Goal: Task Accomplishment & Management: Complete application form

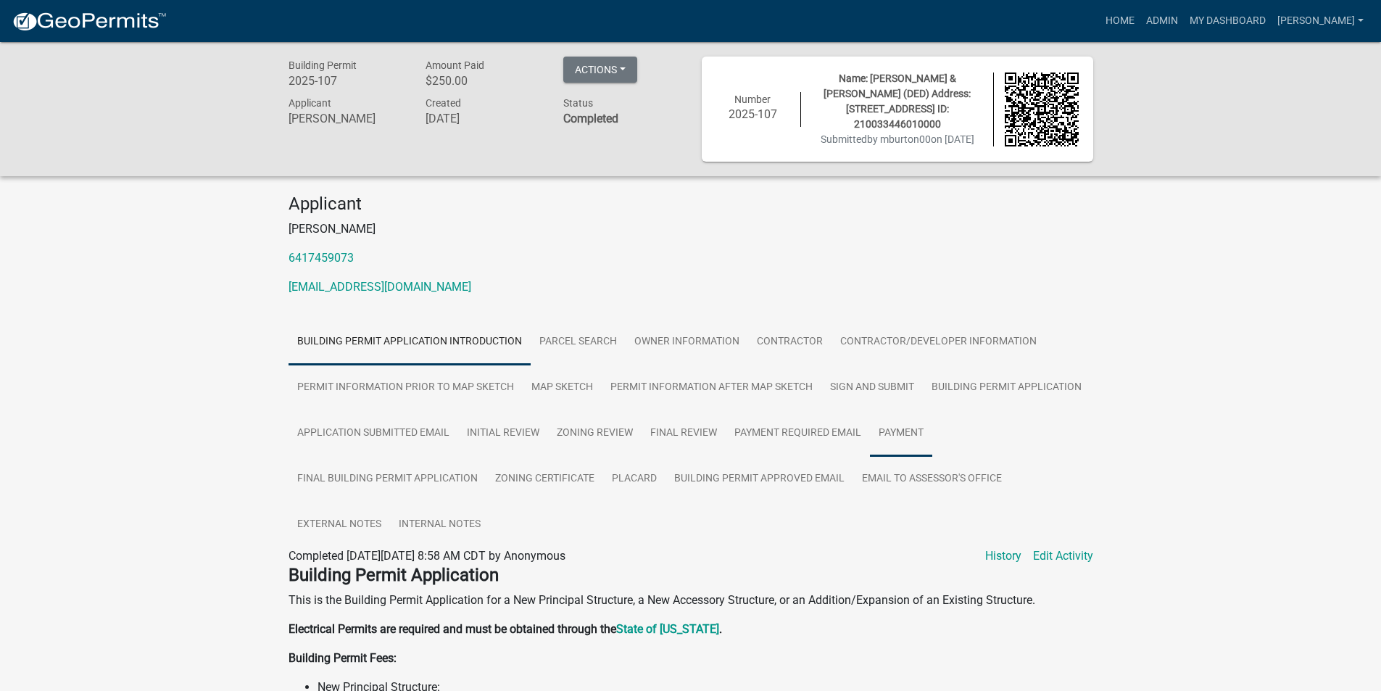
click at [900, 432] on link "Payment" at bounding box center [901, 433] width 62 height 46
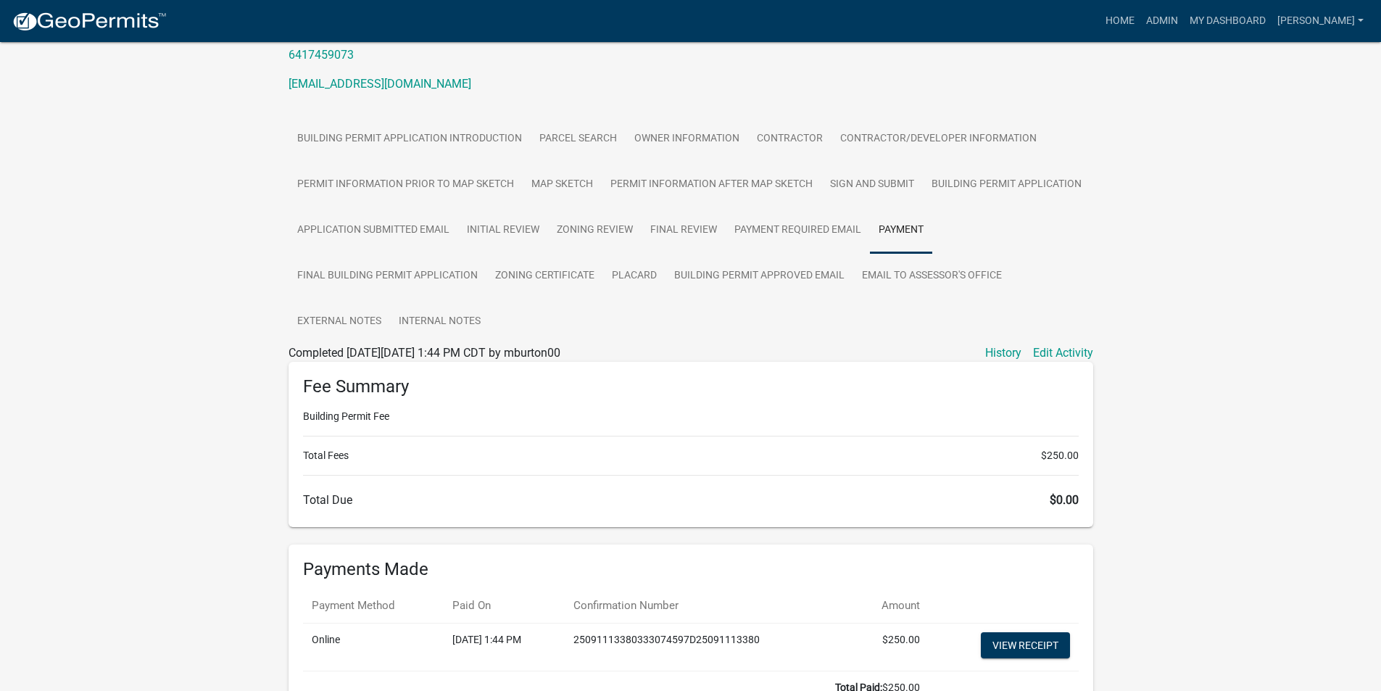
scroll to position [303, 0]
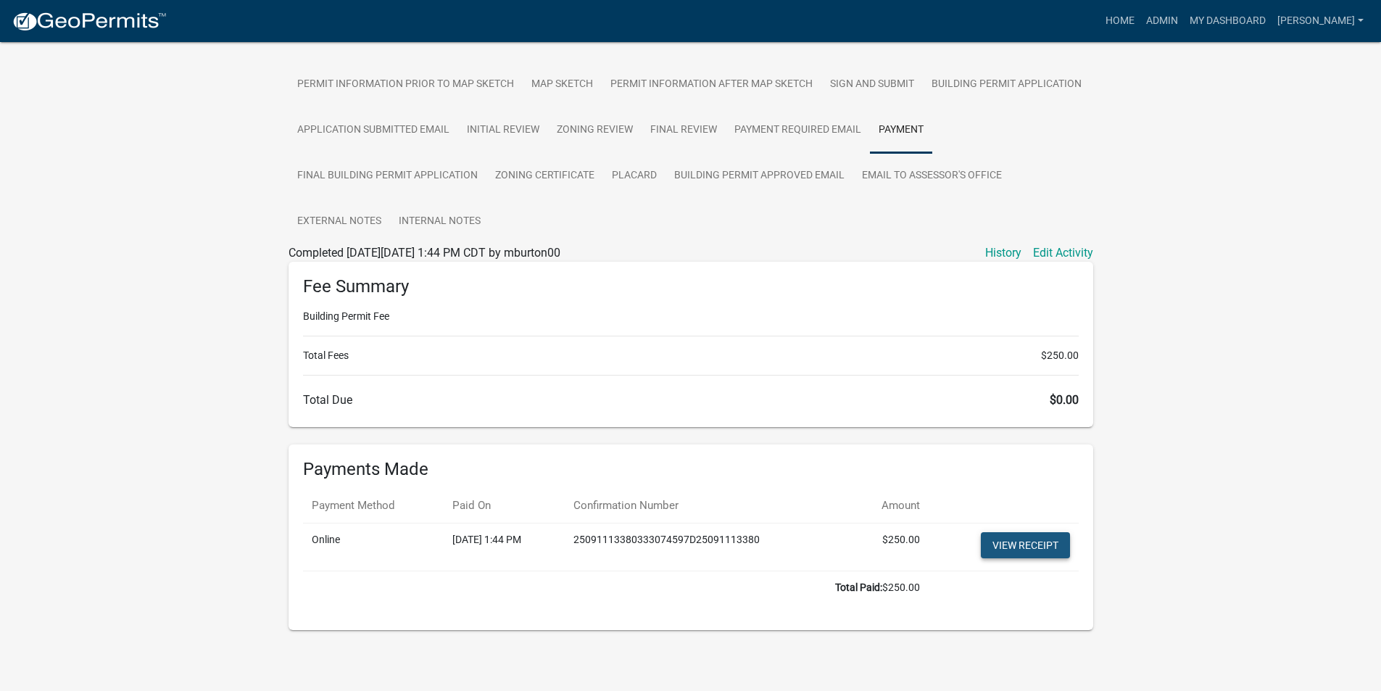
click at [1026, 550] on link "View receipt" at bounding box center [1025, 545] width 89 height 26
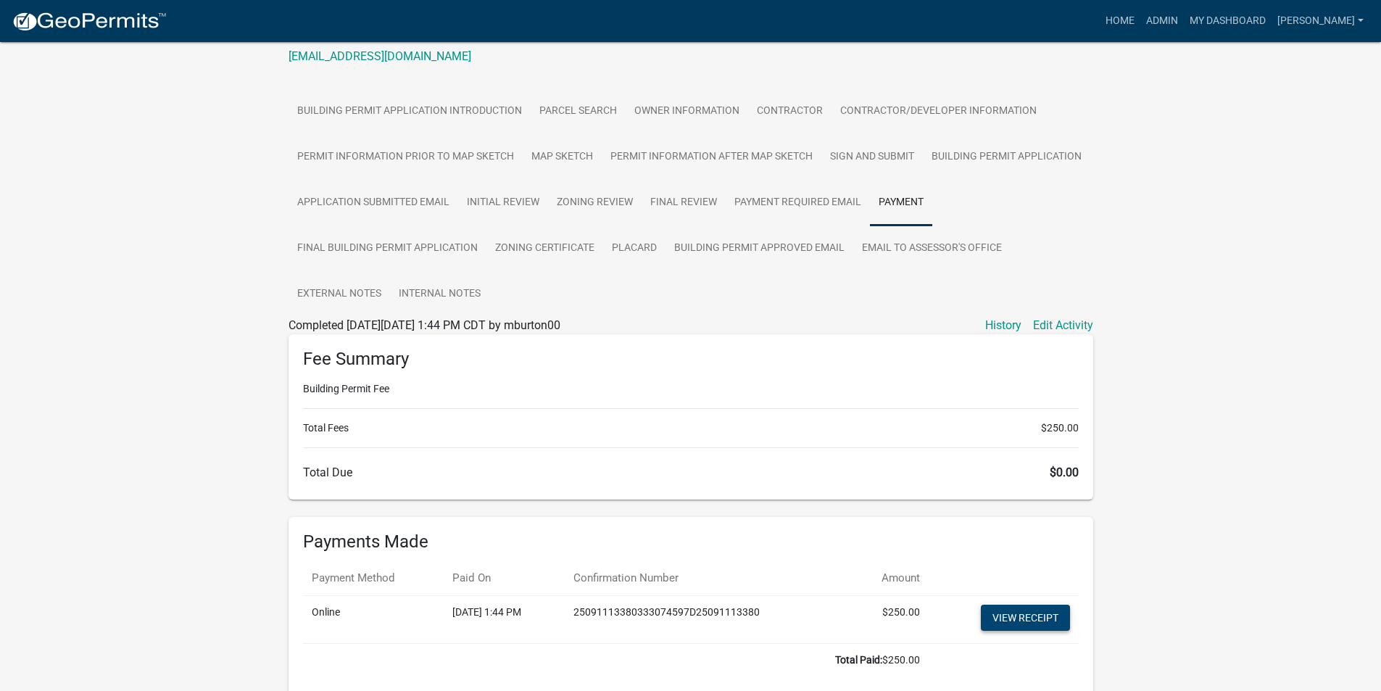
scroll to position [13, 0]
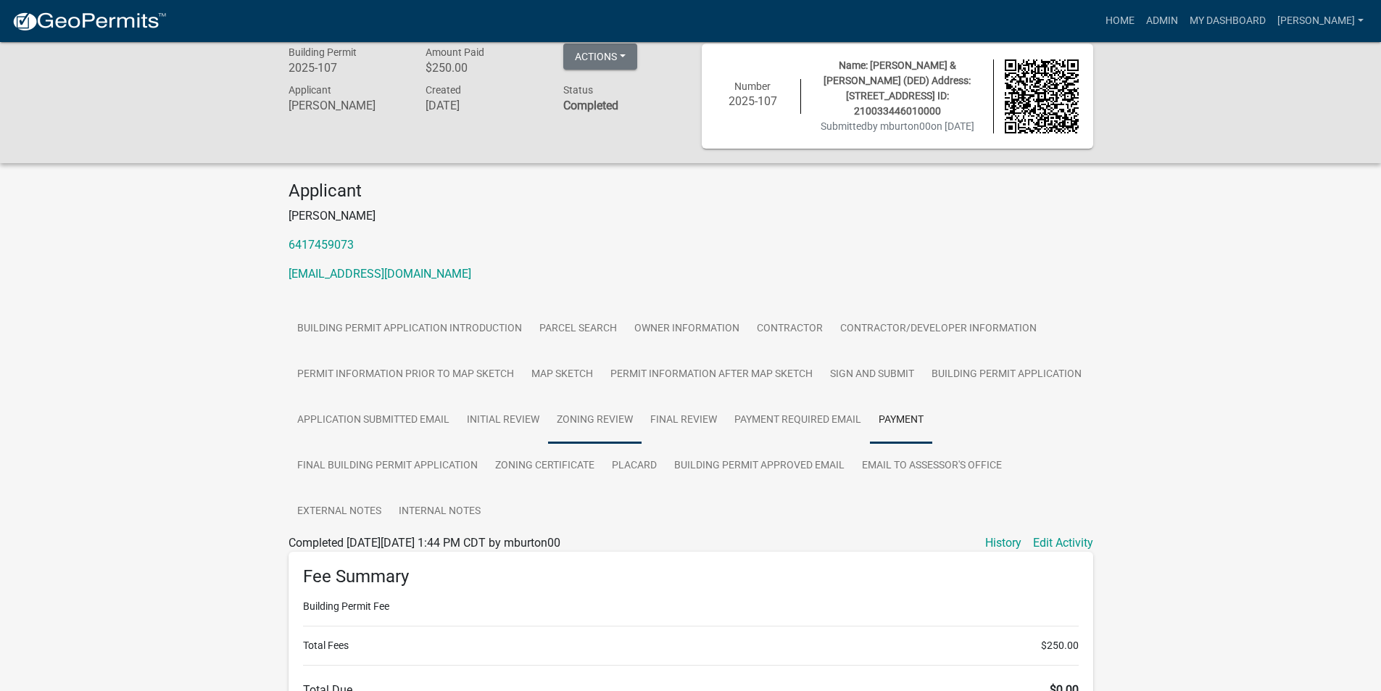
click at [605, 418] on link "Zoning Review" at bounding box center [595, 420] width 94 height 46
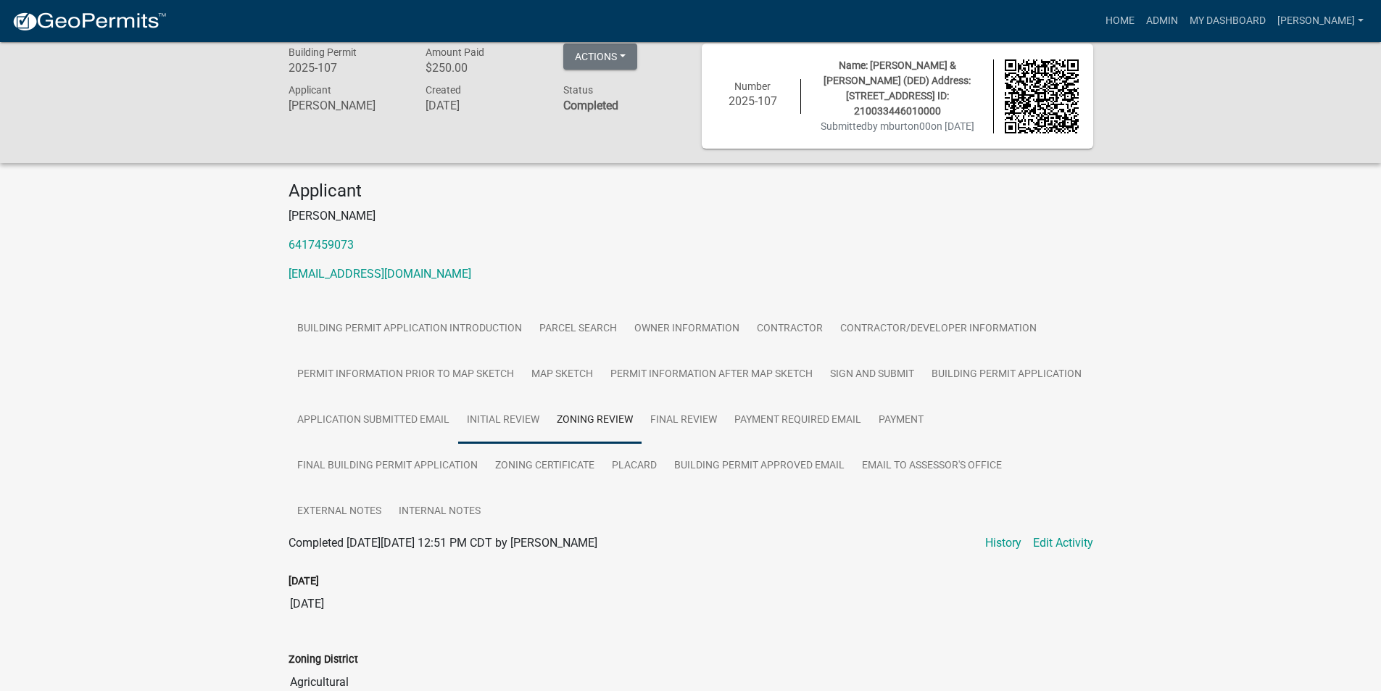
click at [518, 412] on link "Initial Review" at bounding box center [503, 420] width 90 height 46
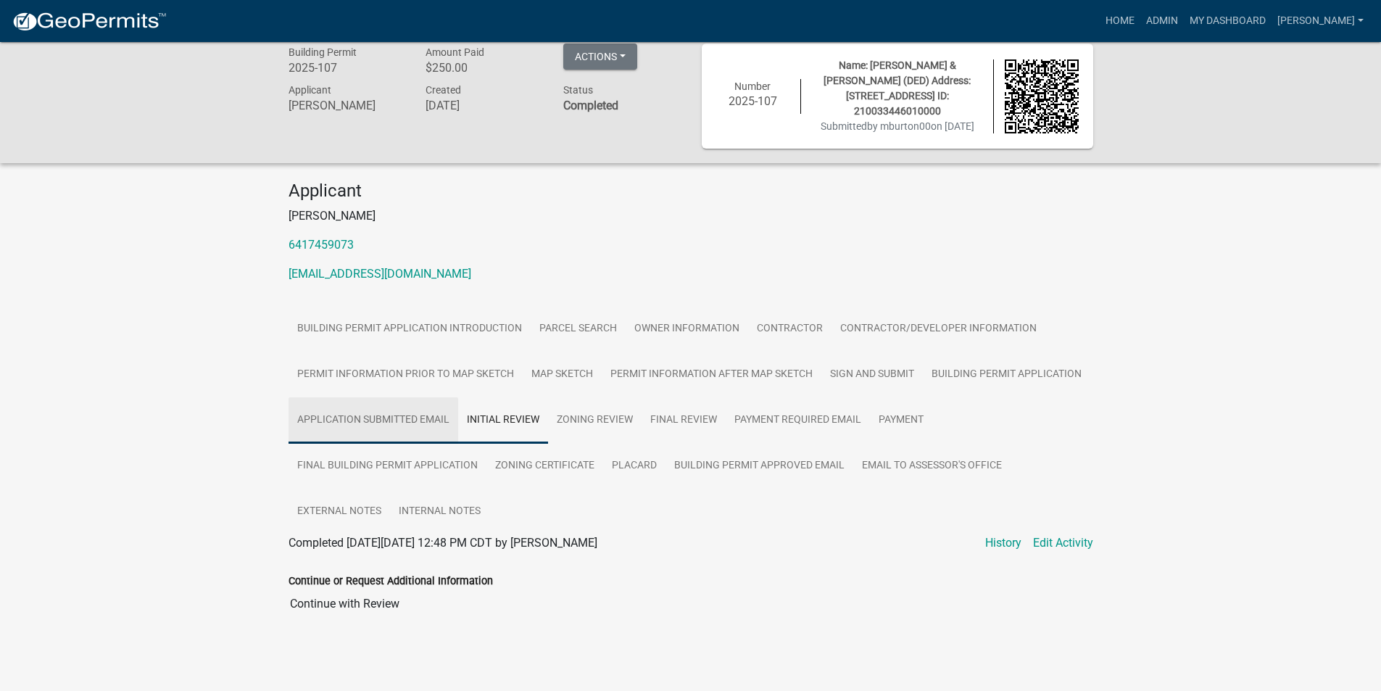
click at [406, 415] on link "Application Submitted Email" at bounding box center [374, 420] width 170 height 46
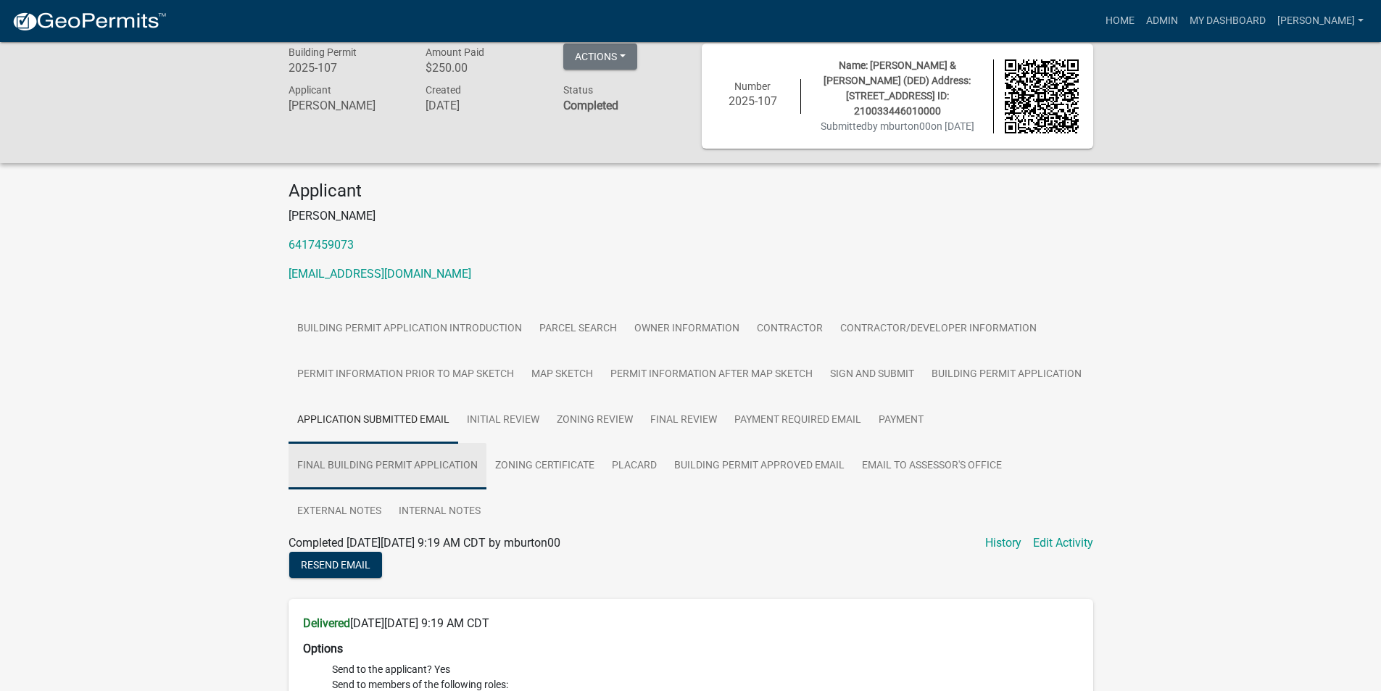
click at [408, 458] on link "Final Building Permit Application" at bounding box center [388, 466] width 198 height 46
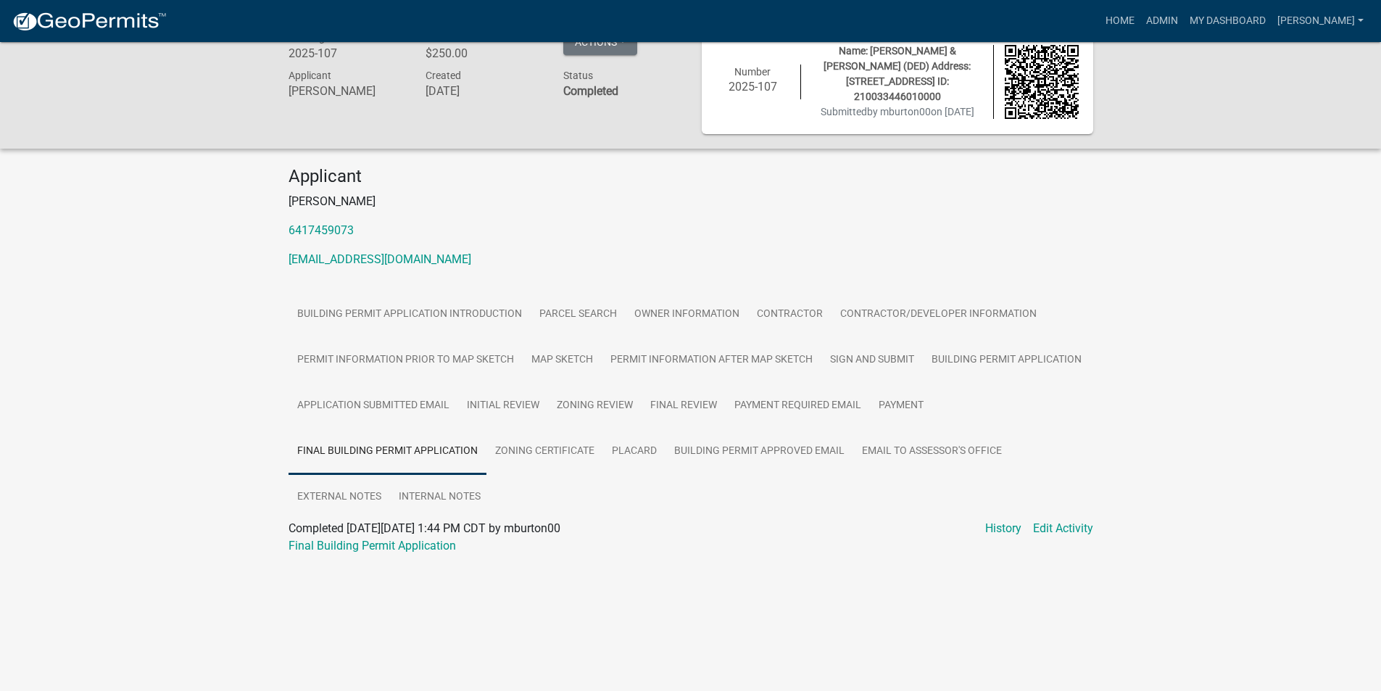
scroll to position [42, 0]
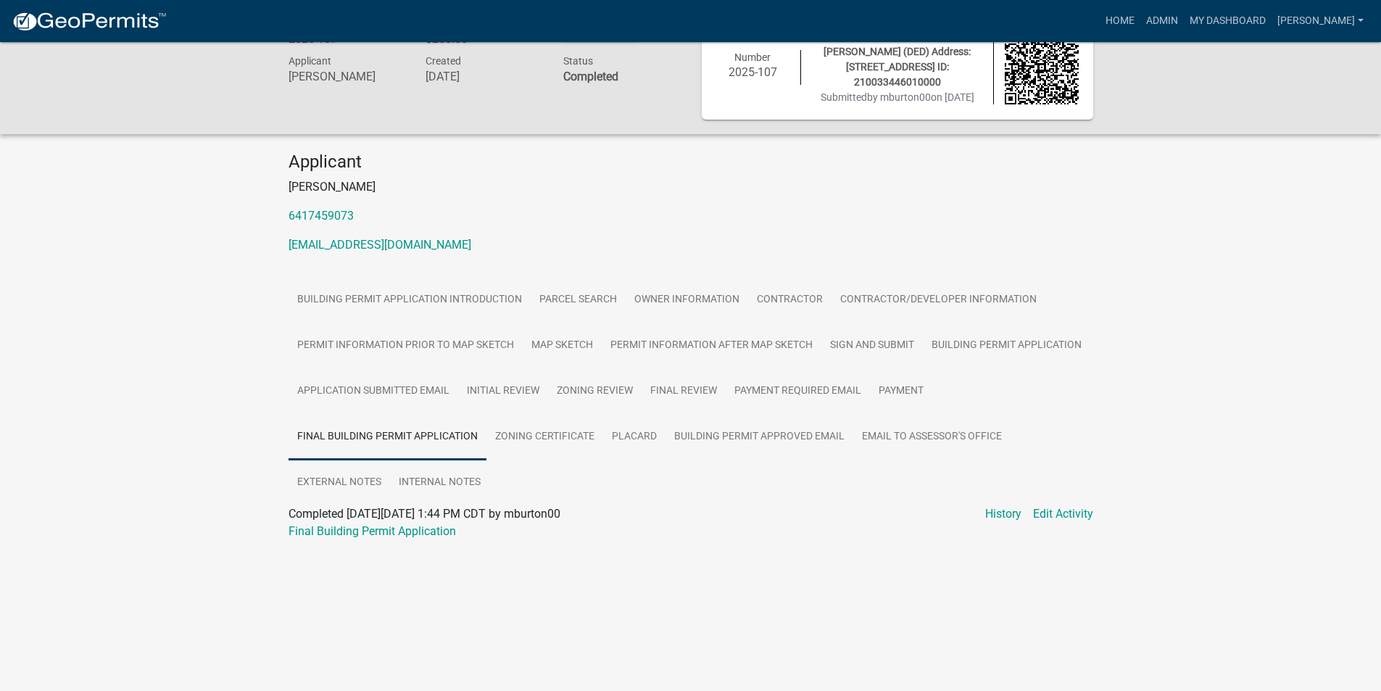
click at [442, 539] on div "Final Building Permit Application" at bounding box center [691, 531] width 827 height 17
click at [440, 535] on link "Final Building Permit Application" at bounding box center [372, 531] width 167 height 14
click at [526, 442] on link "Zoning Certificate" at bounding box center [545, 437] width 117 height 46
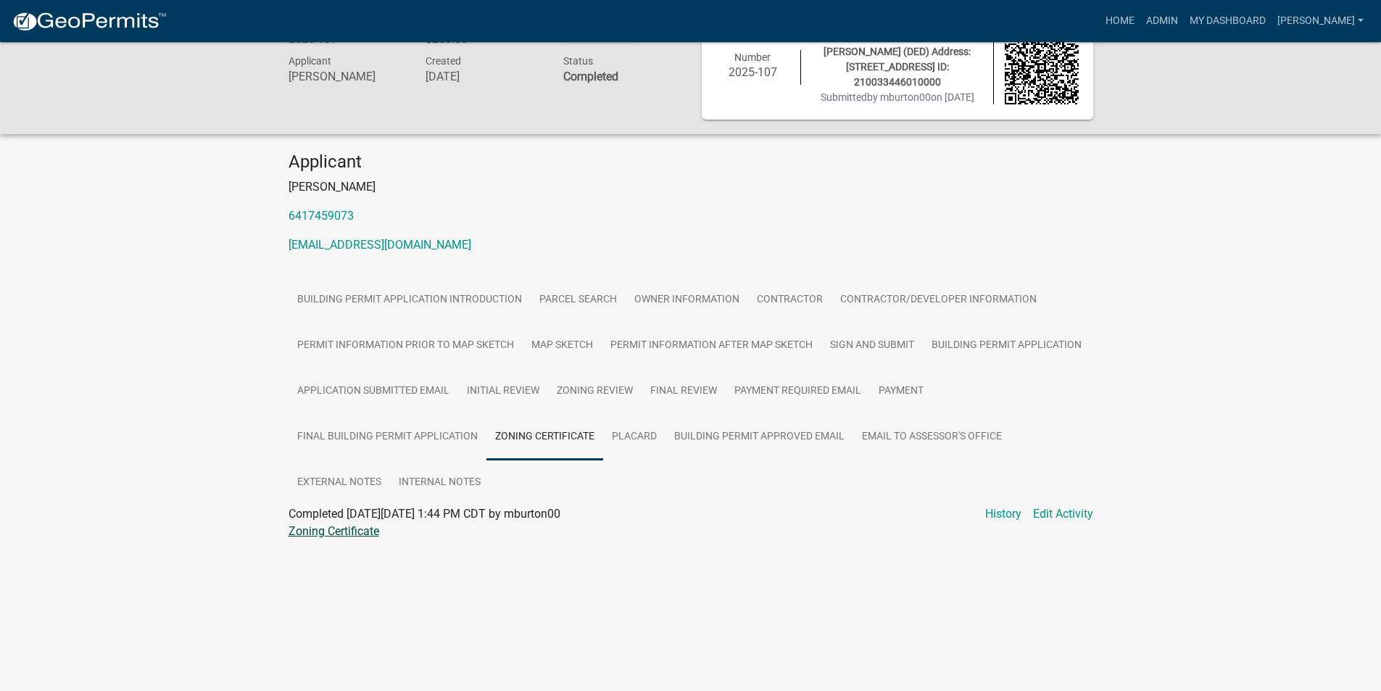
click at [374, 531] on link "Zoning Certificate" at bounding box center [334, 531] width 91 height 14
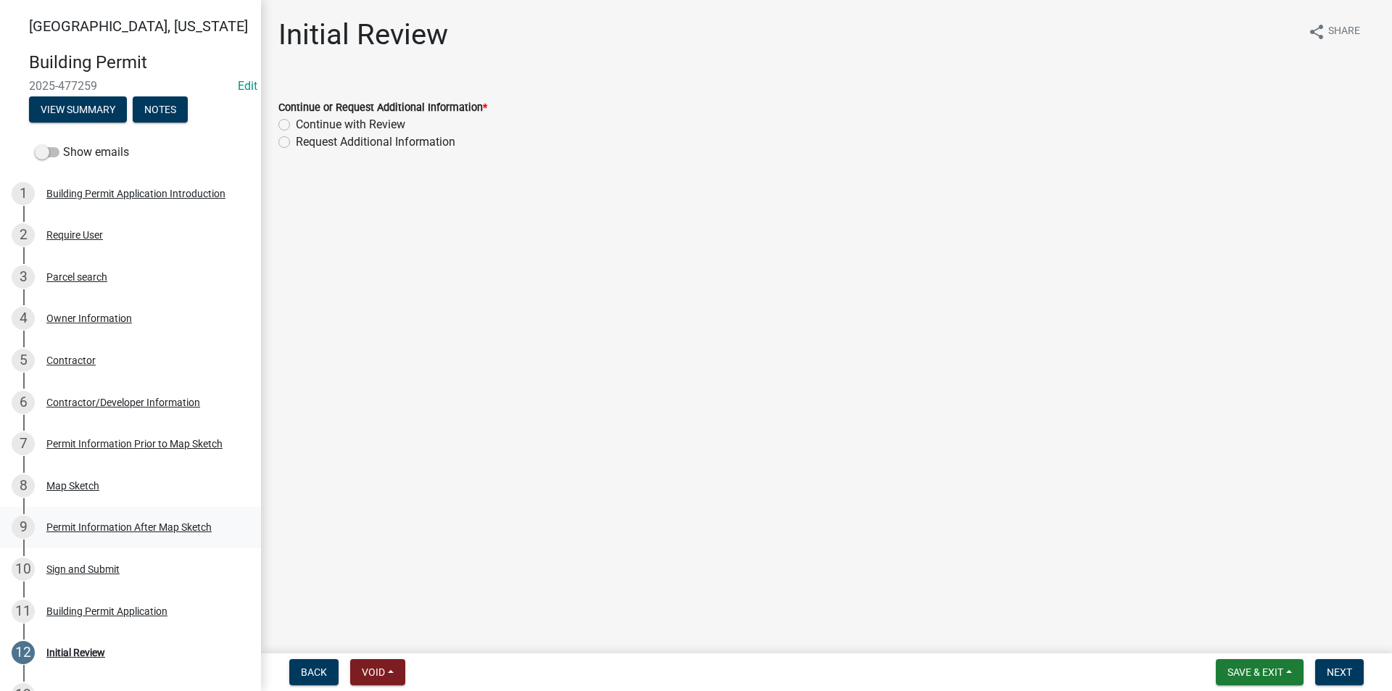
click at [101, 515] on link "9 Permit Information After Map Sketch" at bounding box center [130, 528] width 261 height 42
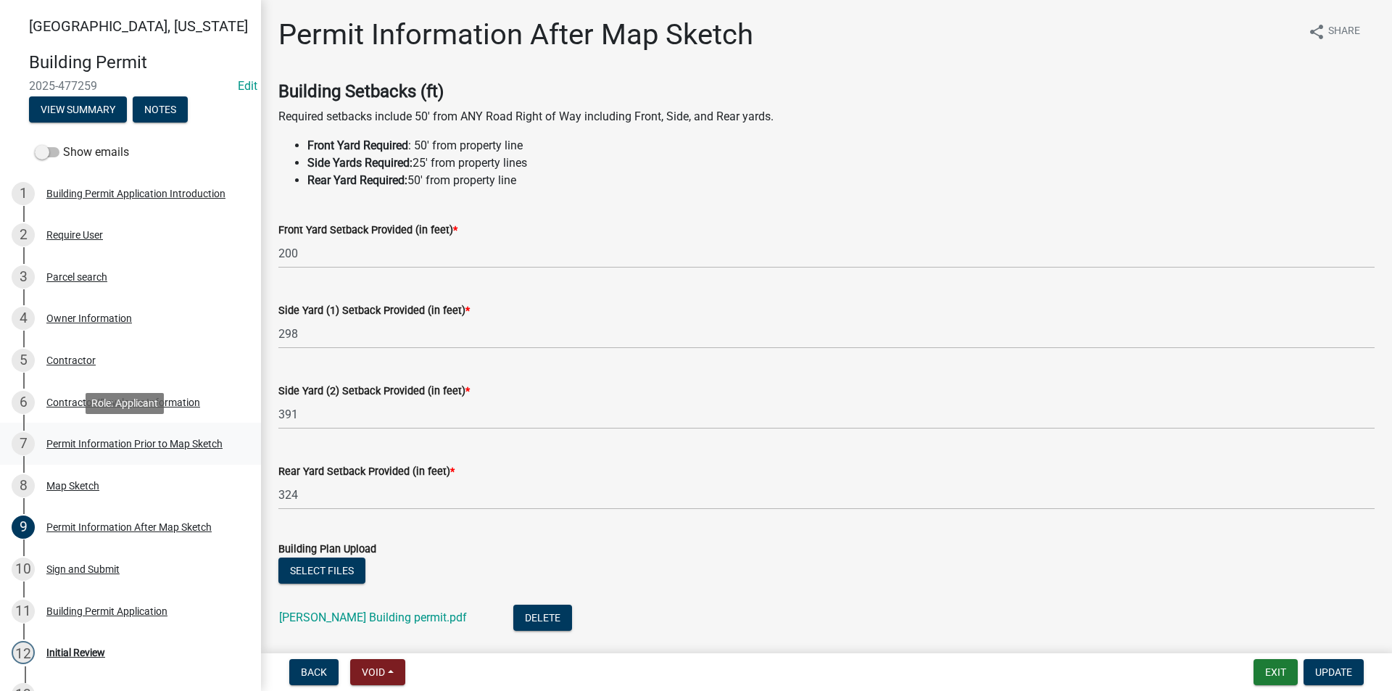
click at [144, 439] on div "Permit Information Prior to Map Sketch" at bounding box center [134, 444] width 176 height 10
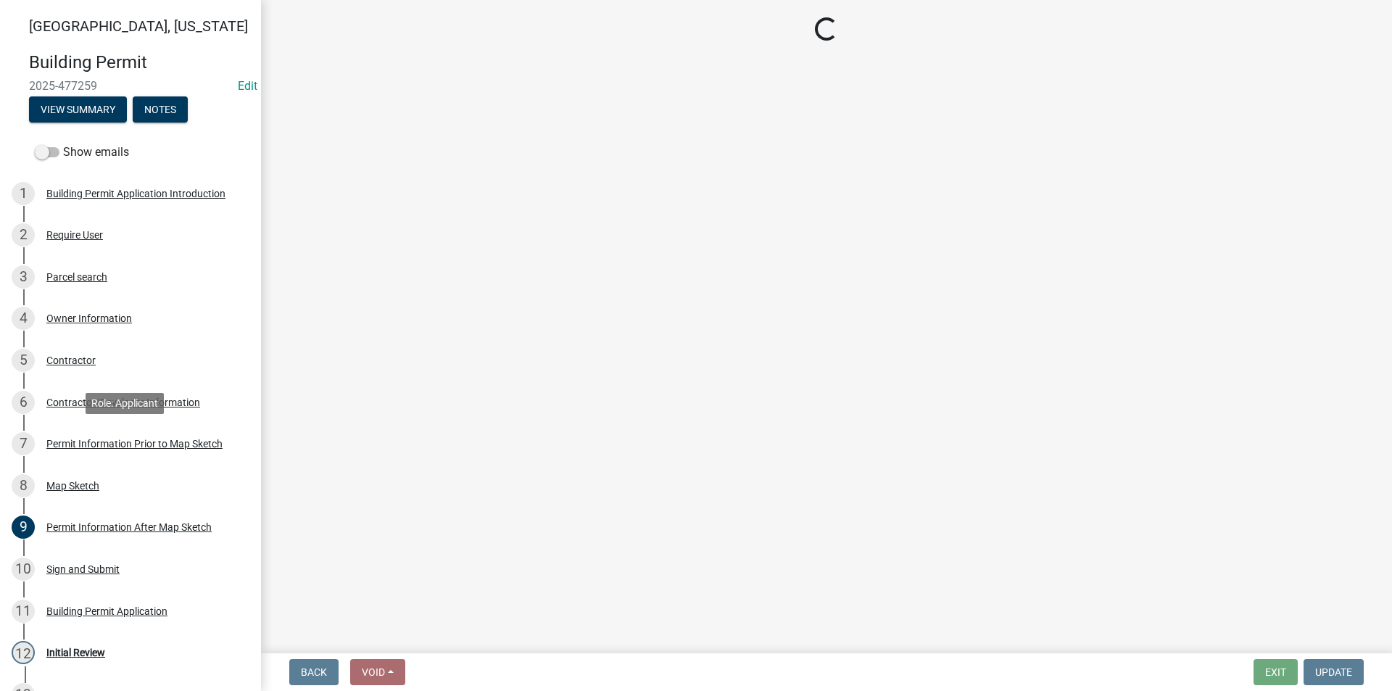
select select "a084ace3-cc4d-4a19-ba90-9713ee32dfc0"
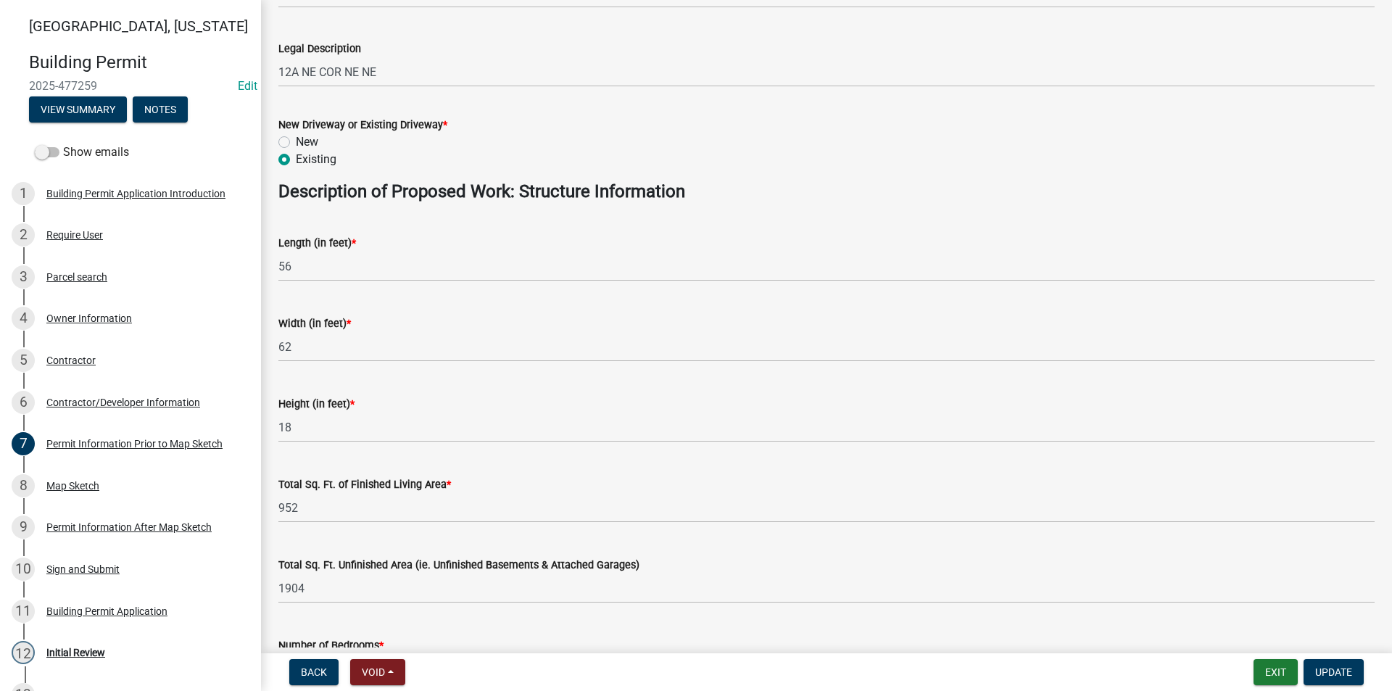
scroll to position [580, 0]
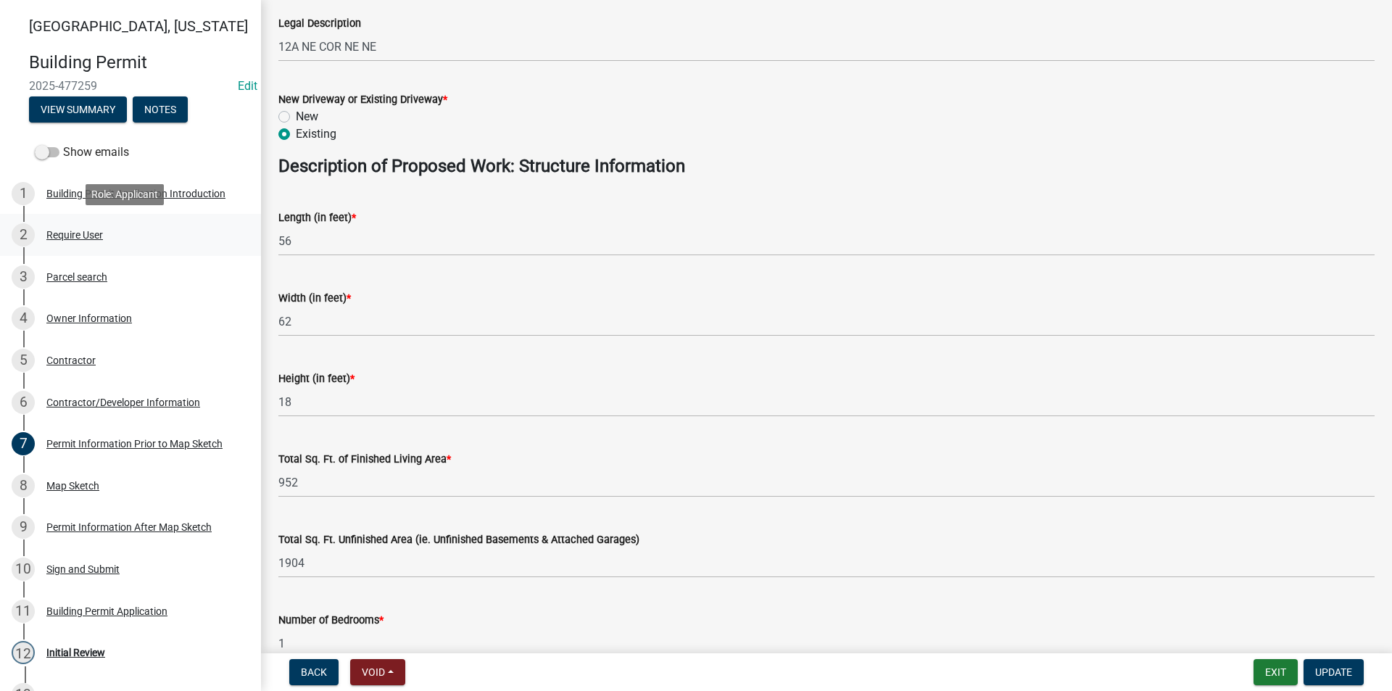
click at [80, 239] on div "Require User" at bounding box center [74, 235] width 57 height 10
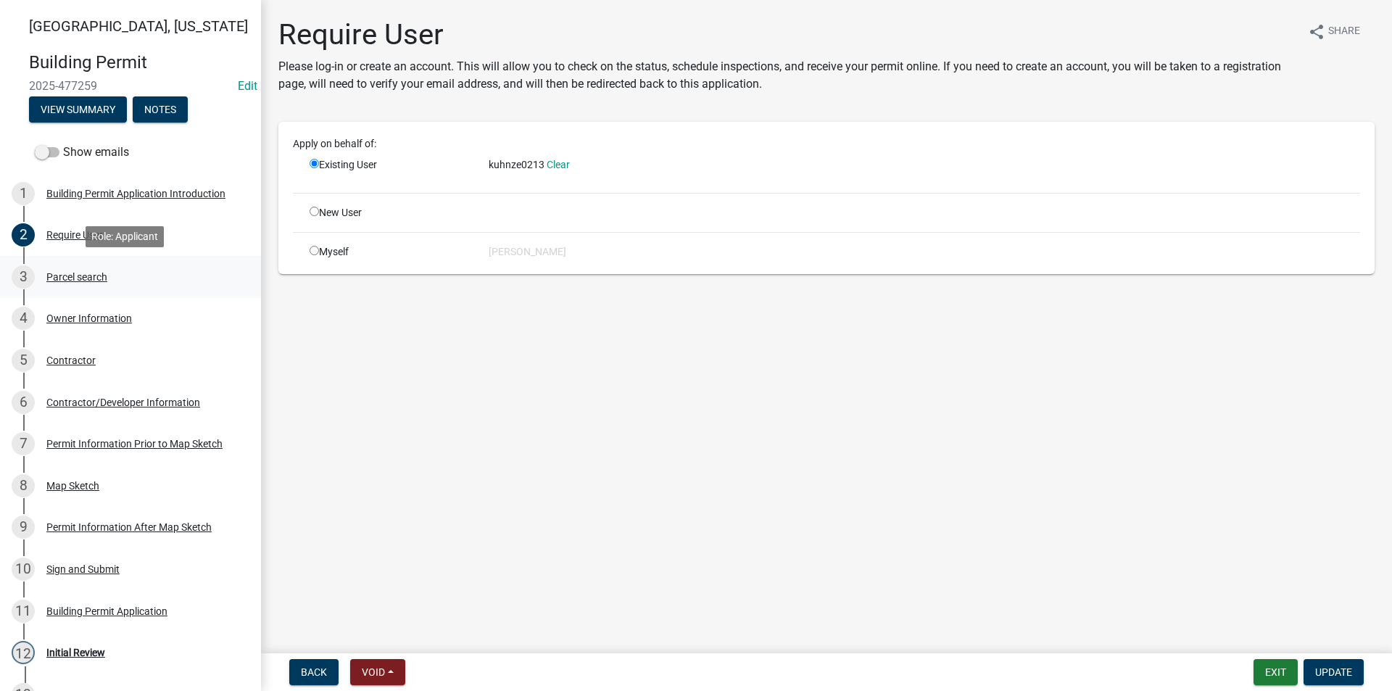
click at [86, 273] on div "Parcel search" at bounding box center [76, 277] width 61 height 10
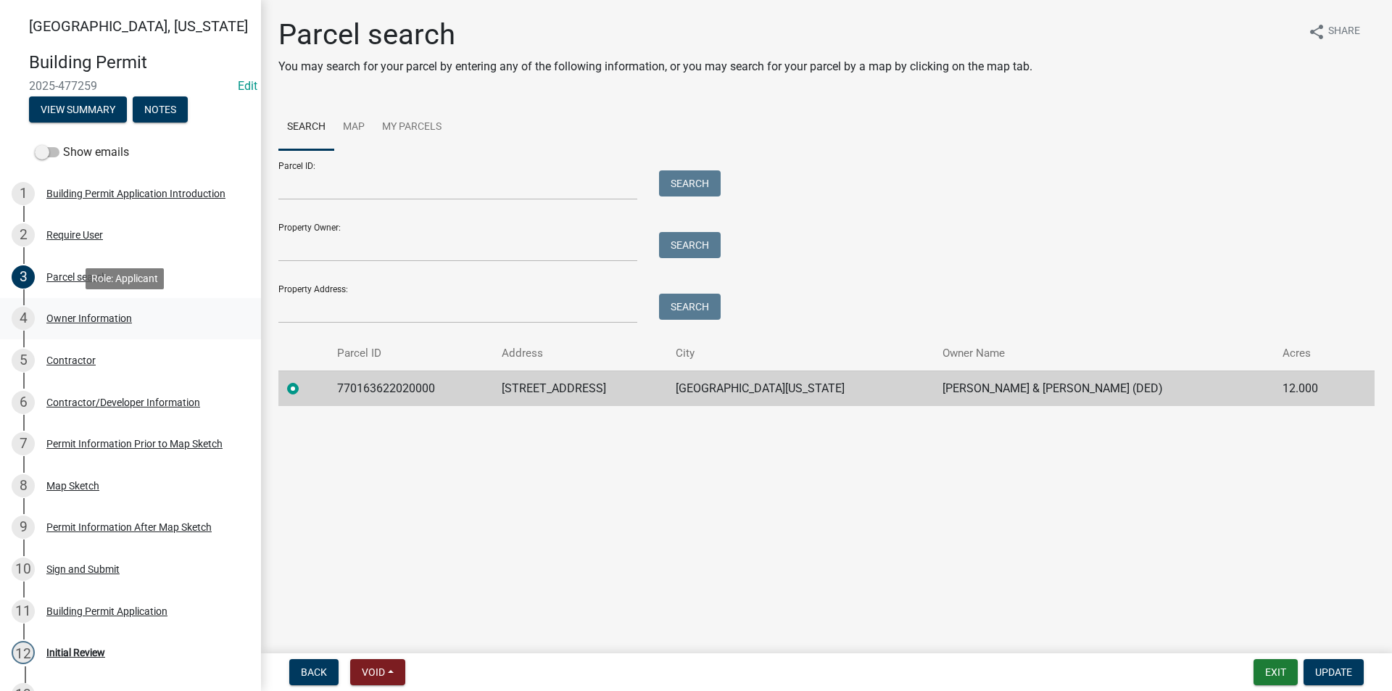
click at [74, 324] on div "4 Owner Information" at bounding box center [125, 318] width 226 height 23
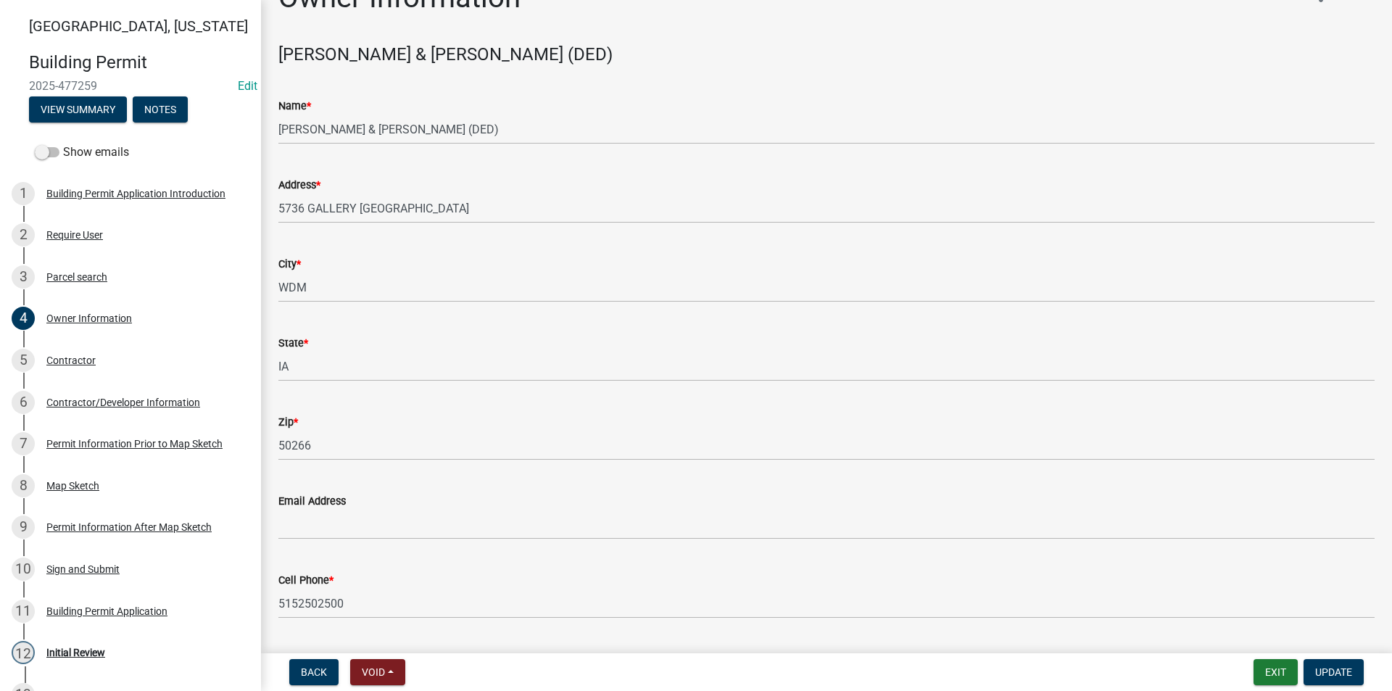
scroll to position [73, 0]
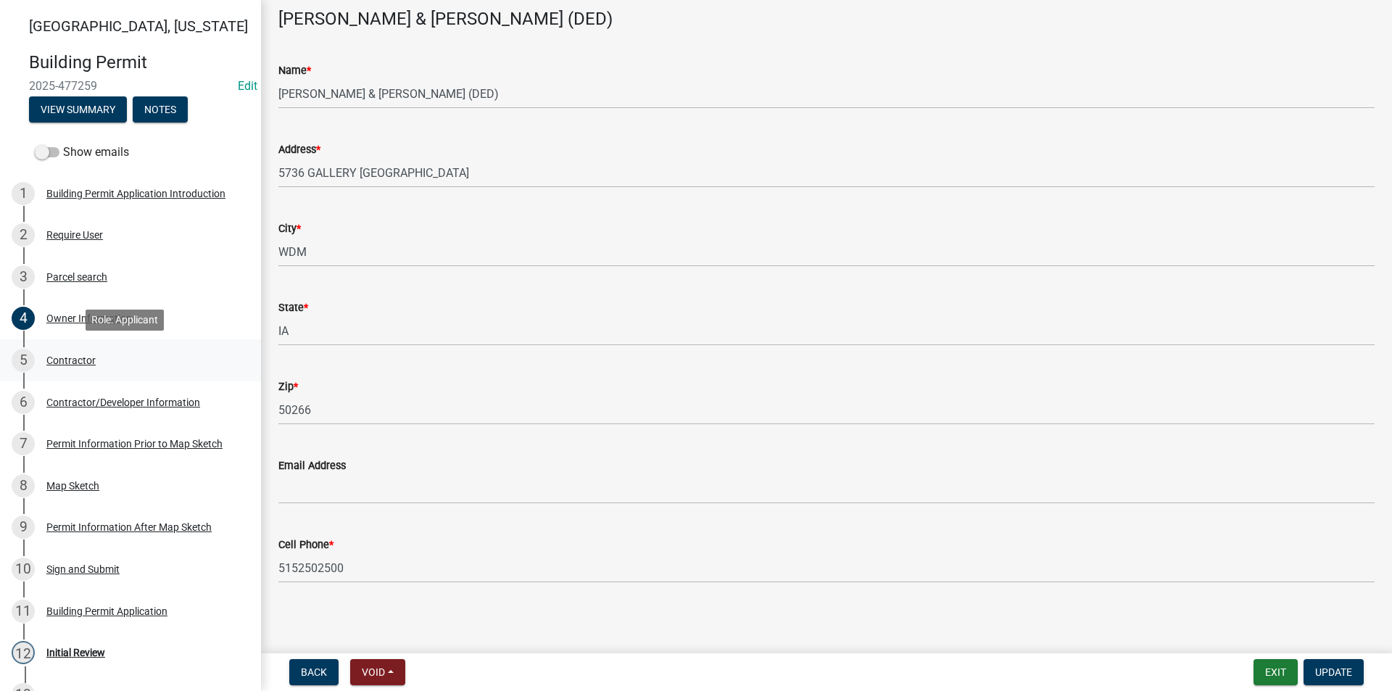
click at [82, 357] on div "Contractor" at bounding box center [70, 360] width 49 height 10
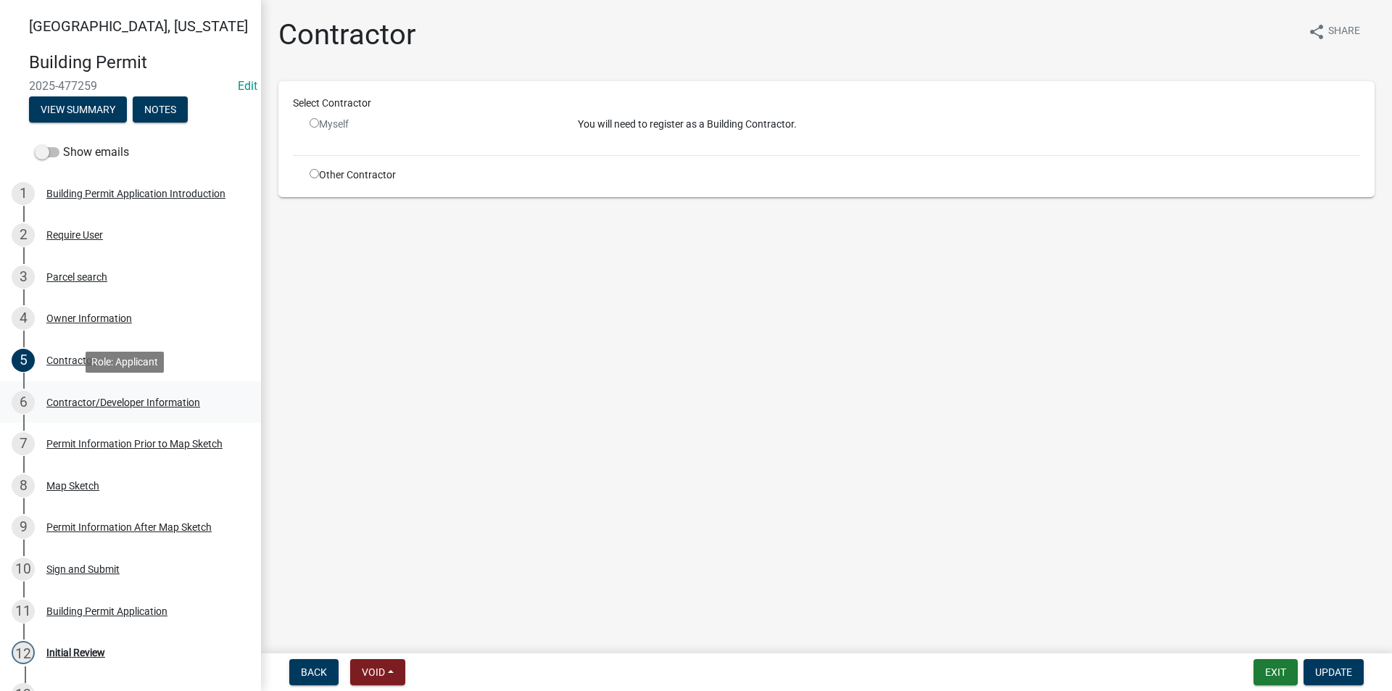
click at [48, 399] on div "Contractor/Developer Information" at bounding box center [123, 402] width 154 height 10
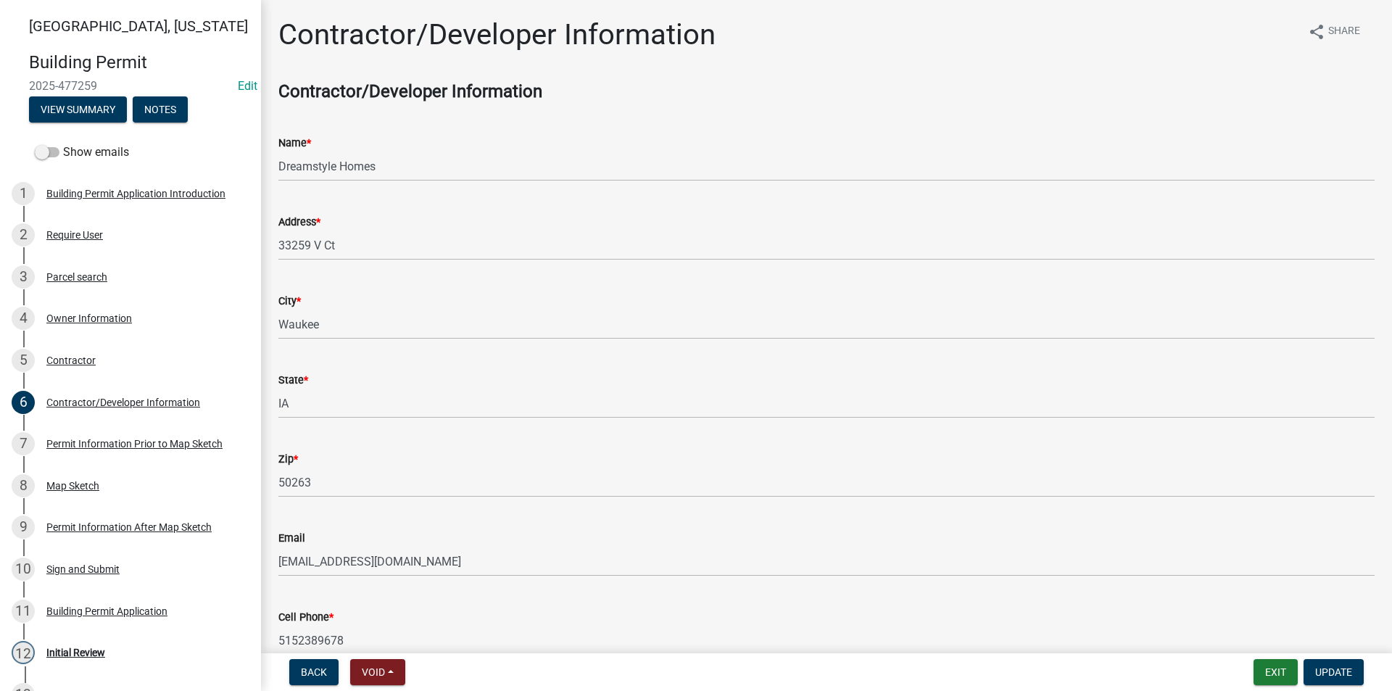
scroll to position [73, 0]
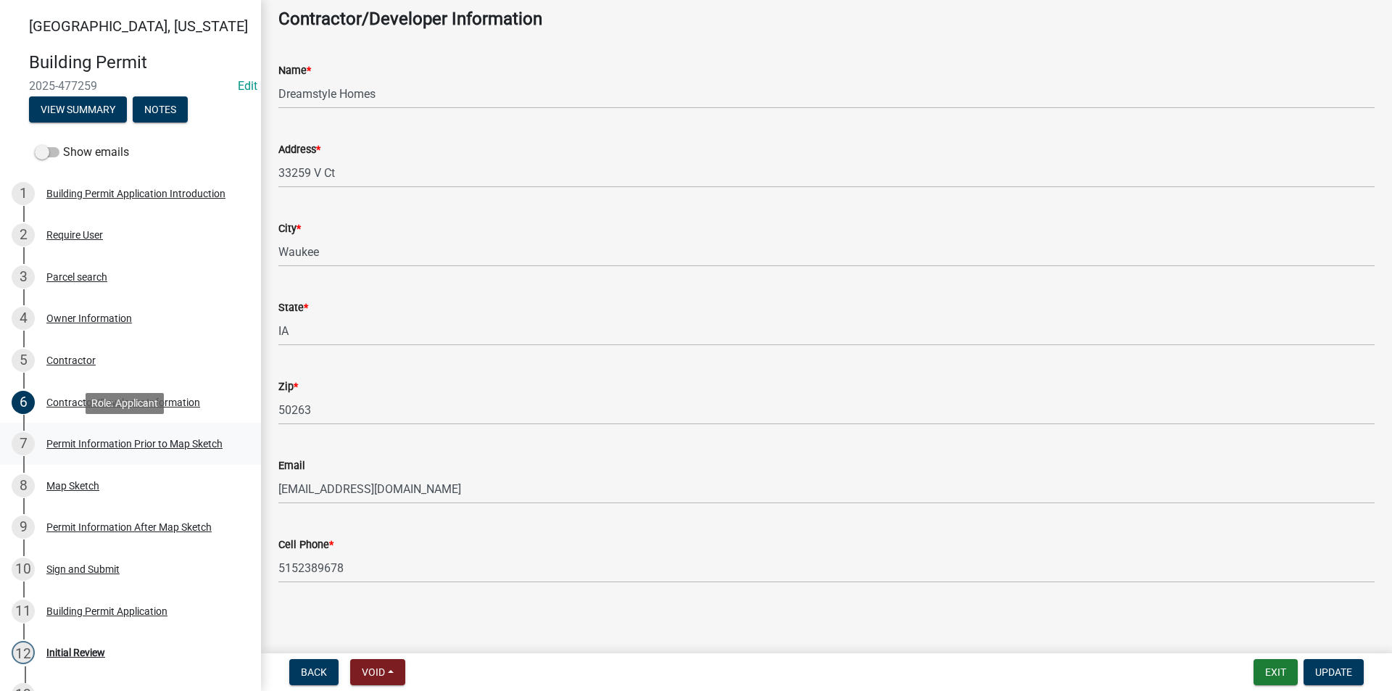
click at [88, 445] on div "Permit Information Prior to Map Sketch" at bounding box center [134, 444] width 176 height 10
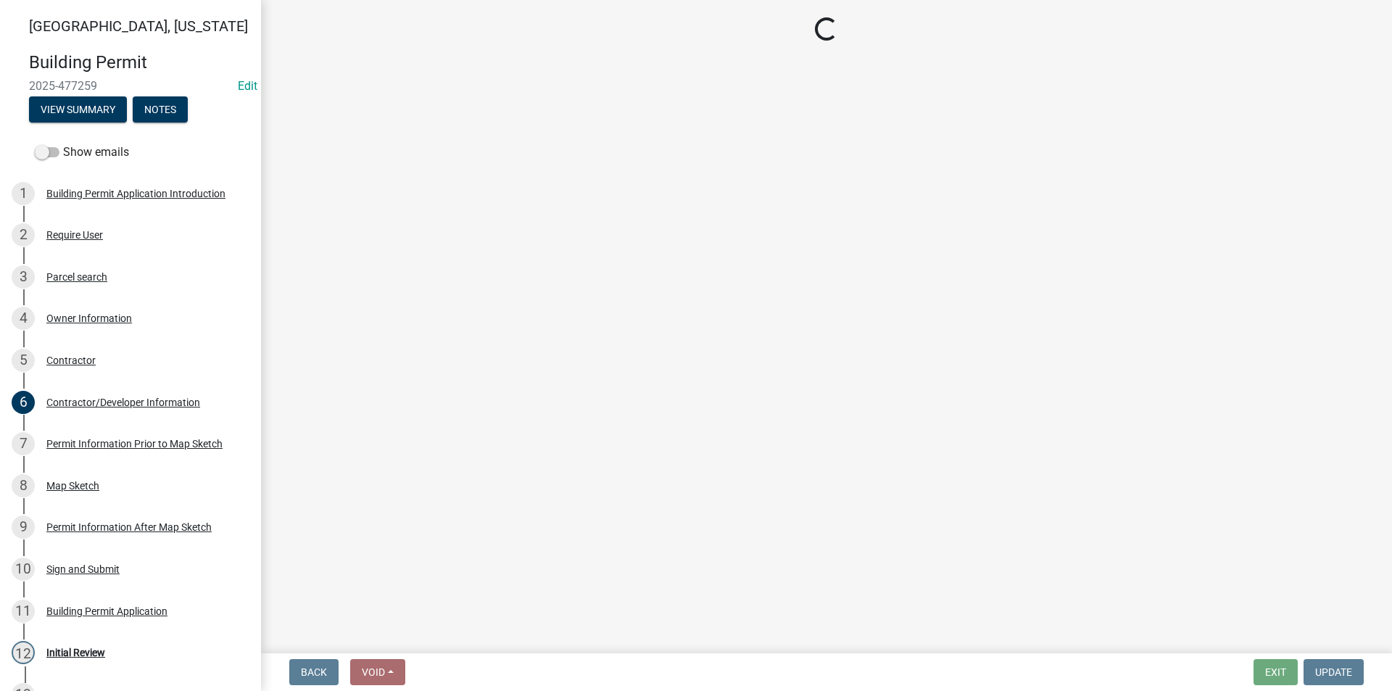
select select "a084ace3-cc4d-4a19-ba90-9713ee32dfc0"
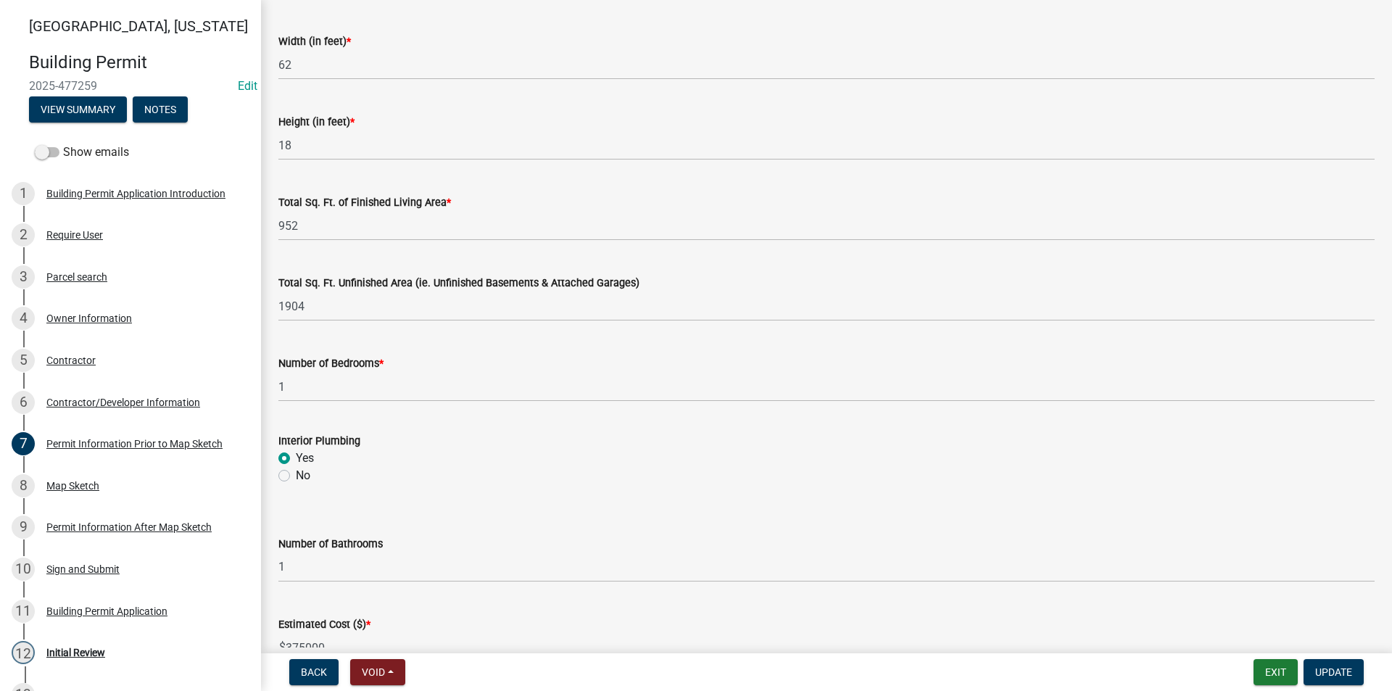
scroll to position [870, 0]
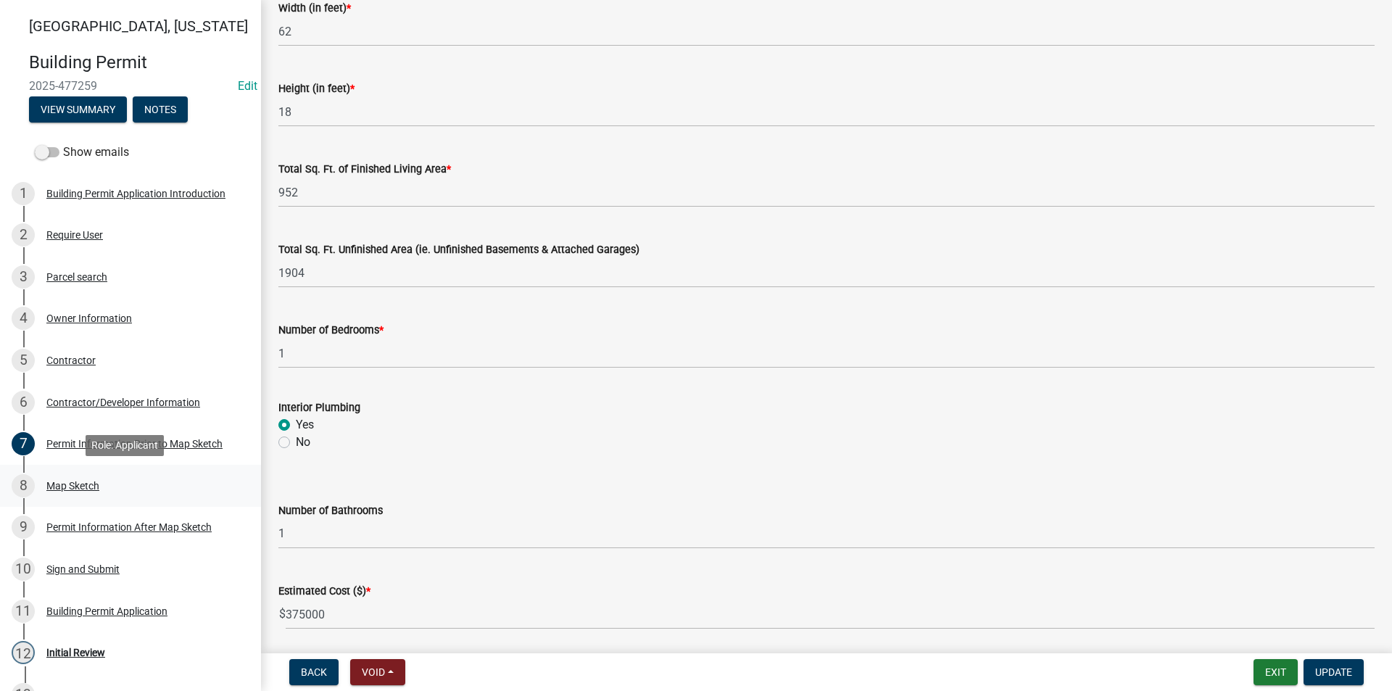
click at [86, 485] on div "Map Sketch" at bounding box center [72, 486] width 53 height 10
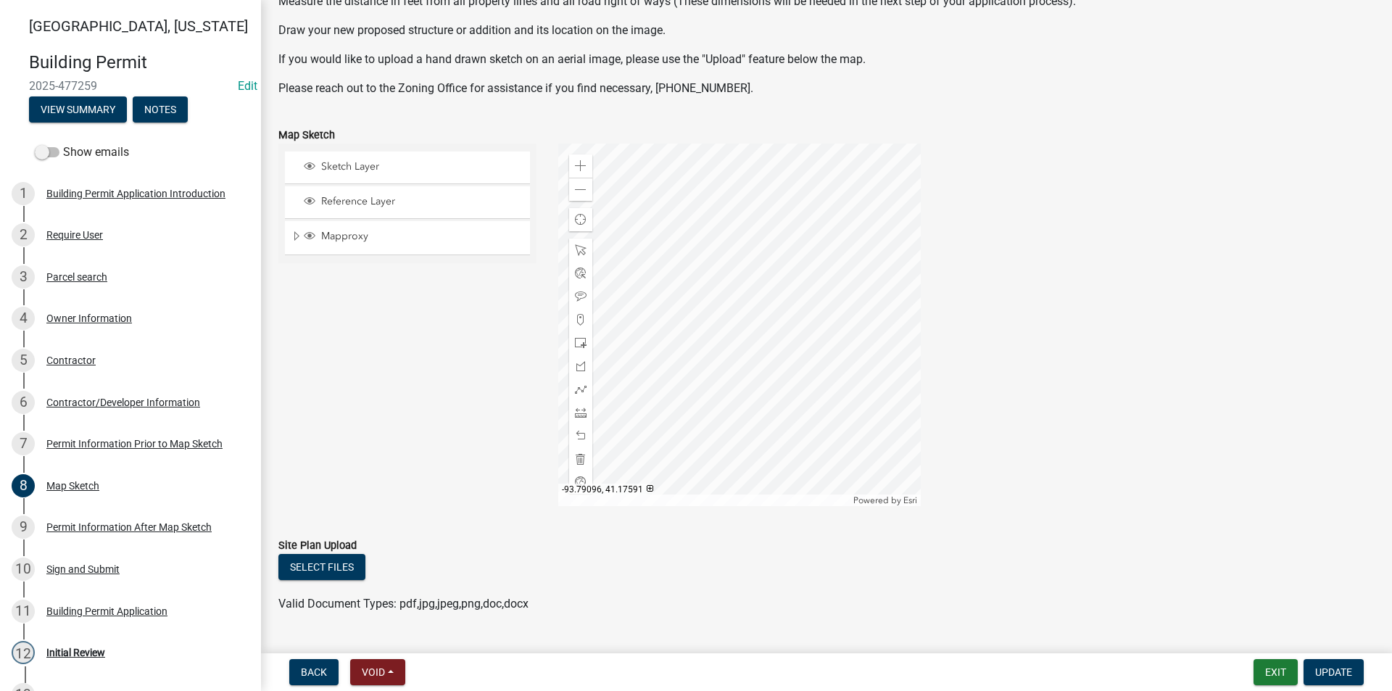
scroll to position [152, 0]
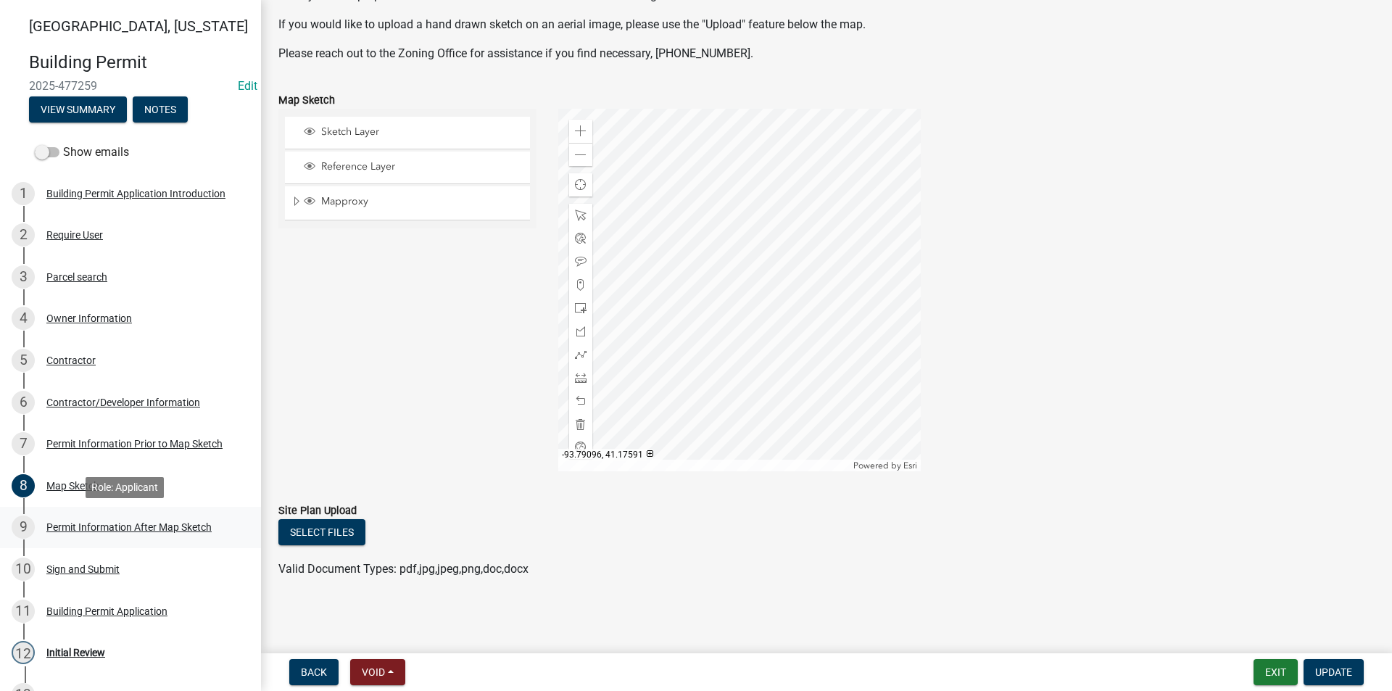
click at [117, 537] on div "9 Permit Information After Map Sketch" at bounding box center [125, 527] width 226 height 23
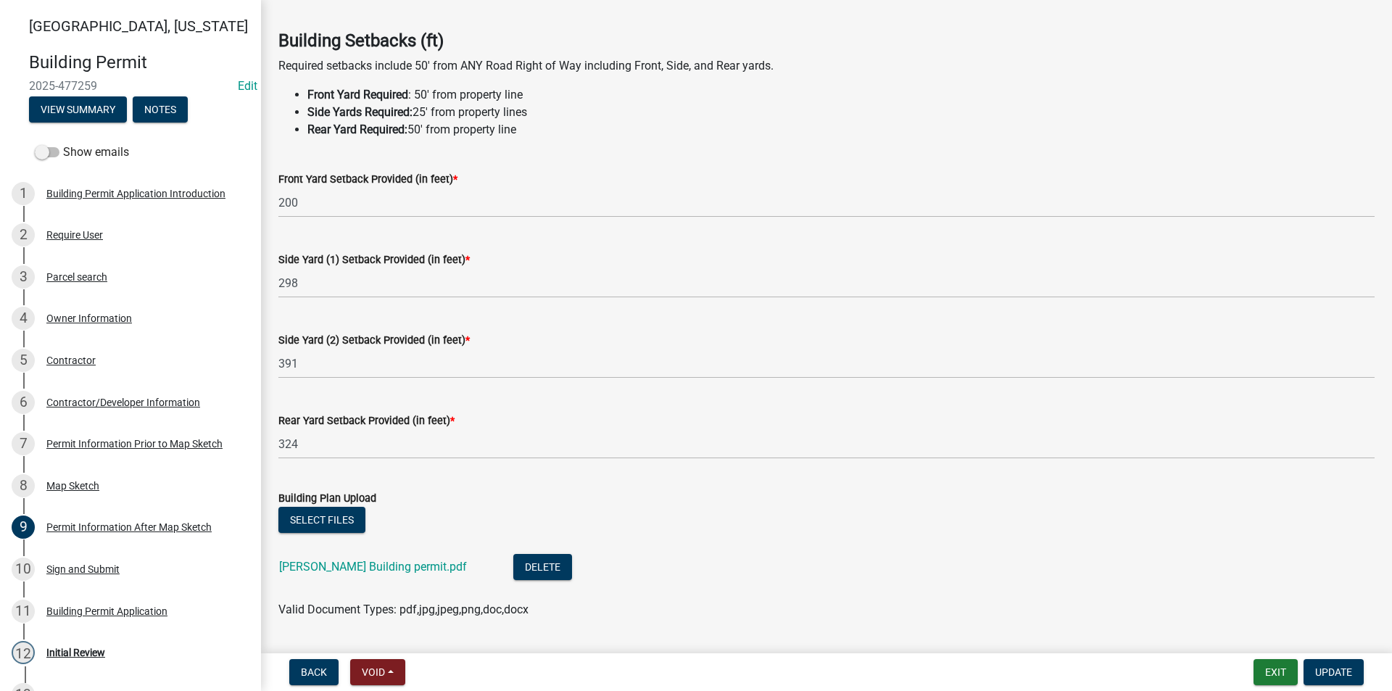
scroll to position [73, 0]
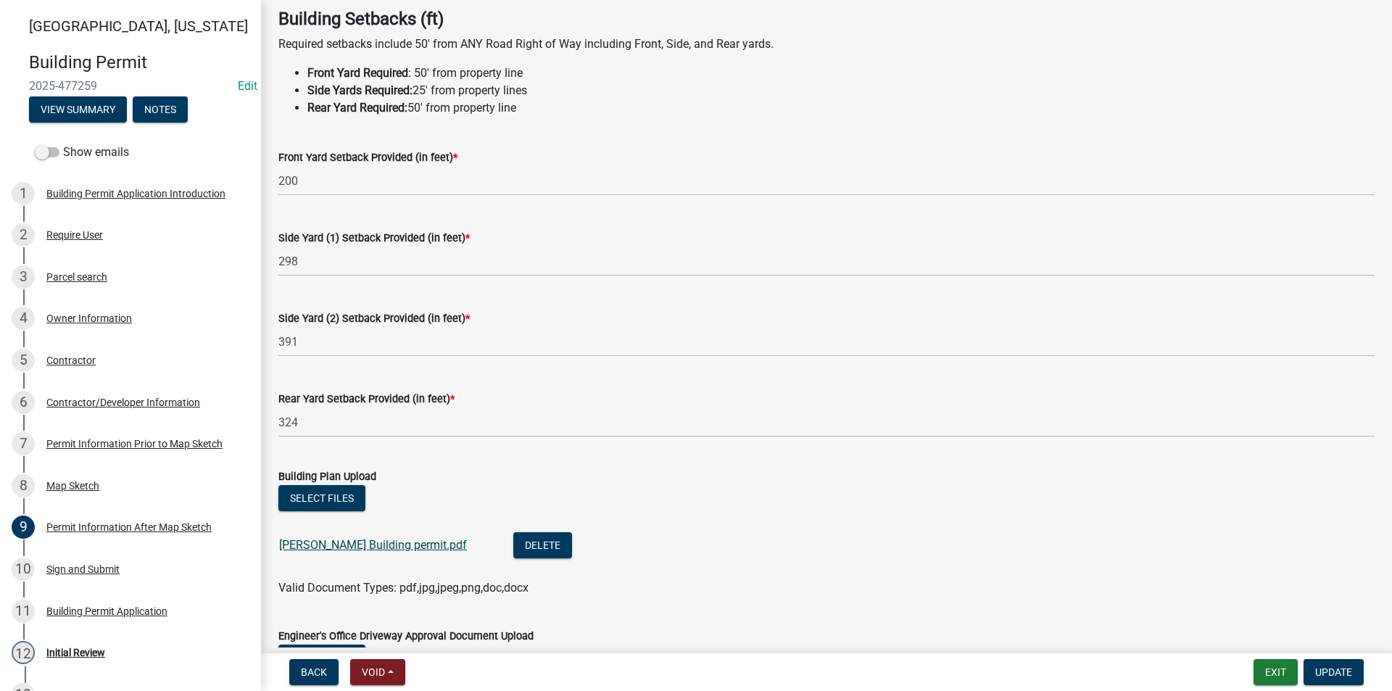
click at [360, 545] on link "[PERSON_NAME] Building permit.pdf" at bounding box center [373, 545] width 188 height 14
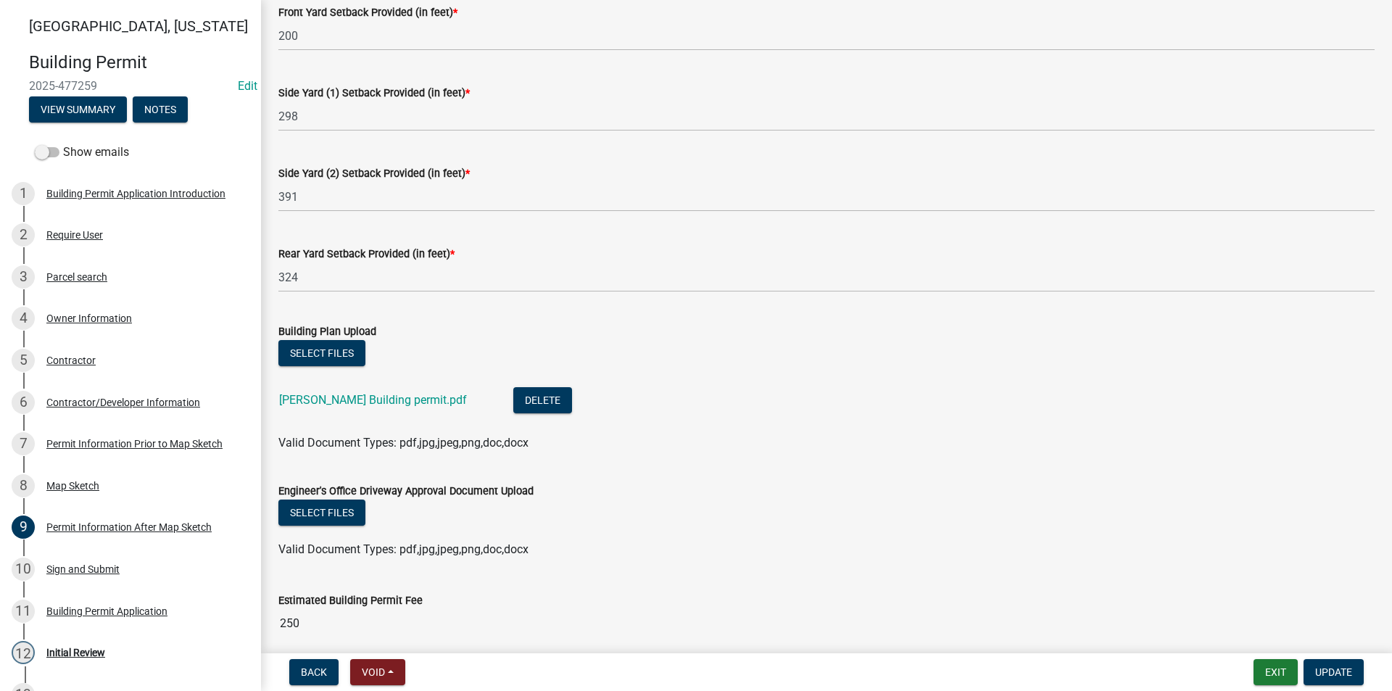
scroll to position [278, 0]
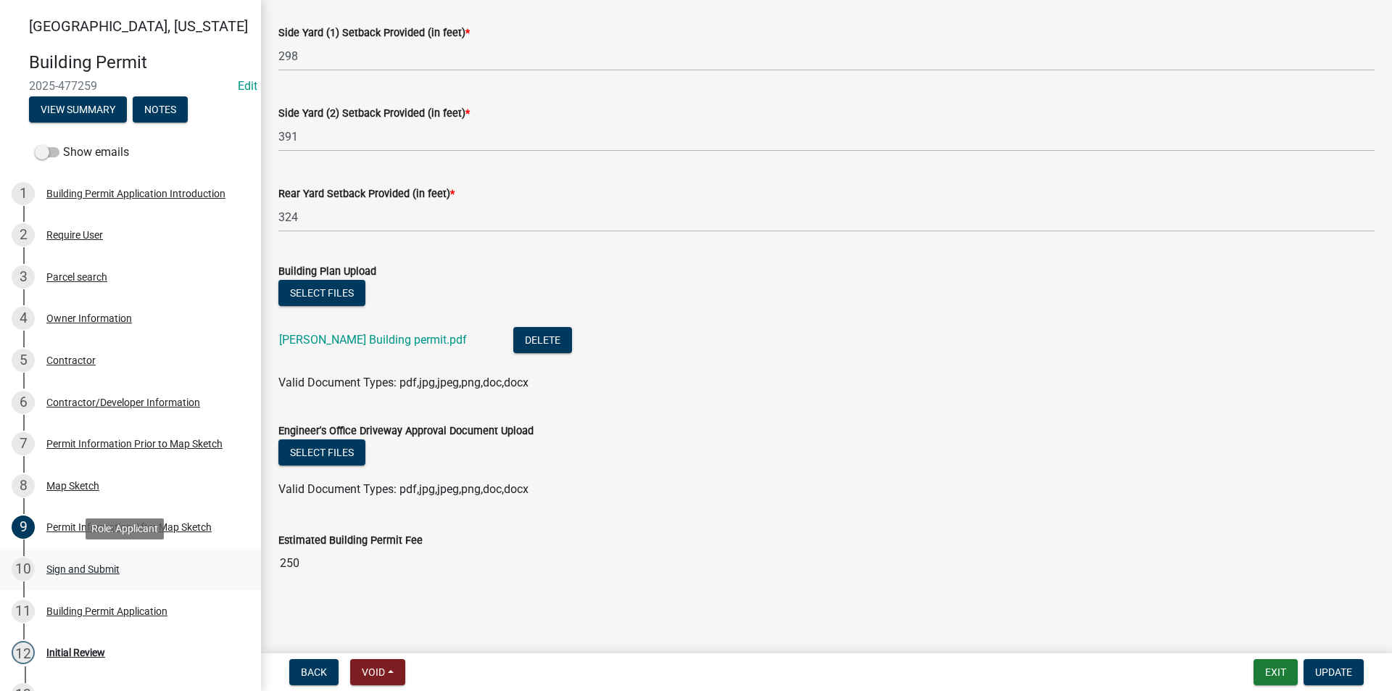
click at [93, 568] on div "Sign and Submit" at bounding box center [82, 569] width 73 height 10
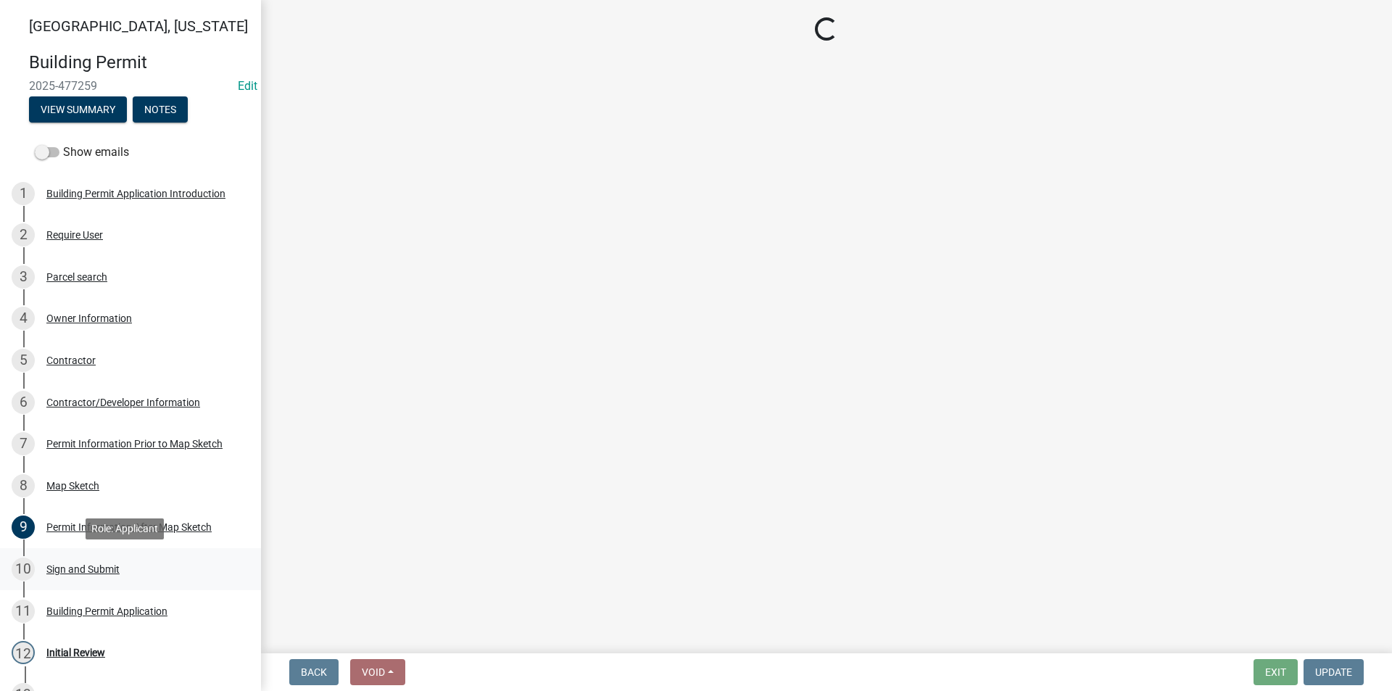
scroll to position [0, 0]
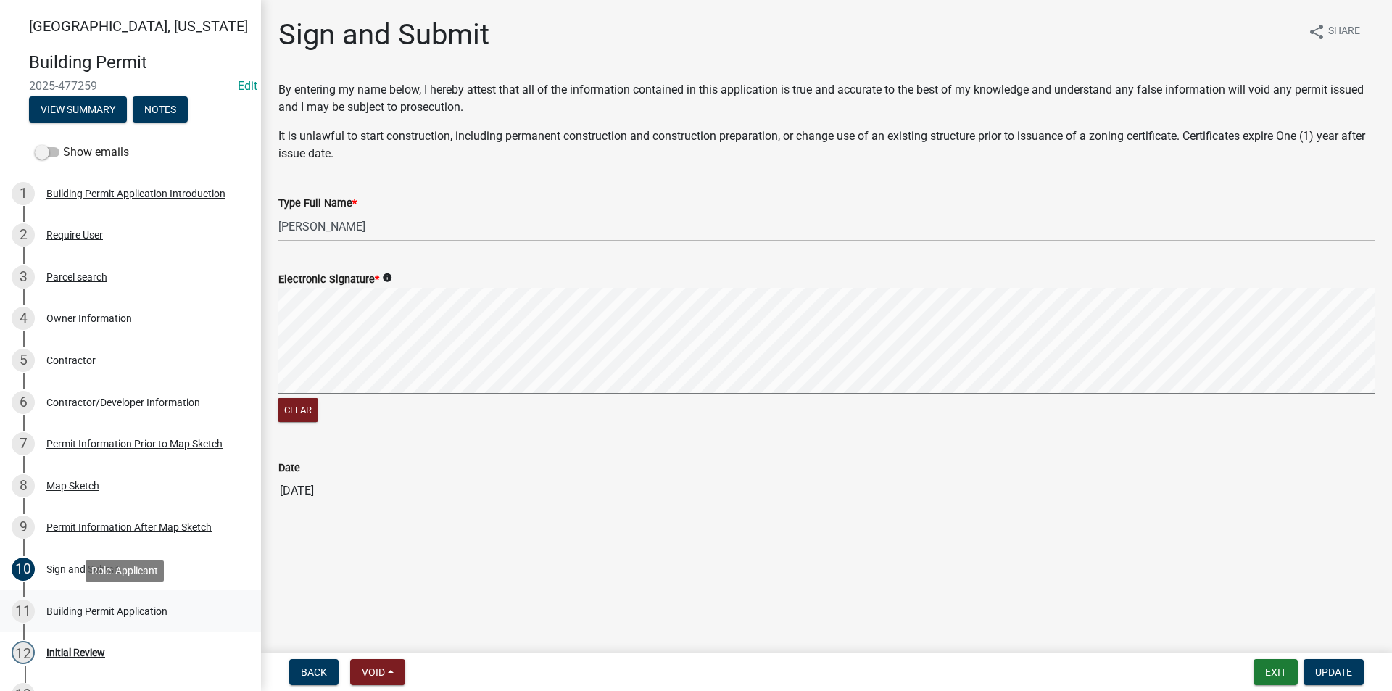
click at [140, 616] on div "Building Permit Application" at bounding box center [106, 611] width 121 height 10
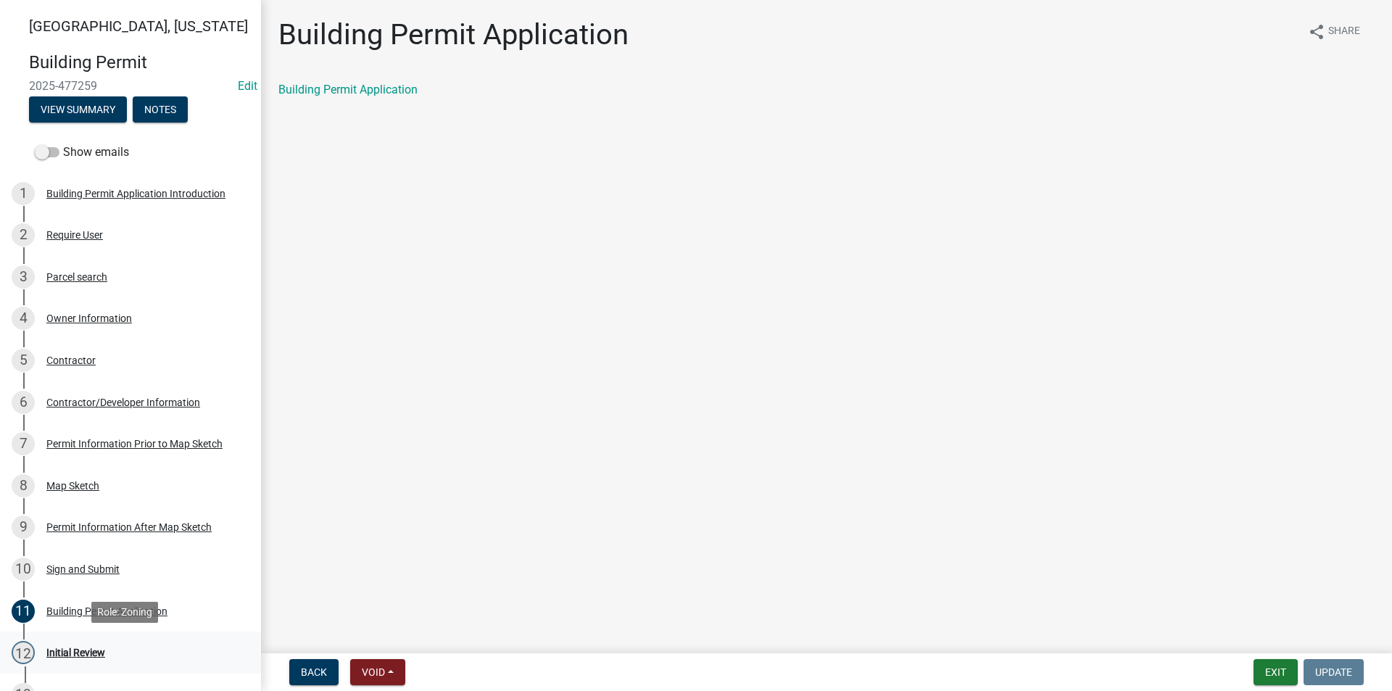
click at [84, 653] on div "Initial Review" at bounding box center [75, 652] width 59 height 10
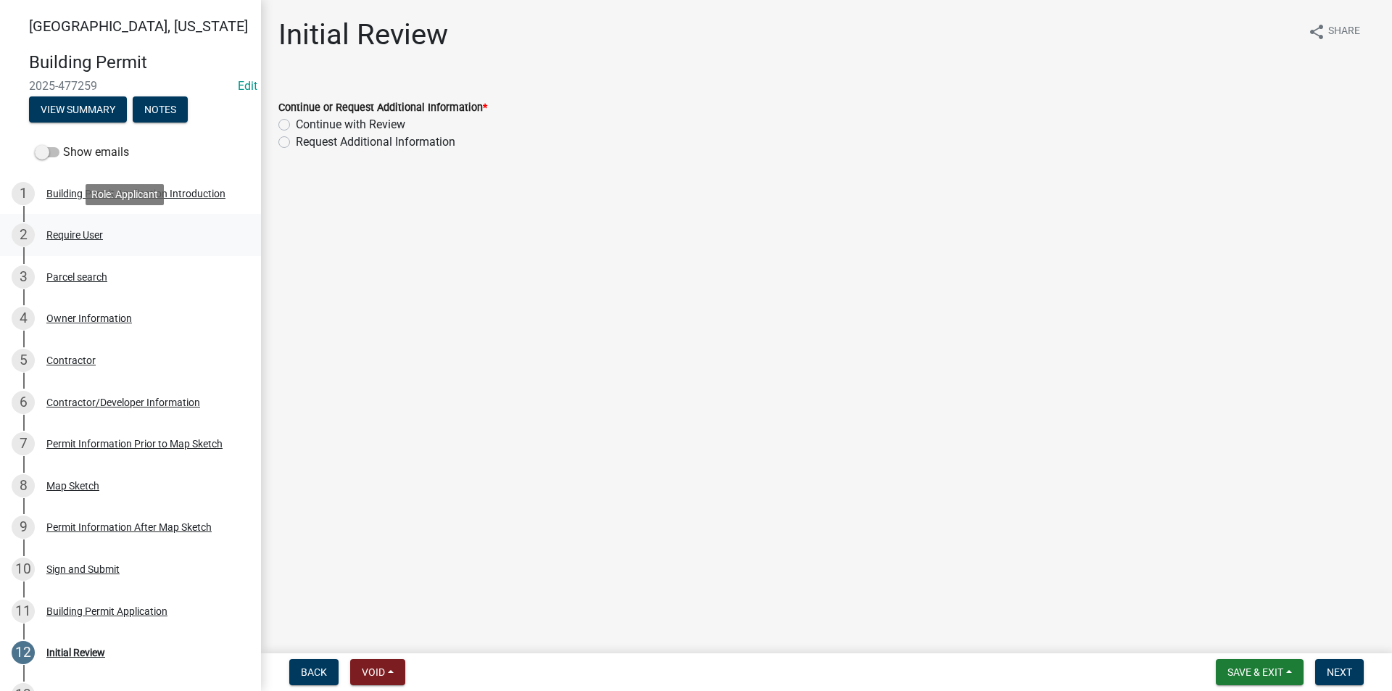
click at [80, 237] on div "Require User" at bounding box center [74, 235] width 57 height 10
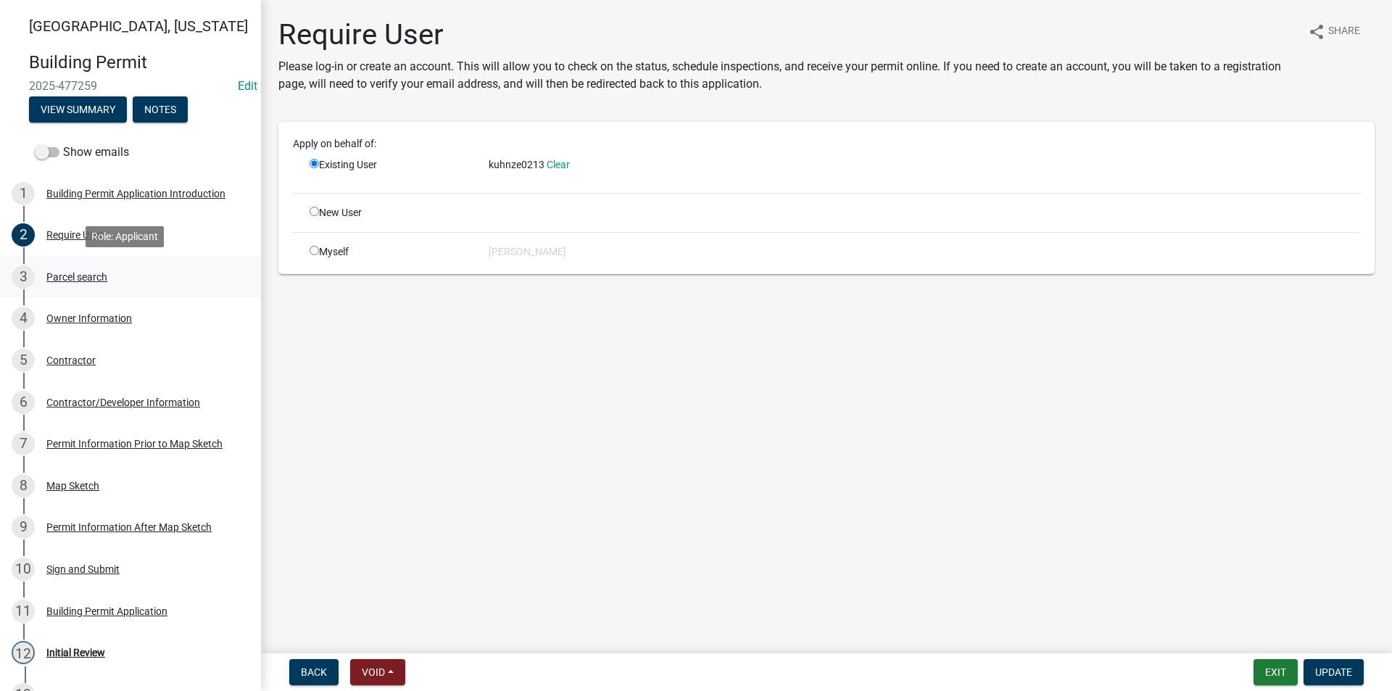
click at [101, 288] on div "3 Parcel search" at bounding box center [125, 276] width 226 height 23
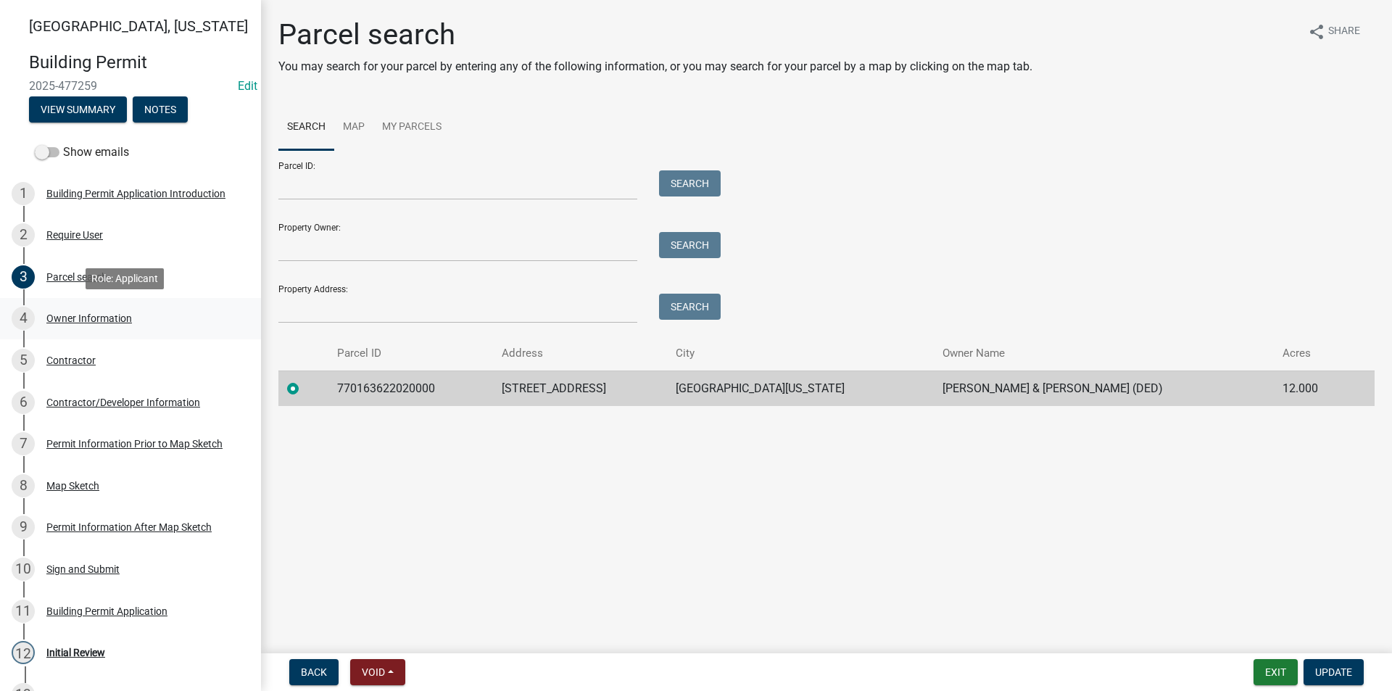
click at [105, 311] on div "4 Owner Information" at bounding box center [125, 318] width 226 height 23
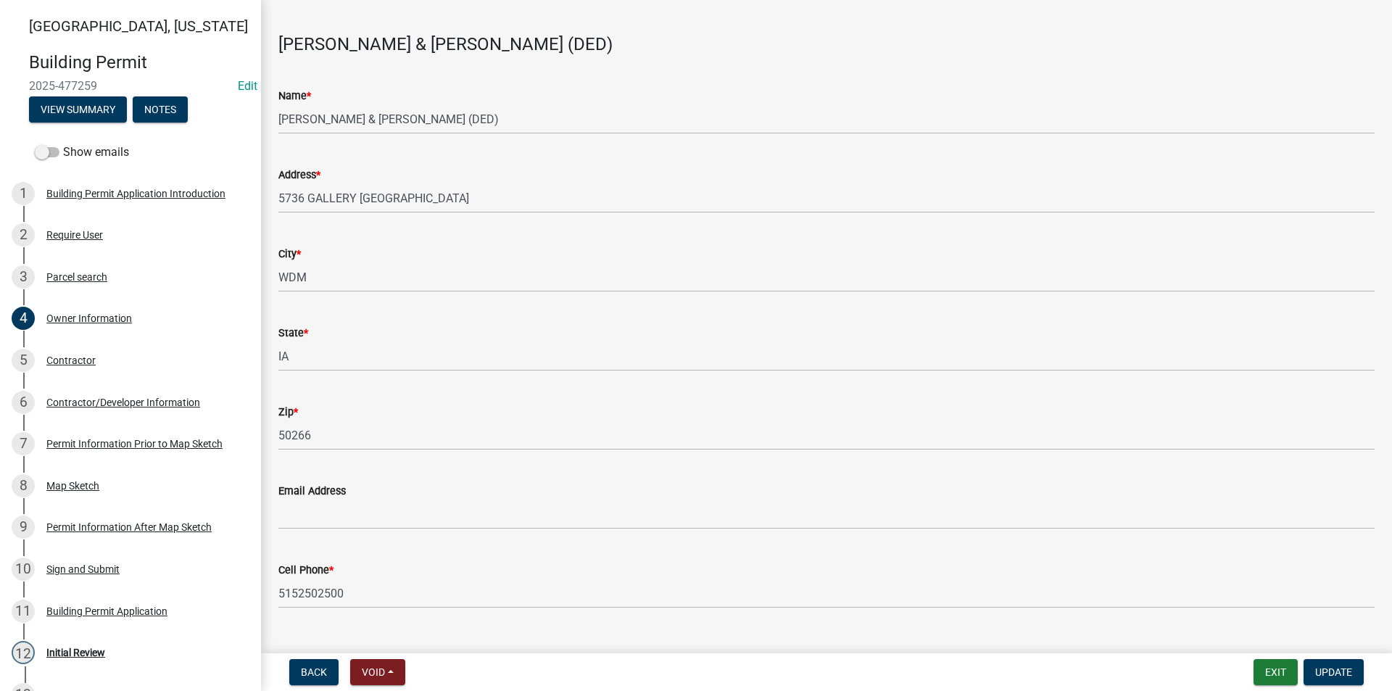
scroll to position [73, 0]
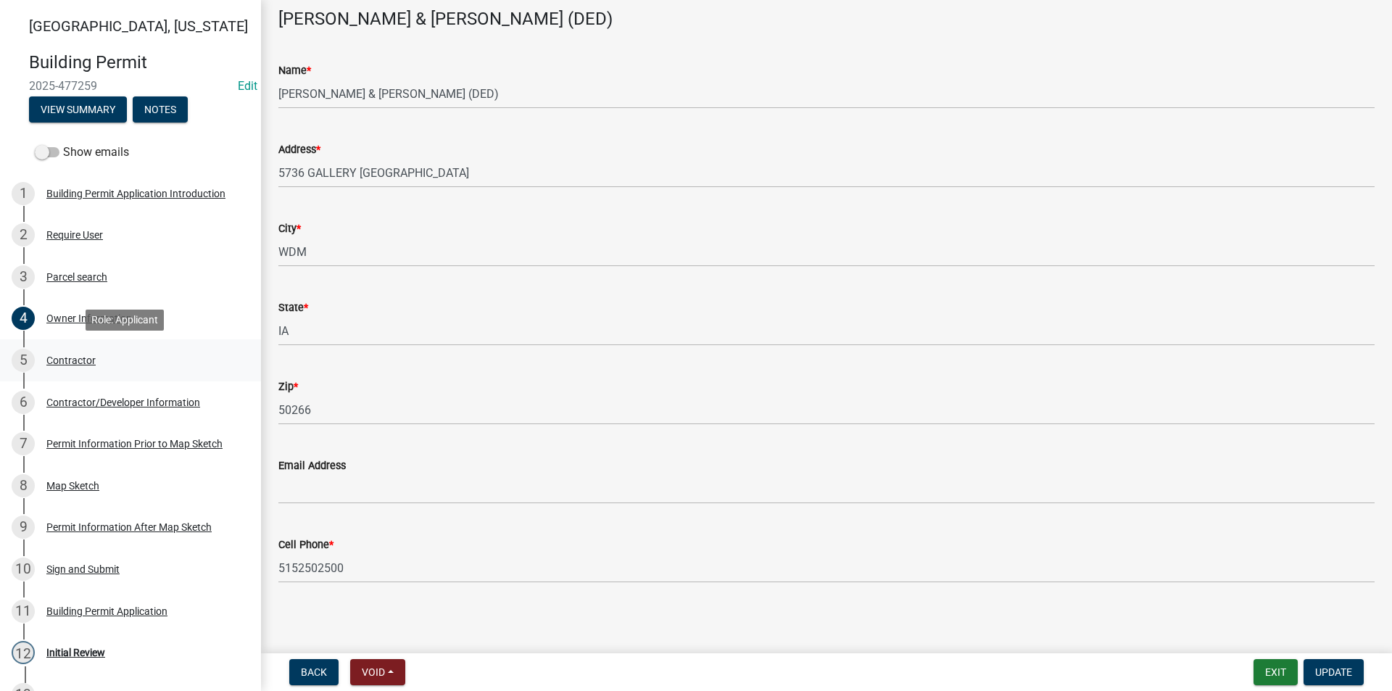
click at [78, 370] on div "5 Contractor" at bounding box center [125, 360] width 226 height 23
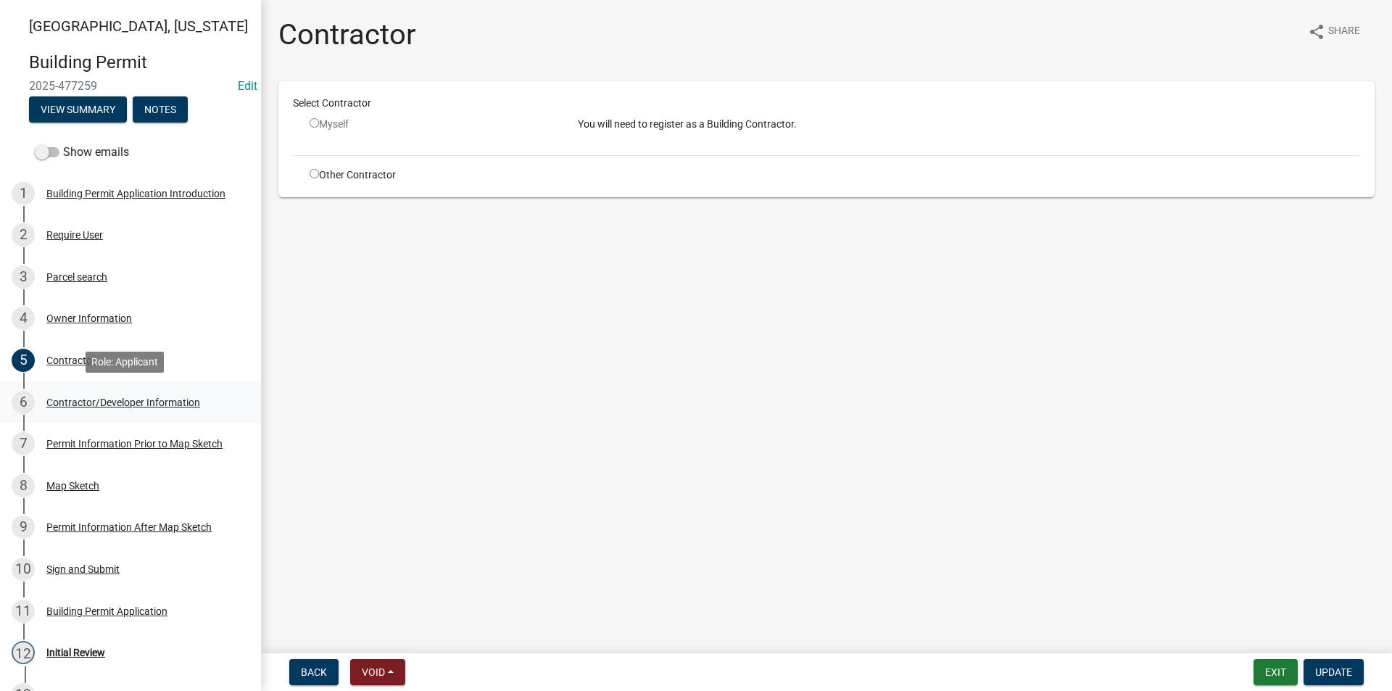
click at [92, 407] on div "Contractor/Developer Information" at bounding box center [123, 402] width 154 height 10
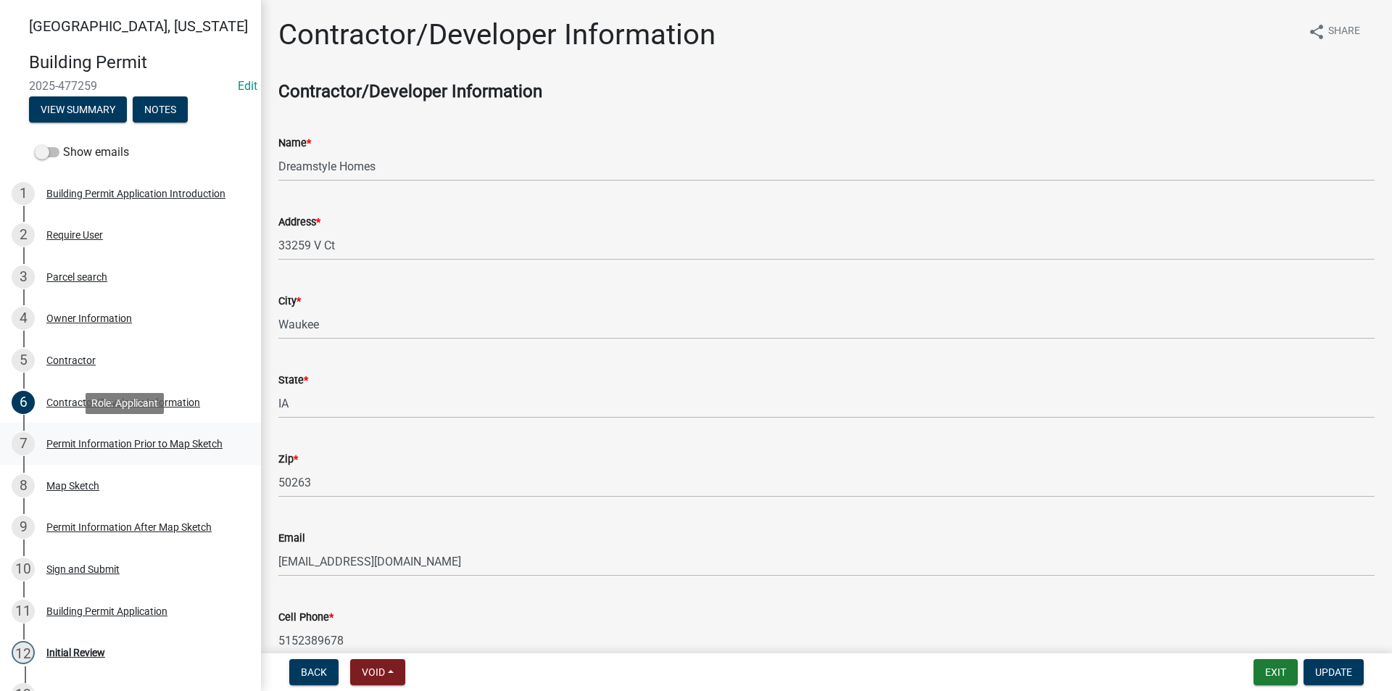
click at [164, 449] on div "Permit Information Prior to Map Sketch" at bounding box center [134, 444] width 176 height 10
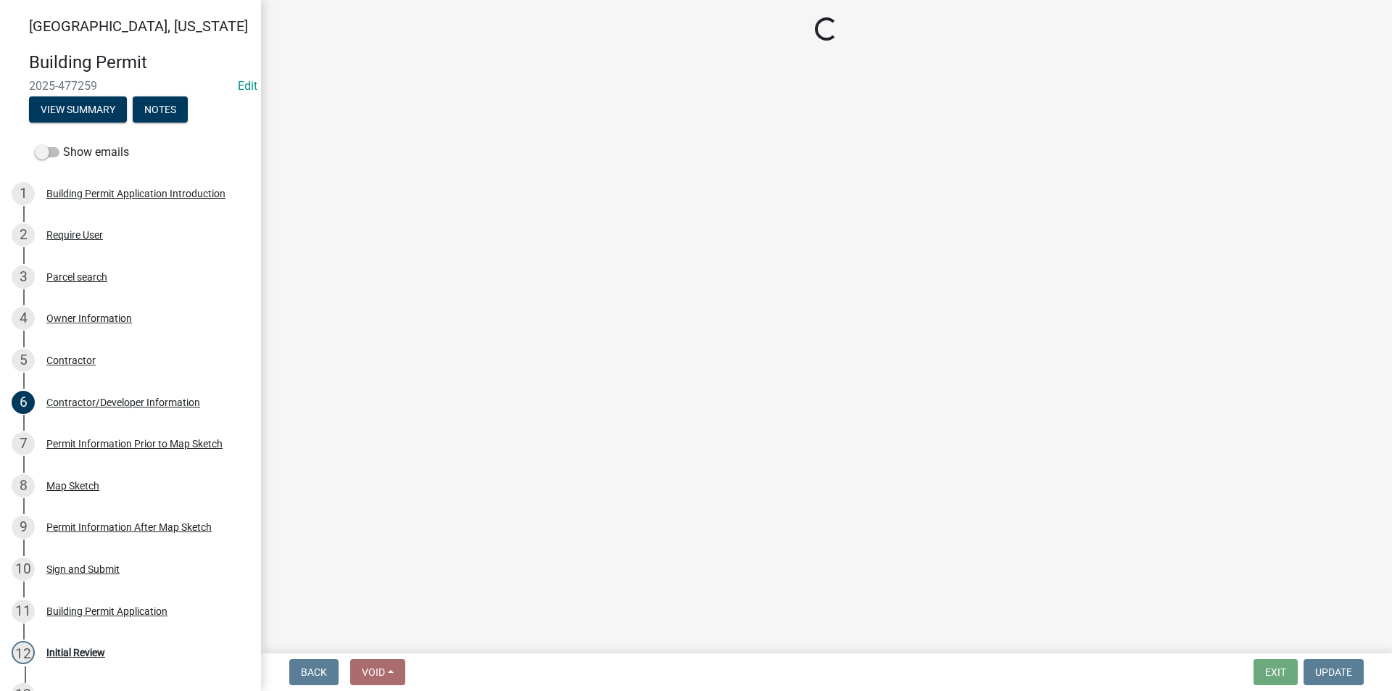
select select "a084ace3-cc4d-4a19-ba90-9713ee32dfc0"
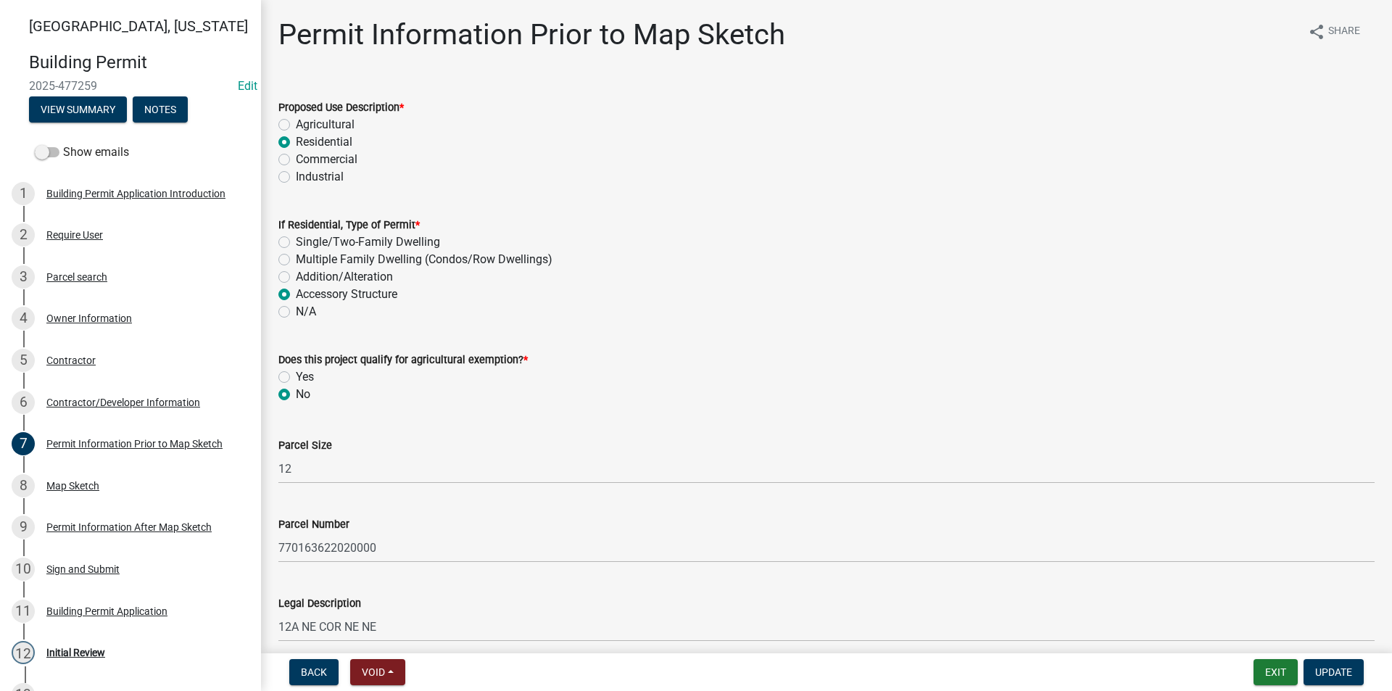
click at [296, 245] on label "Single/Two-Family Dwelling" at bounding box center [368, 241] width 144 height 17
click at [296, 243] on input "Single/Two-Family Dwelling" at bounding box center [300, 237] width 9 height 9
radio input "true"
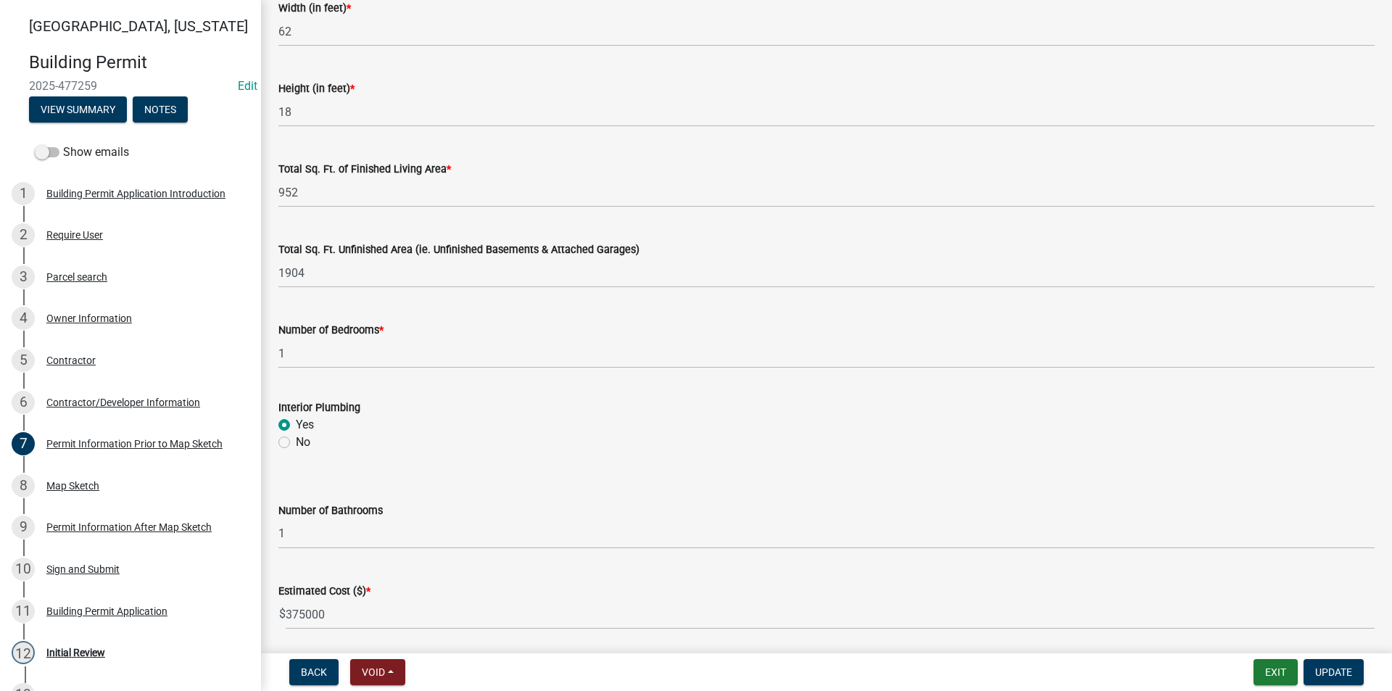
scroll to position [922, 0]
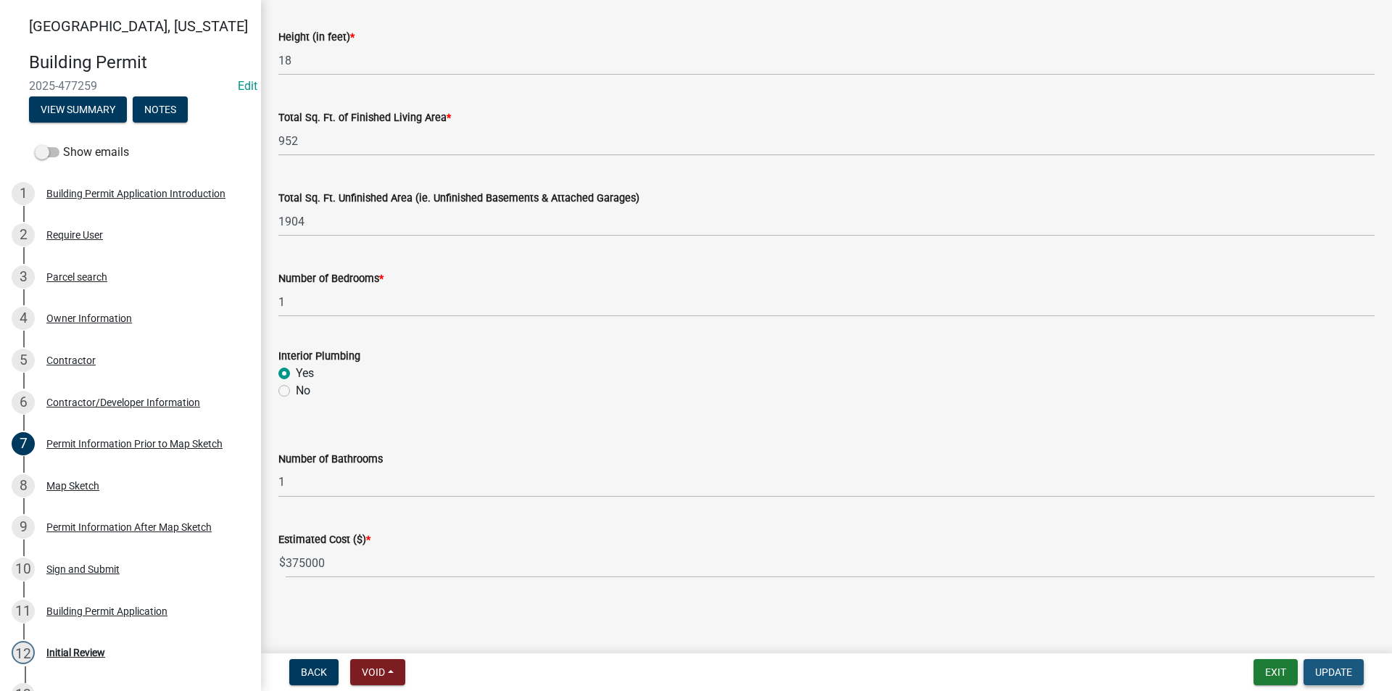
click at [1350, 671] on span "Update" at bounding box center [1333, 672] width 37 height 12
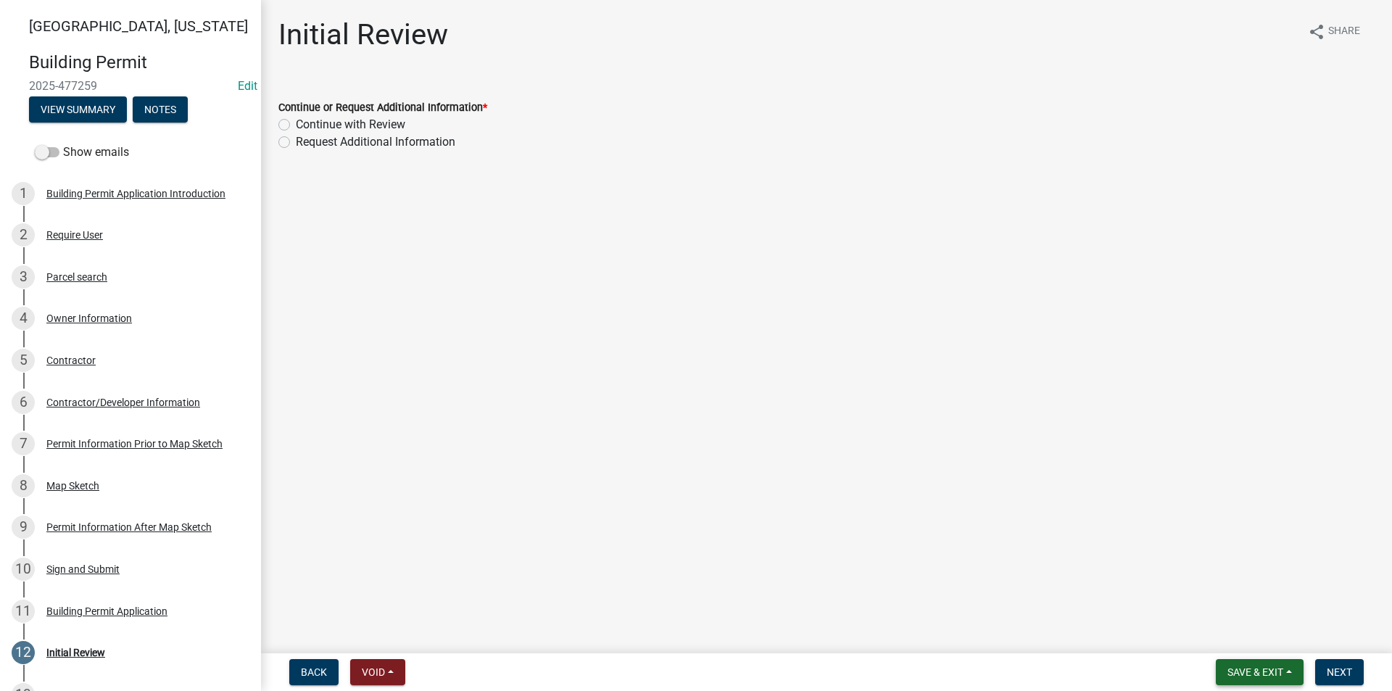
click at [1256, 676] on span "Save & Exit" at bounding box center [1256, 672] width 56 height 12
click at [1223, 610] on button "Save" at bounding box center [1246, 599] width 116 height 35
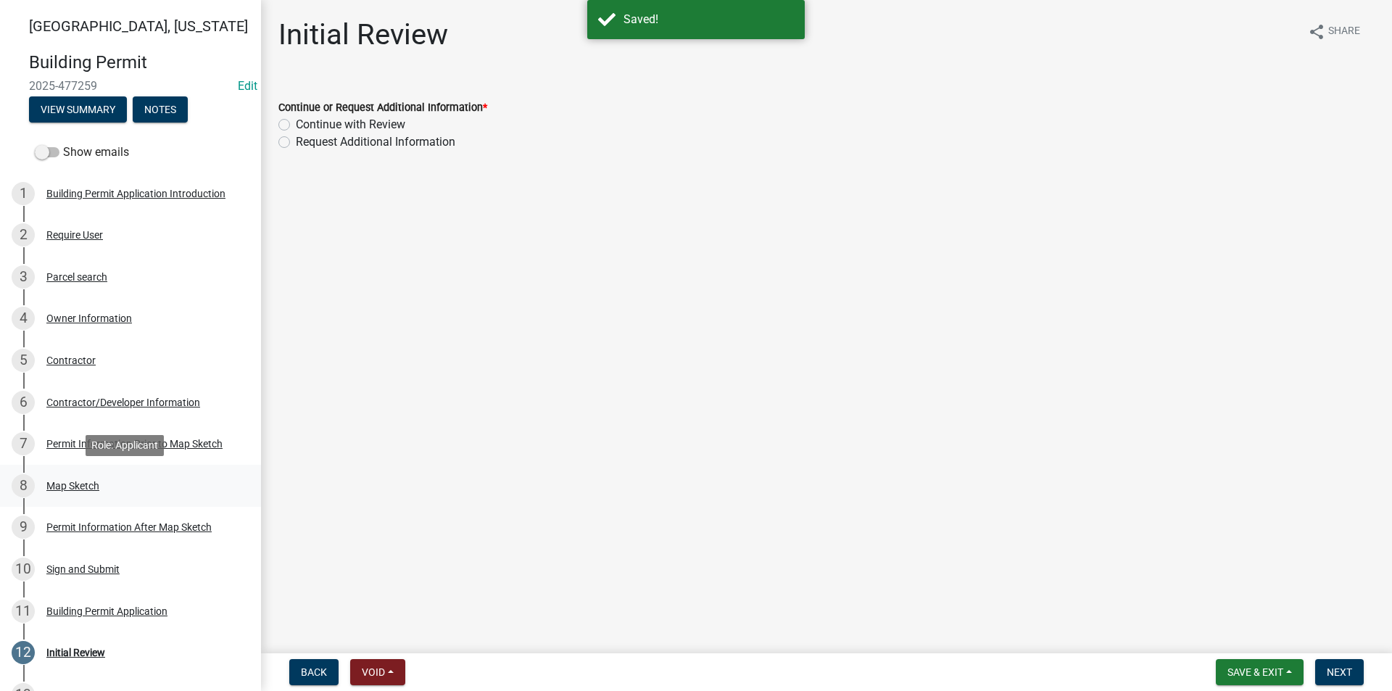
click at [72, 485] on div "Map Sketch" at bounding box center [72, 486] width 53 height 10
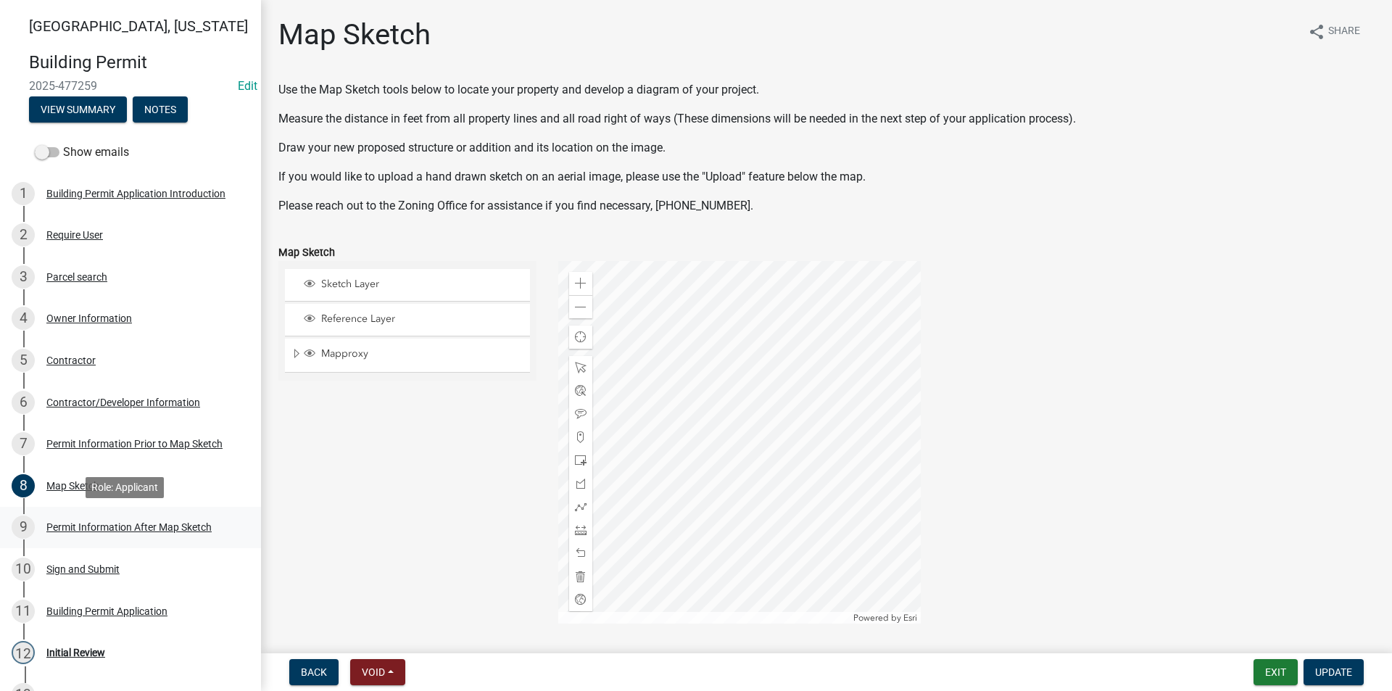
click at [99, 522] on div "Permit Information After Map Sketch" at bounding box center [128, 527] width 165 height 10
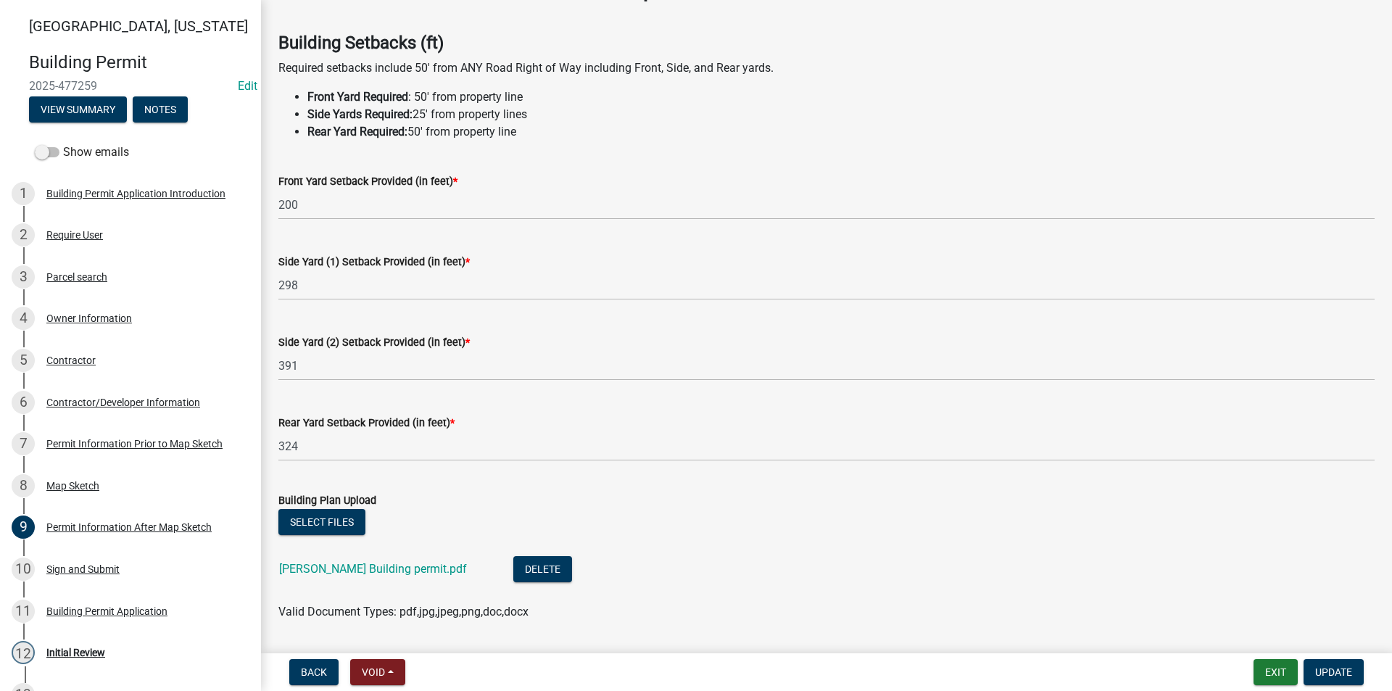
scroll to position [73, 0]
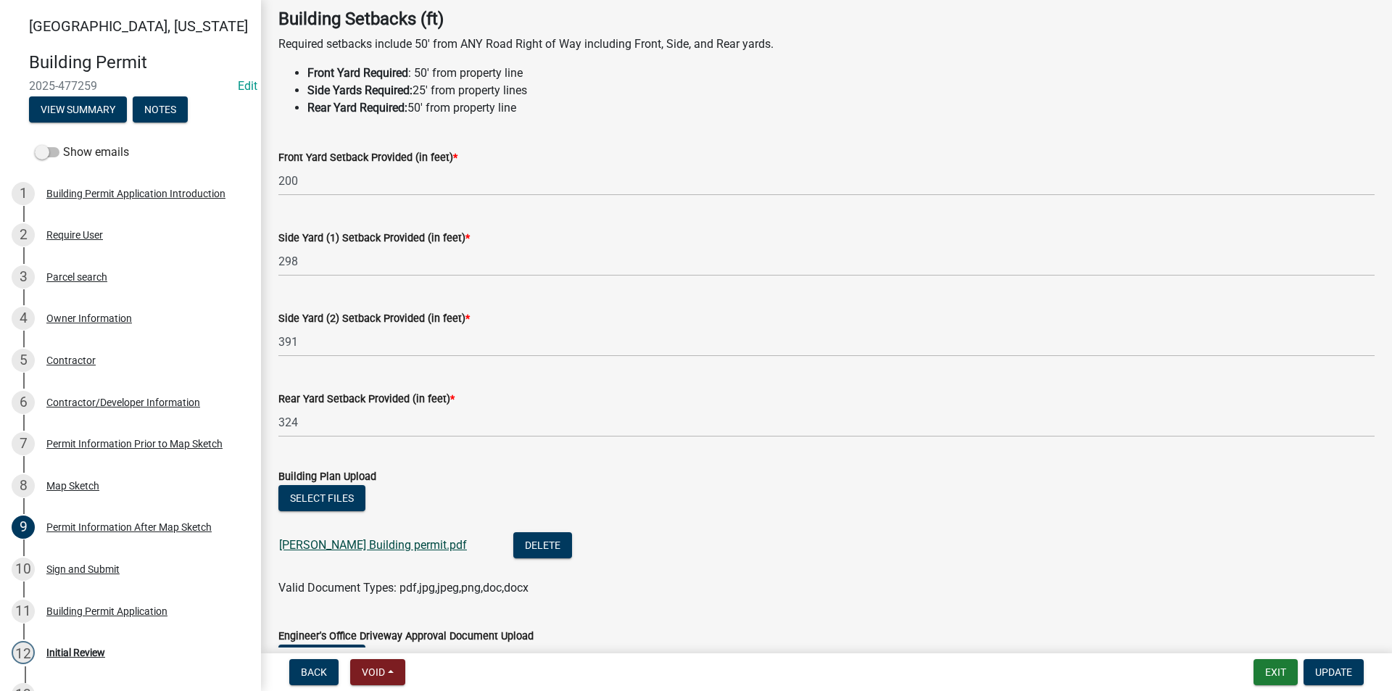
click at [376, 540] on link "[PERSON_NAME] Building permit.pdf" at bounding box center [373, 545] width 188 height 14
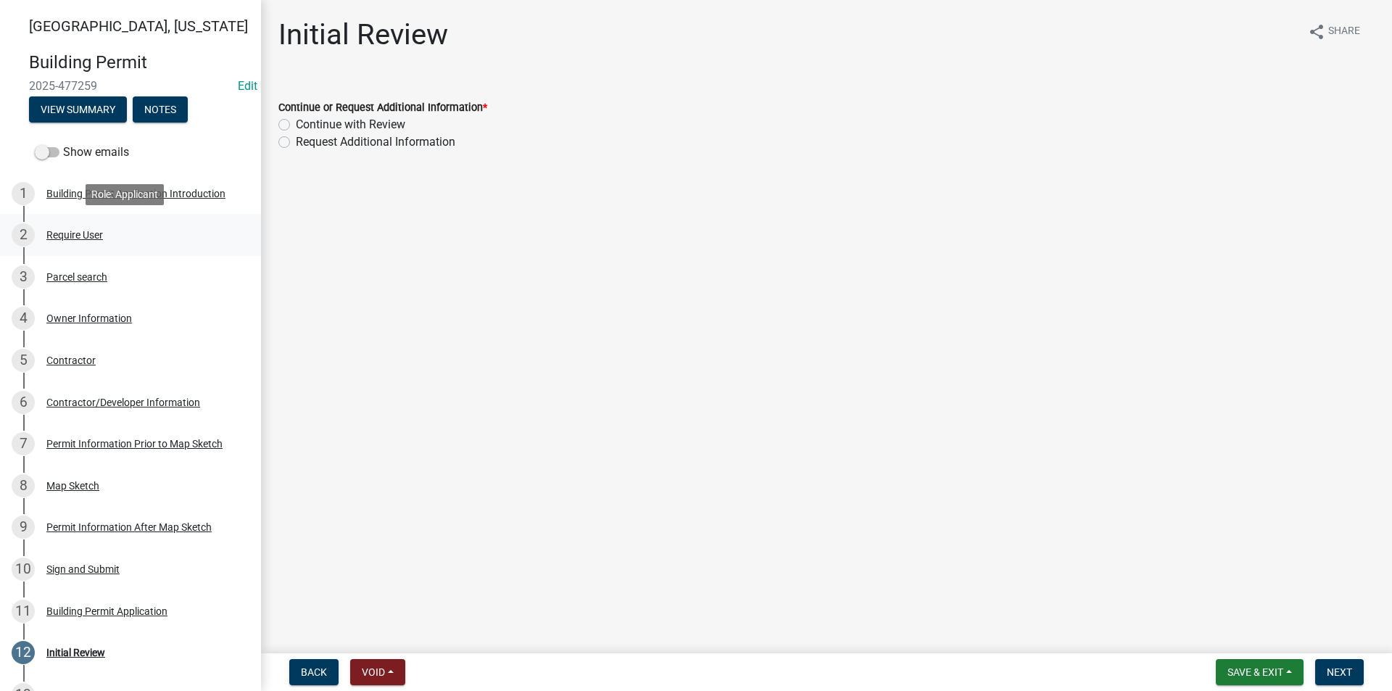
click at [88, 237] on div "Require User" at bounding box center [74, 235] width 57 height 10
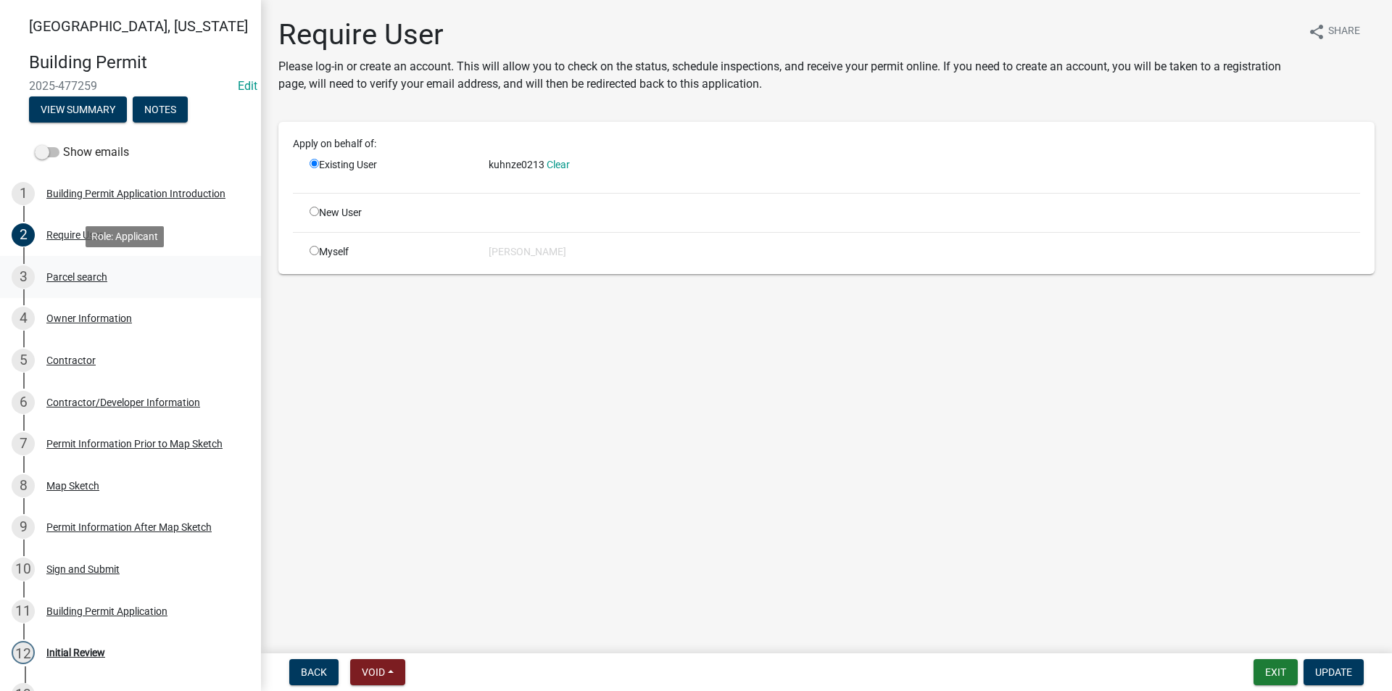
click at [99, 268] on div "3 Parcel search" at bounding box center [125, 276] width 226 height 23
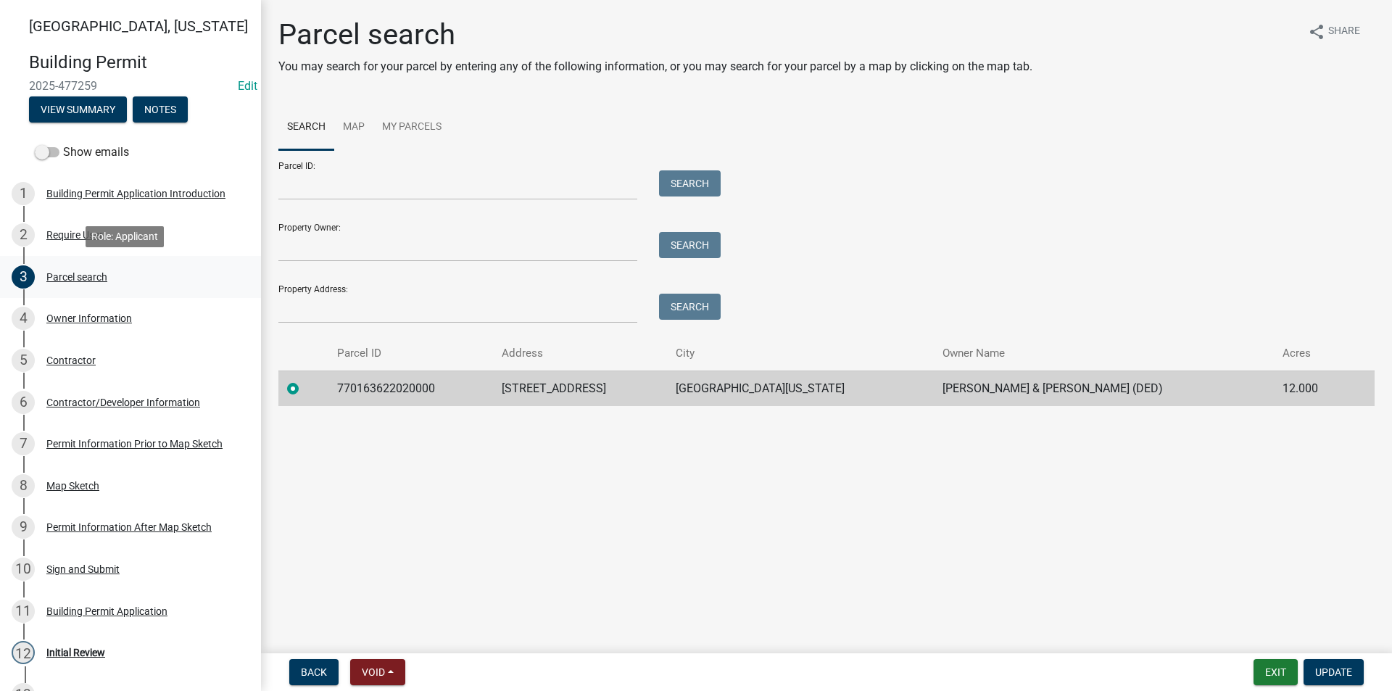
click at [98, 275] on div "Parcel search" at bounding box center [76, 277] width 61 height 10
click at [113, 328] on div "4 Owner Information" at bounding box center [125, 318] width 226 height 23
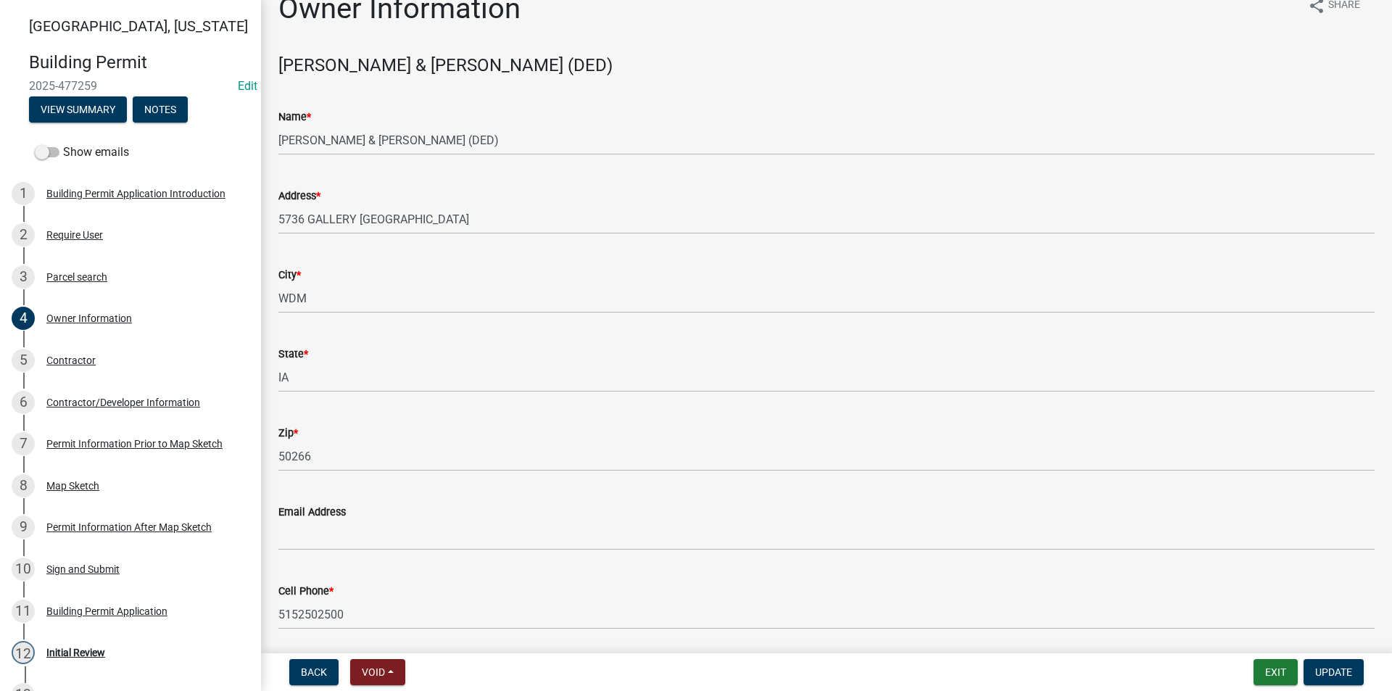
scroll to position [4, 0]
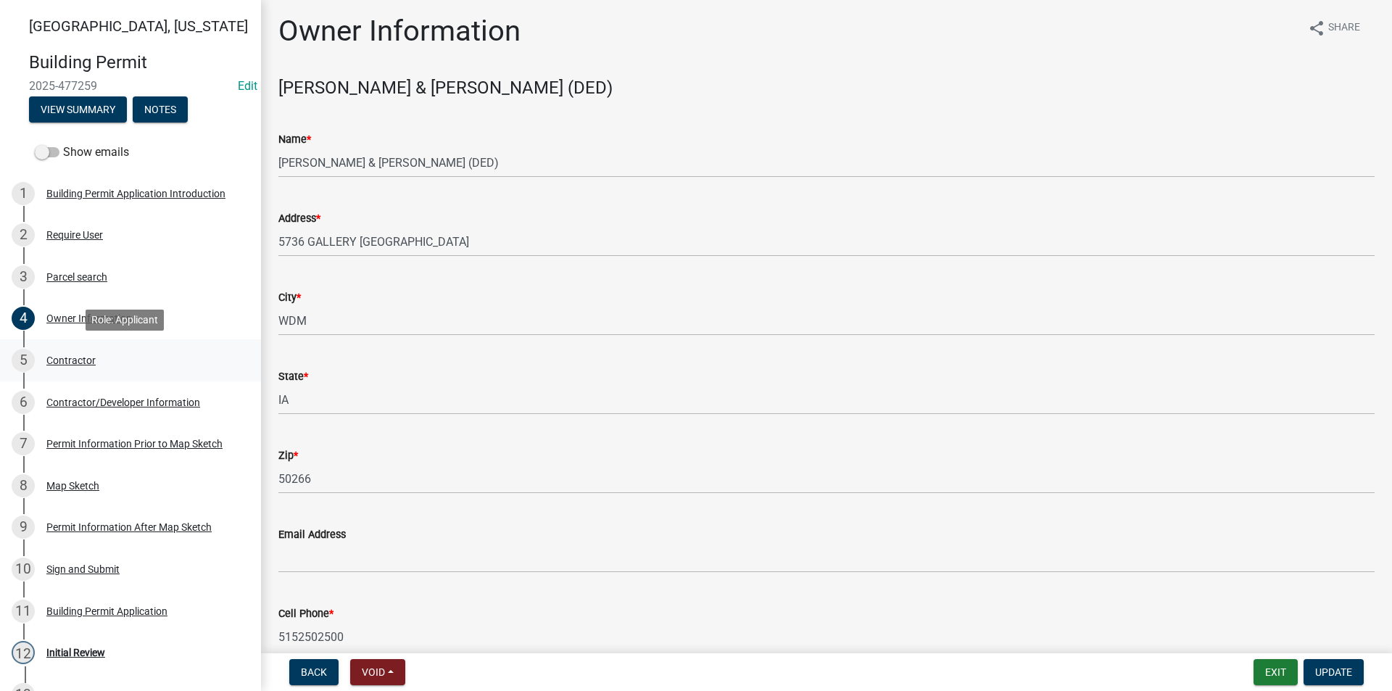
click at [100, 360] on div "5 Contractor" at bounding box center [125, 360] width 226 height 23
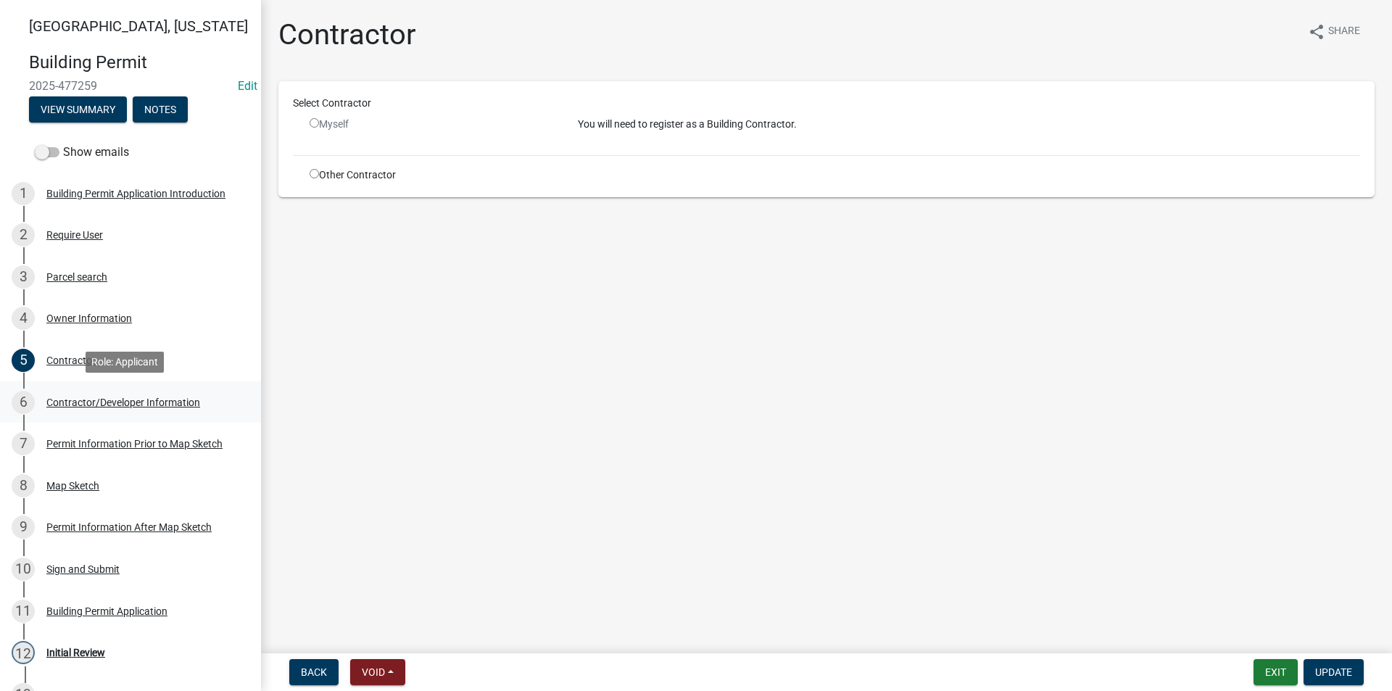
click at [73, 405] on div "Contractor/Developer Information" at bounding box center [123, 402] width 154 height 10
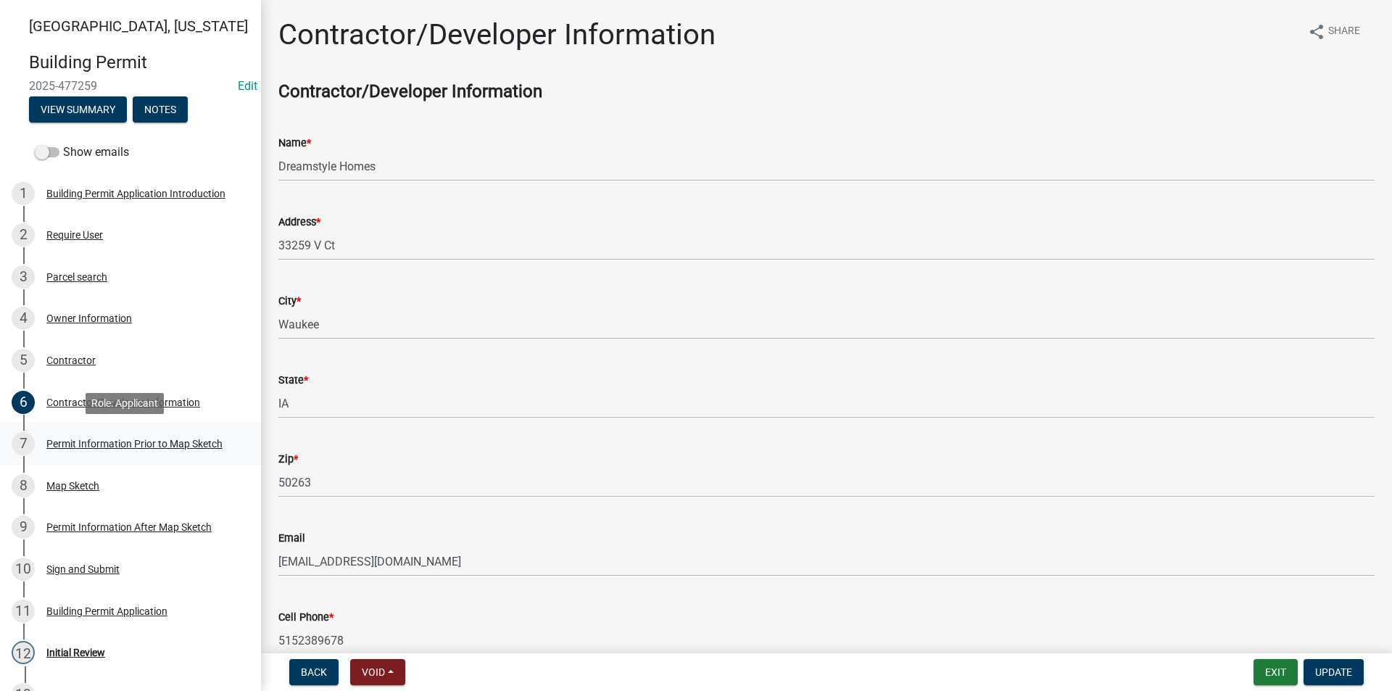
click at [103, 439] on div "Permit Information Prior to Map Sketch" at bounding box center [134, 444] width 176 height 10
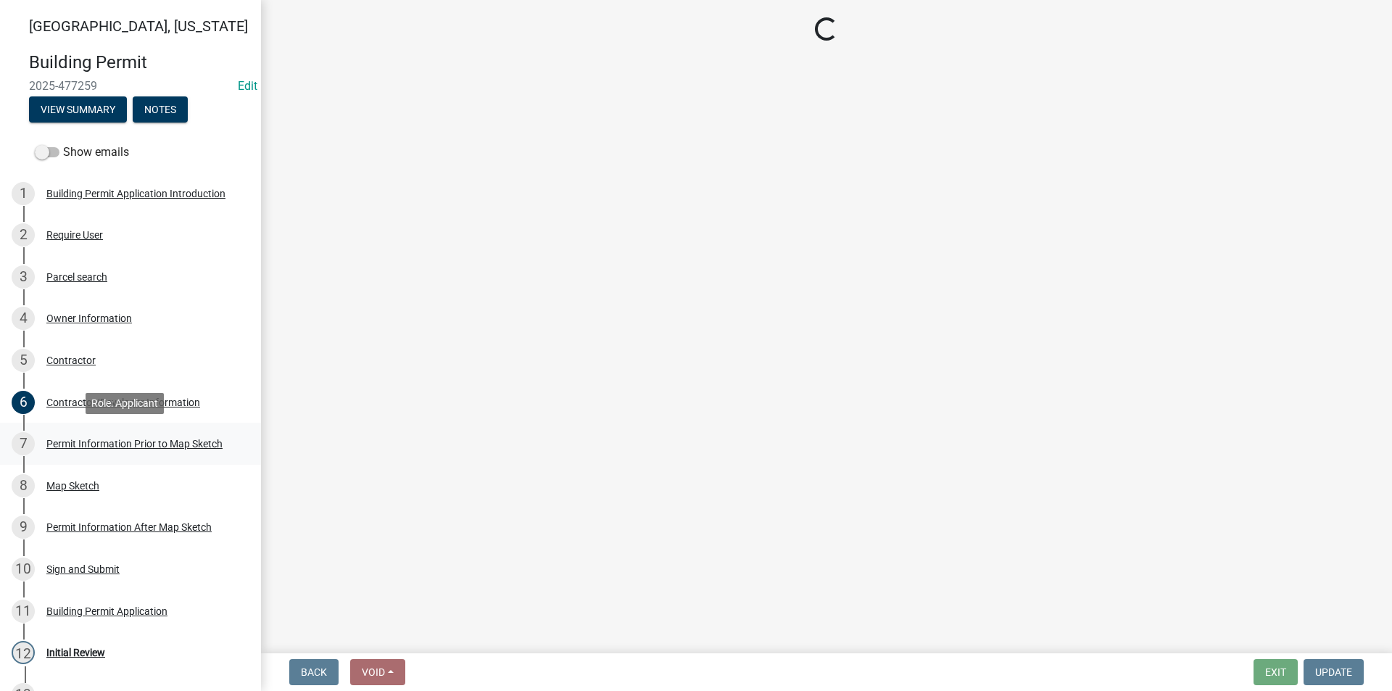
select select "a084ace3-cc4d-4a19-ba90-9713ee32dfc0"
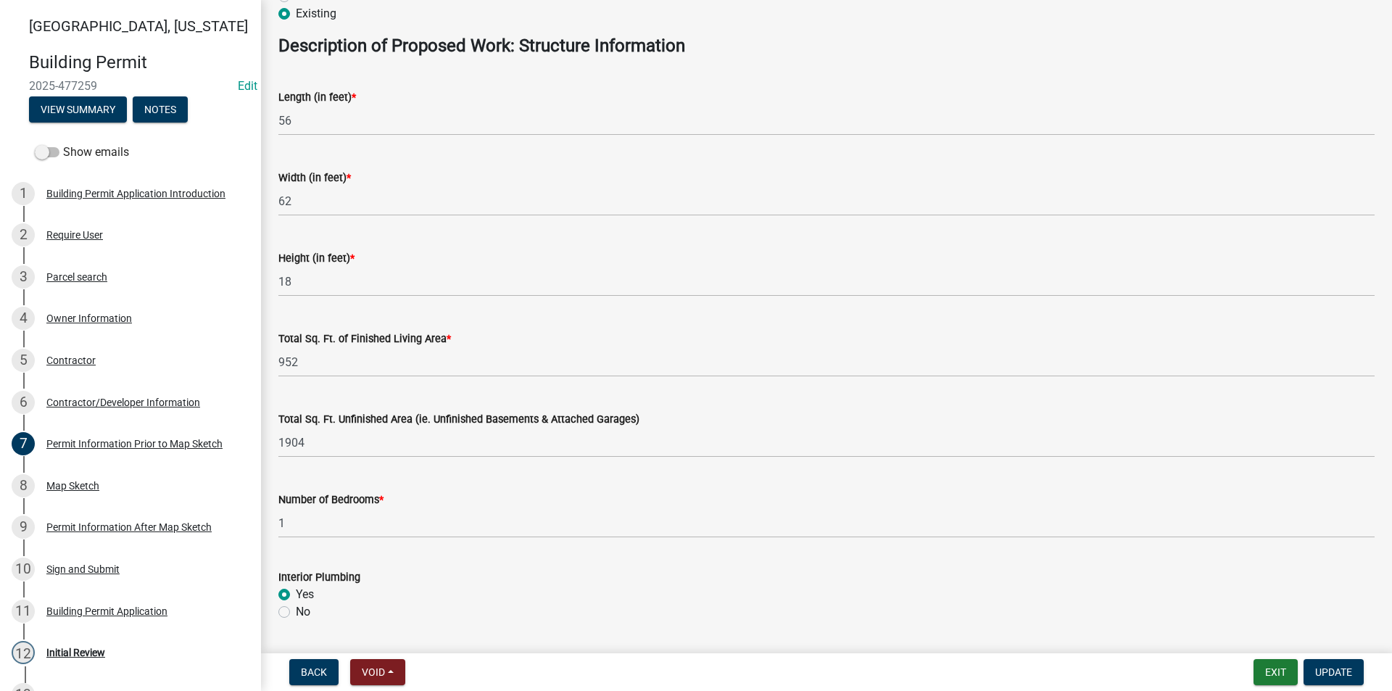
scroll to position [725, 0]
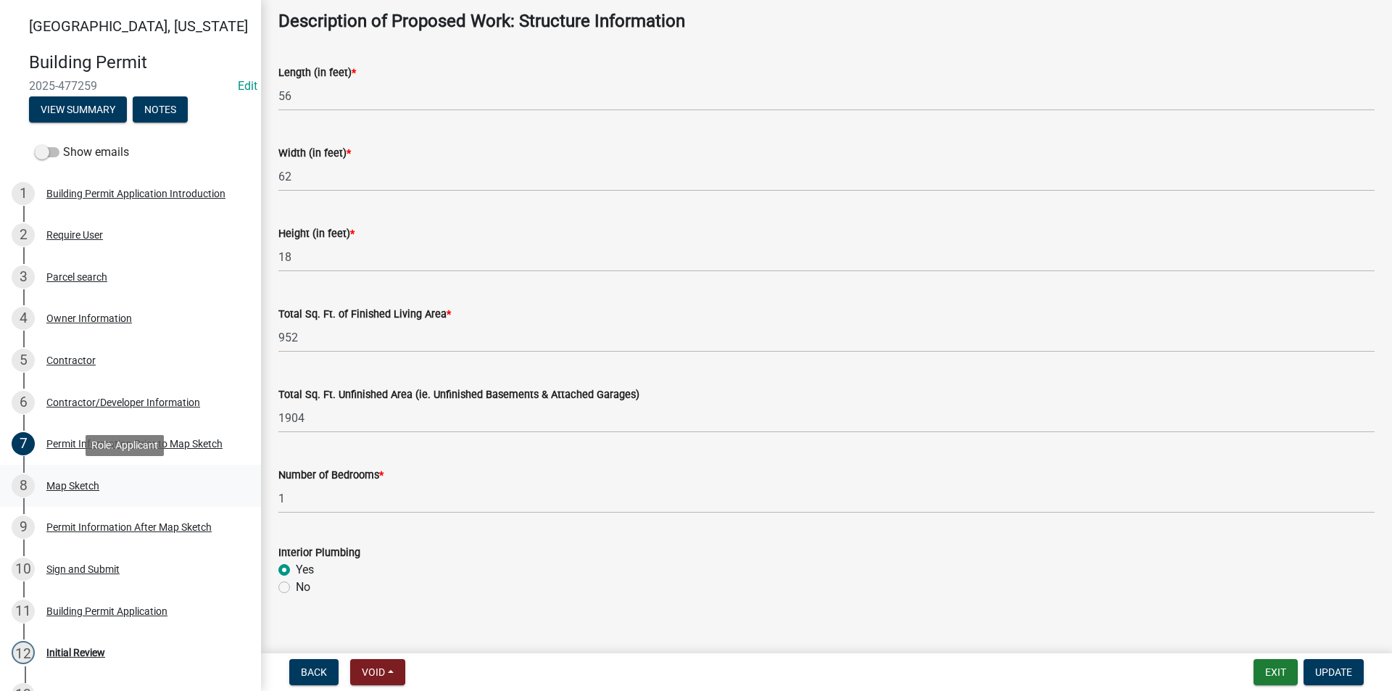
click at [79, 488] on div "Map Sketch" at bounding box center [72, 486] width 53 height 10
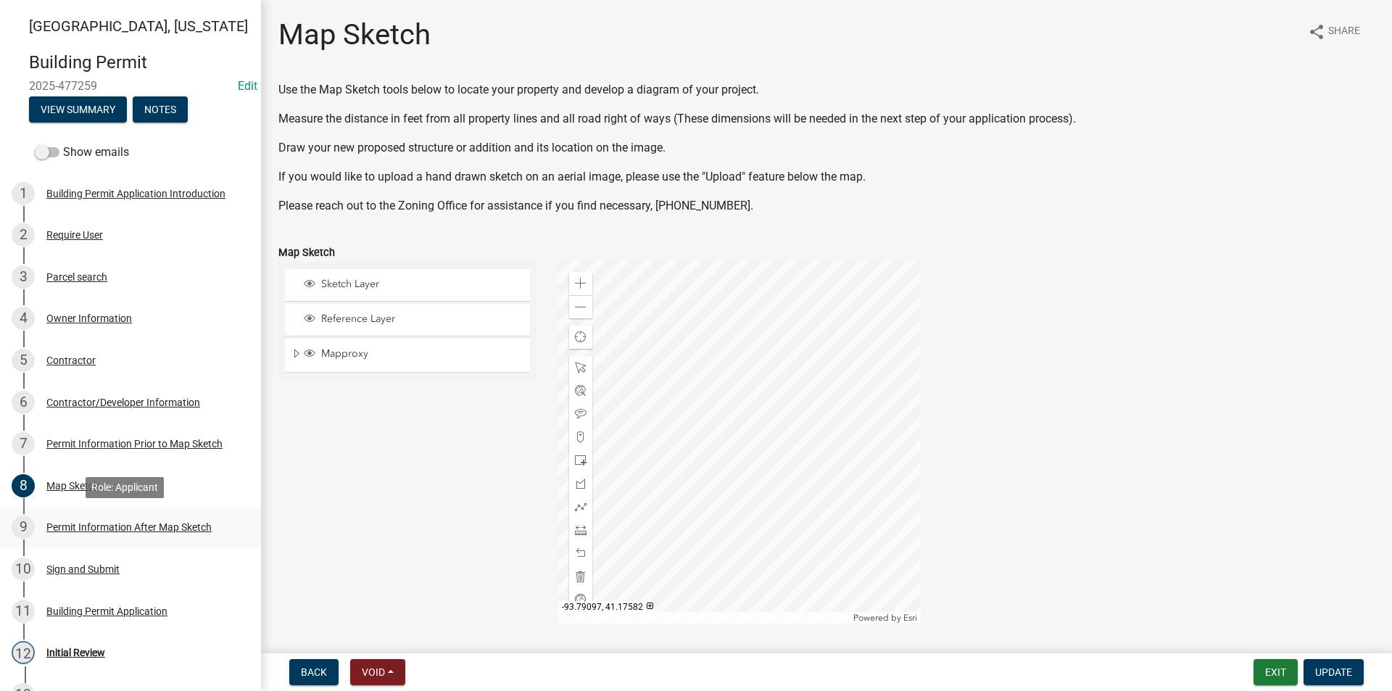
click at [103, 516] on div "9 Permit Information After Map Sketch" at bounding box center [125, 527] width 226 height 23
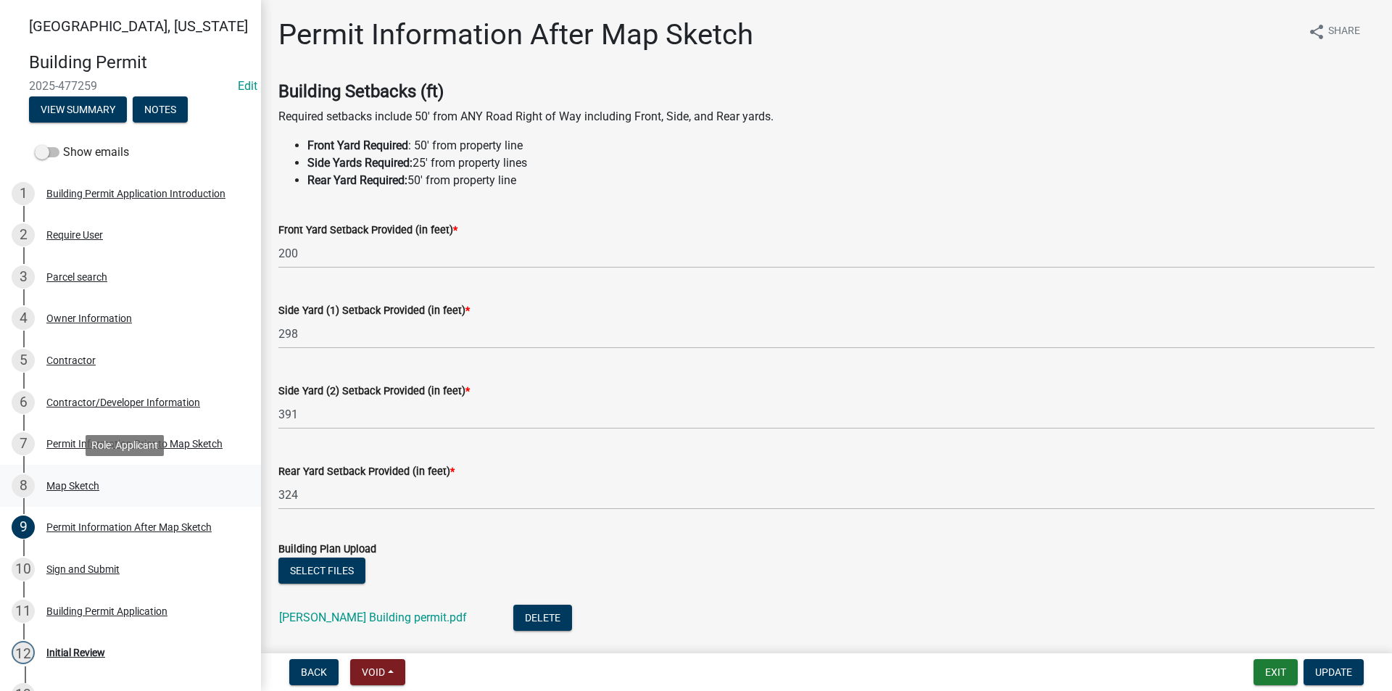
click at [75, 481] on div "Map Sketch" at bounding box center [72, 486] width 53 height 10
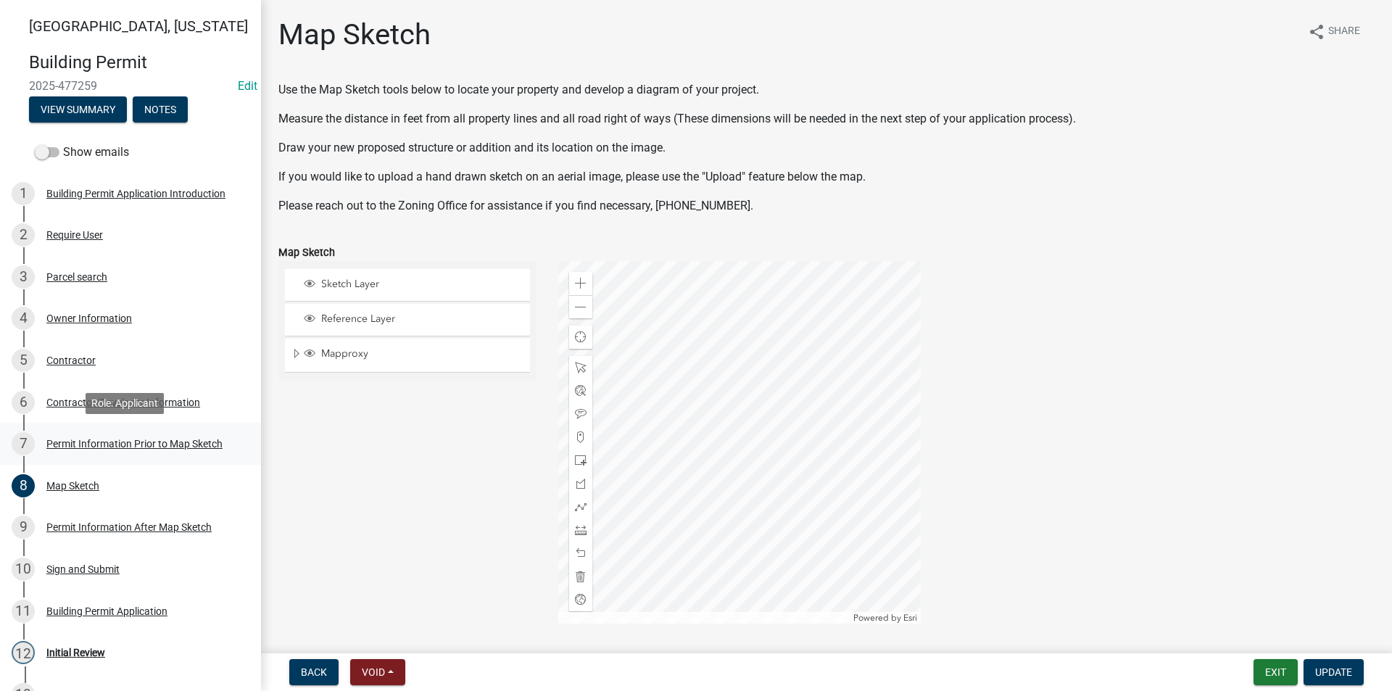
click at [117, 455] on div "7 Permit Information Prior to Map Sketch" at bounding box center [125, 443] width 226 height 23
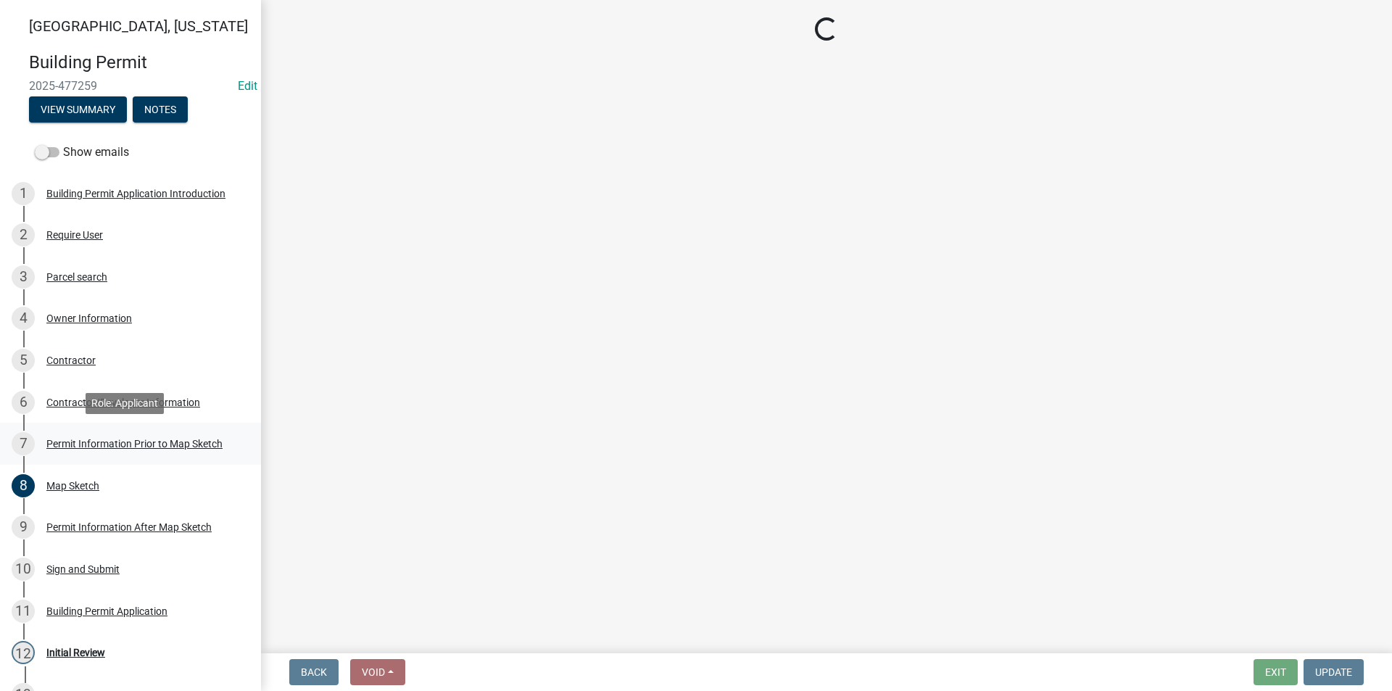
select select "a084ace3-cc4d-4a19-ba90-9713ee32dfc0"
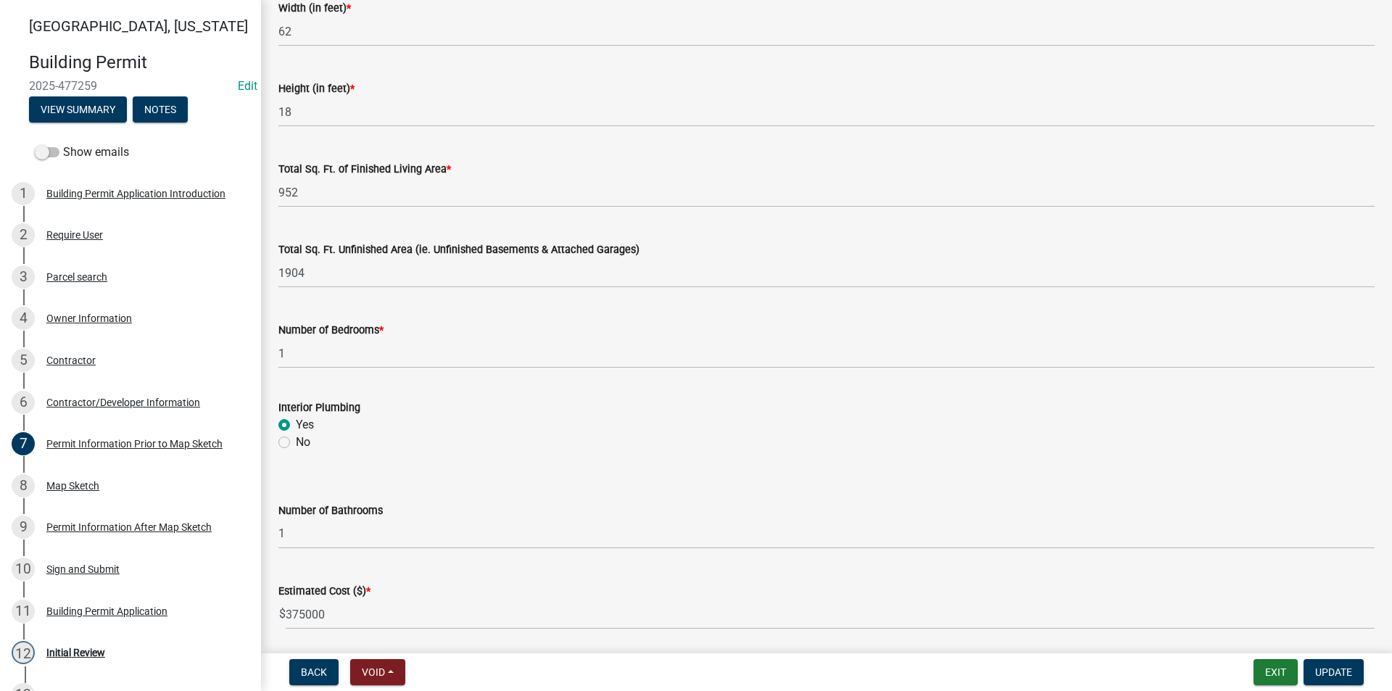
scroll to position [922, 0]
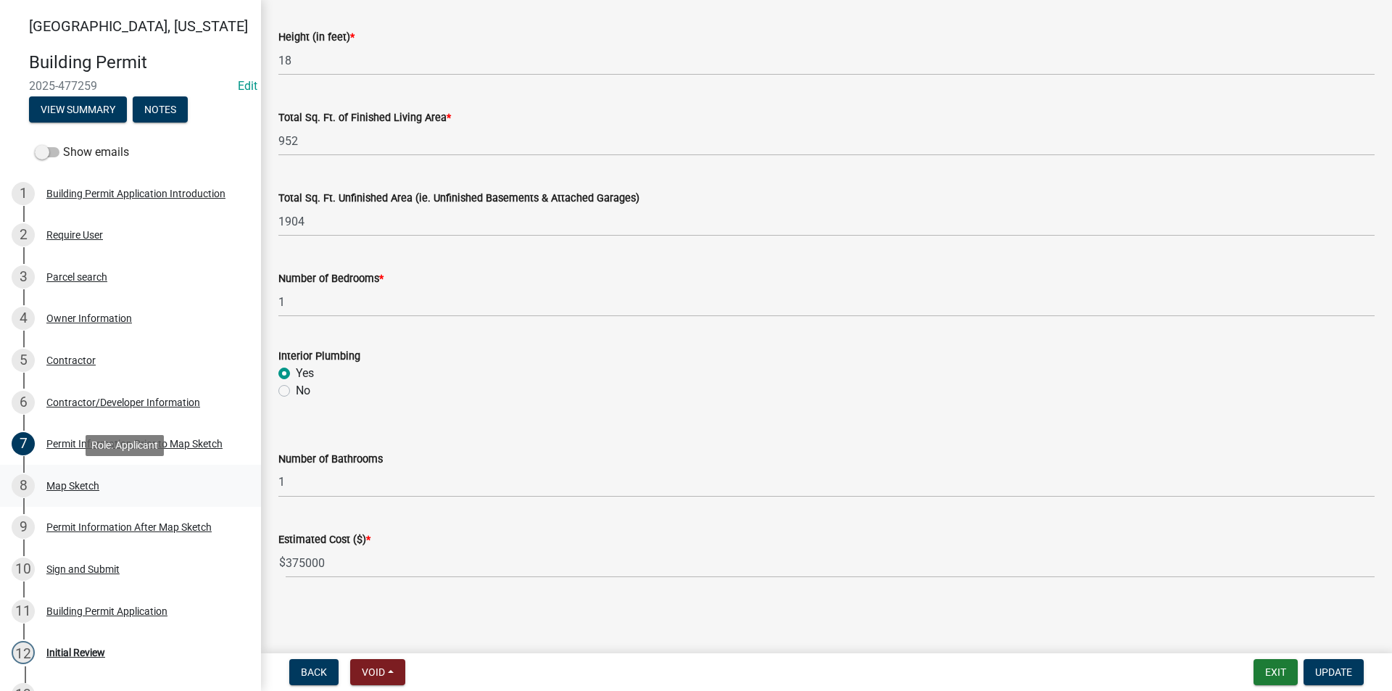
click at [76, 492] on div "8 Map Sketch" at bounding box center [125, 485] width 226 height 23
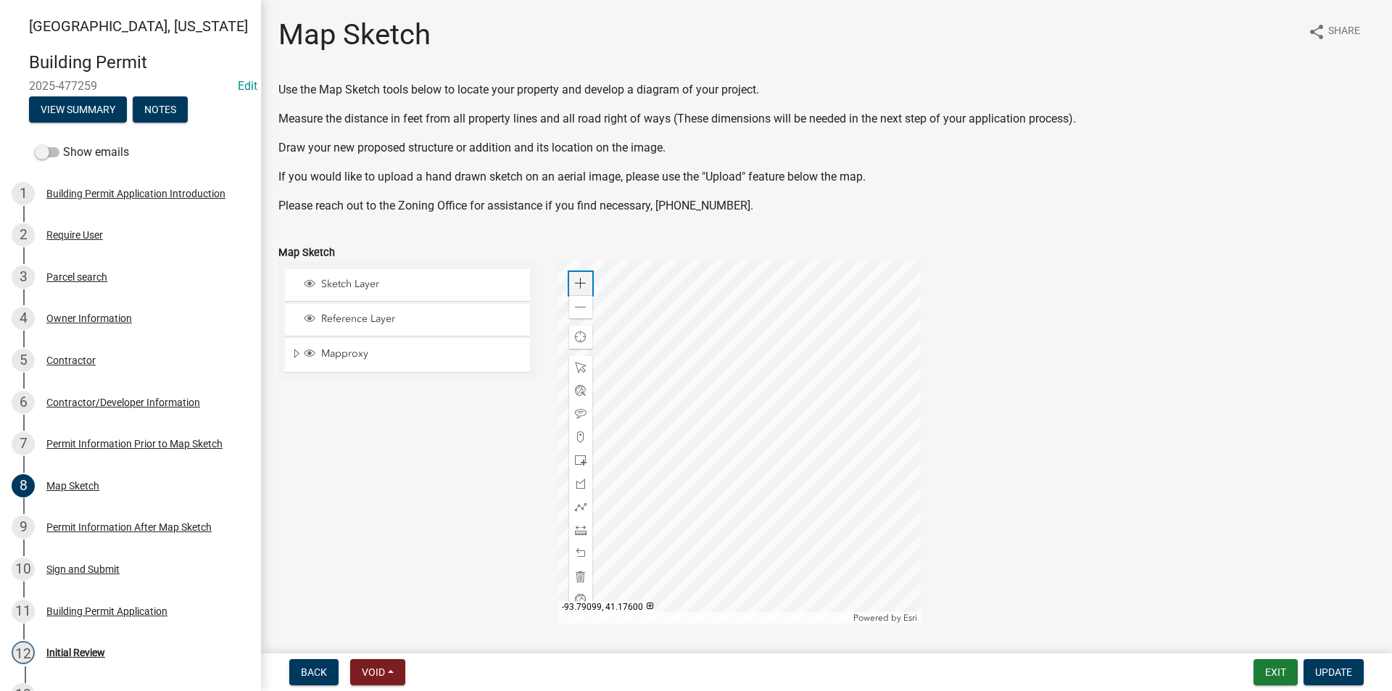
click at [576, 282] on span at bounding box center [581, 284] width 12 height 12
click at [751, 405] on div at bounding box center [739, 442] width 363 height 363
click at [575, 531] on span at bounding box center [581, 530] width 12 height 12
click at [608, 450] on div at bounding box center [739, 442] width 363 height 363
click at [758, 277] on div at bounding box center [739, 442] width 363 height 363
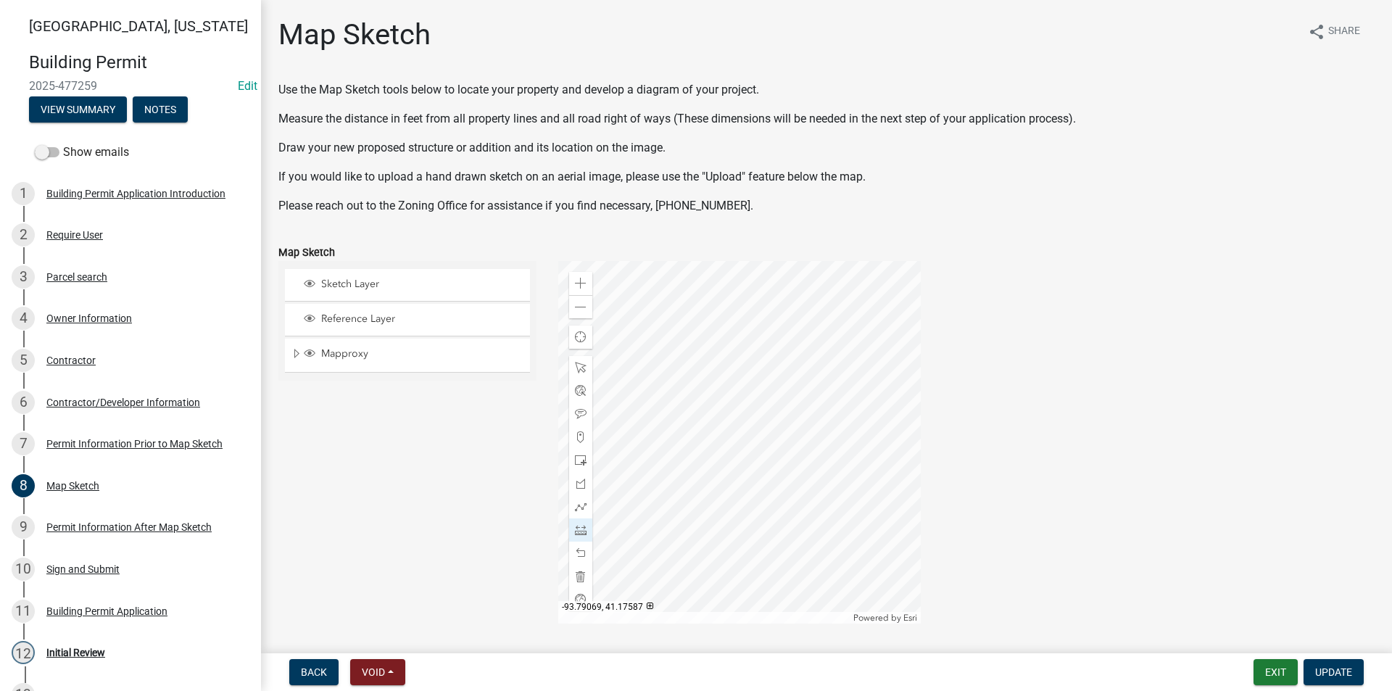
click at [753, 406] on div at bounding box center [739, 442] width 363 height 363
click at [861, 452] on div at bounding box center [739, 442] width 363 height 363
click at [576, 368] on span at bounding box center [581, 368] width 12 height 12
click at [676, 394] on div at bounding box center [739, 442] width 363 height 363
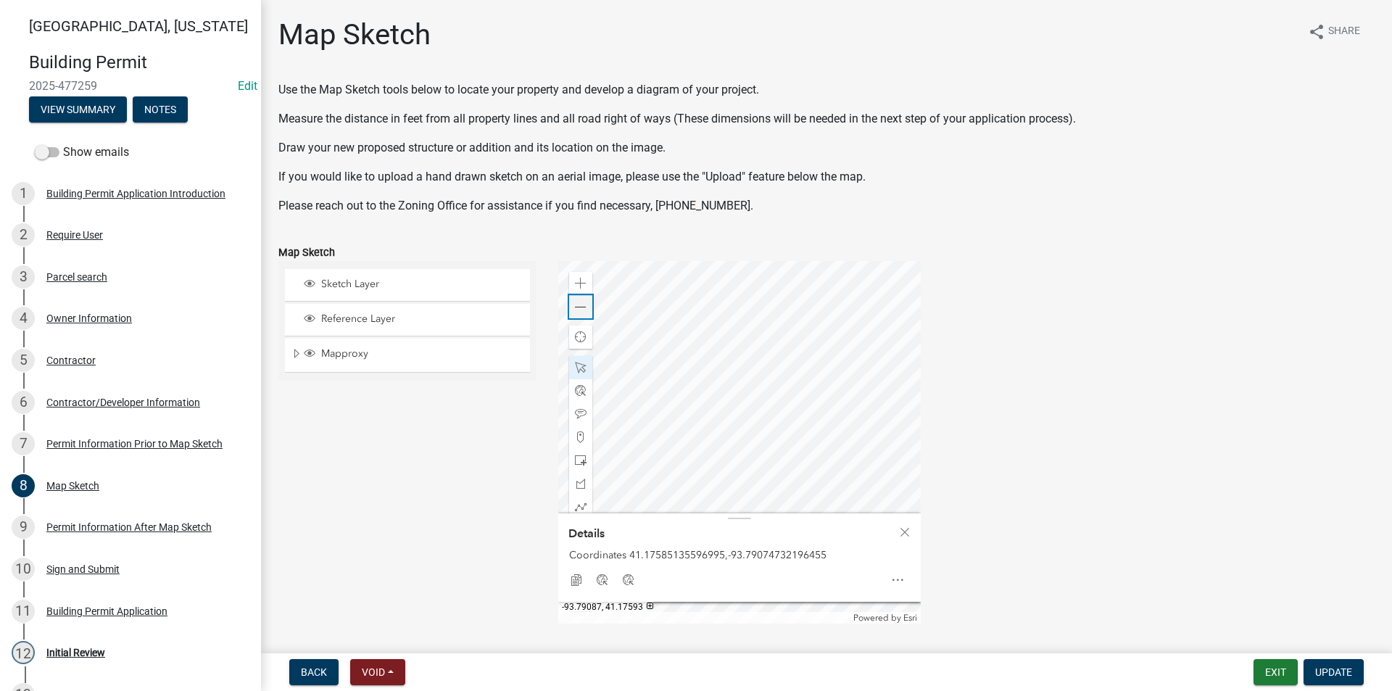
click at [585, 308] on div "Zoom out" at bounding box center [580, 306] width 23 height 23
click at [829, 348] on div at bounding box center [739, 442] width 363 height 363
click at [729, 422] on div at bounding box center [739, 442] width 363 height 363
click at [729, 397] on div at bounding box center [739, 442] width 363 height 363
click at [739, 374] on div at bounding box center [739, 442] width 363 height 363
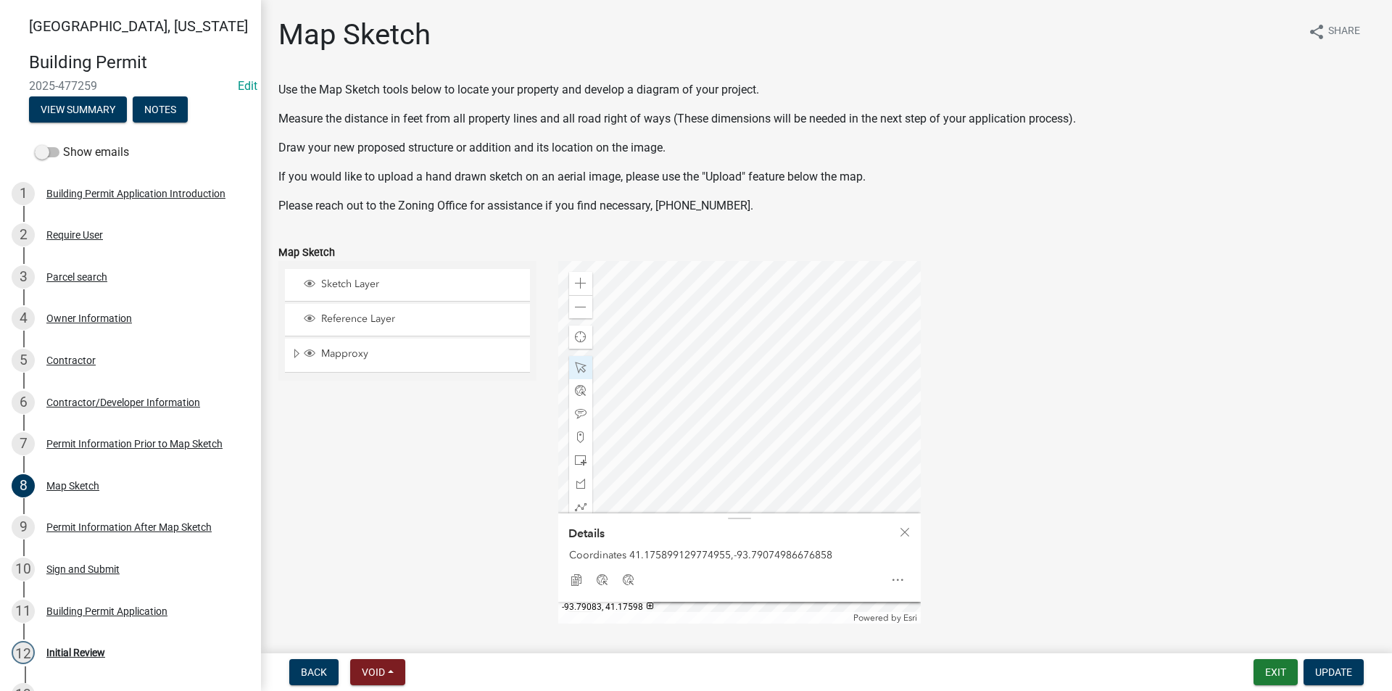
click at [690, 377] on div at bounding box center [739, 442] width 363 height 363
click at [713, 316] on div at bounding box center [739, 442] width 363 height 363
click at [703, 315] on div at bounding box center [739, 442] width 363 height 363
click at [576, 455] on span at bounding box center [581, 461] width 12 height 12
click at [817, 360] on div at bounding box center [739, 442] width 363 height 363
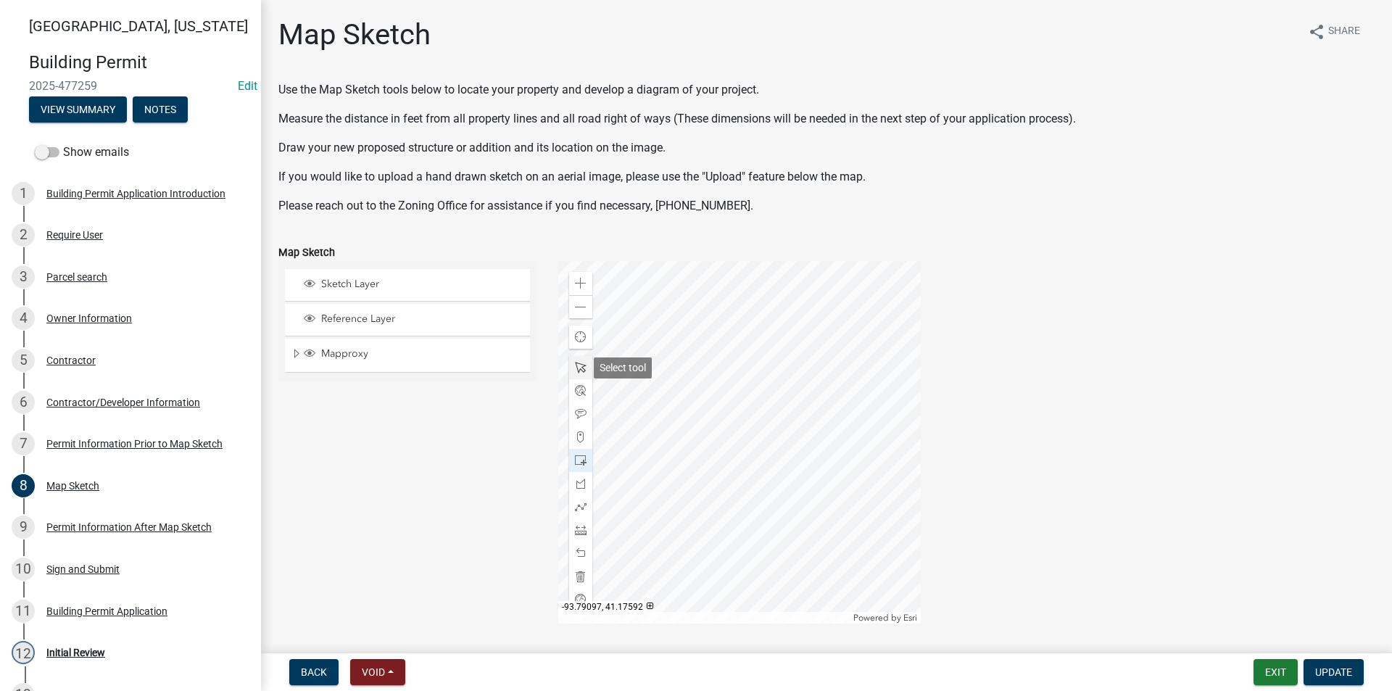
click at [579, 363] on span at bounding box center [581, 368] width 12 height 12
click at [770, 419] on div at bounding box center [739, 442] width 363 height 363
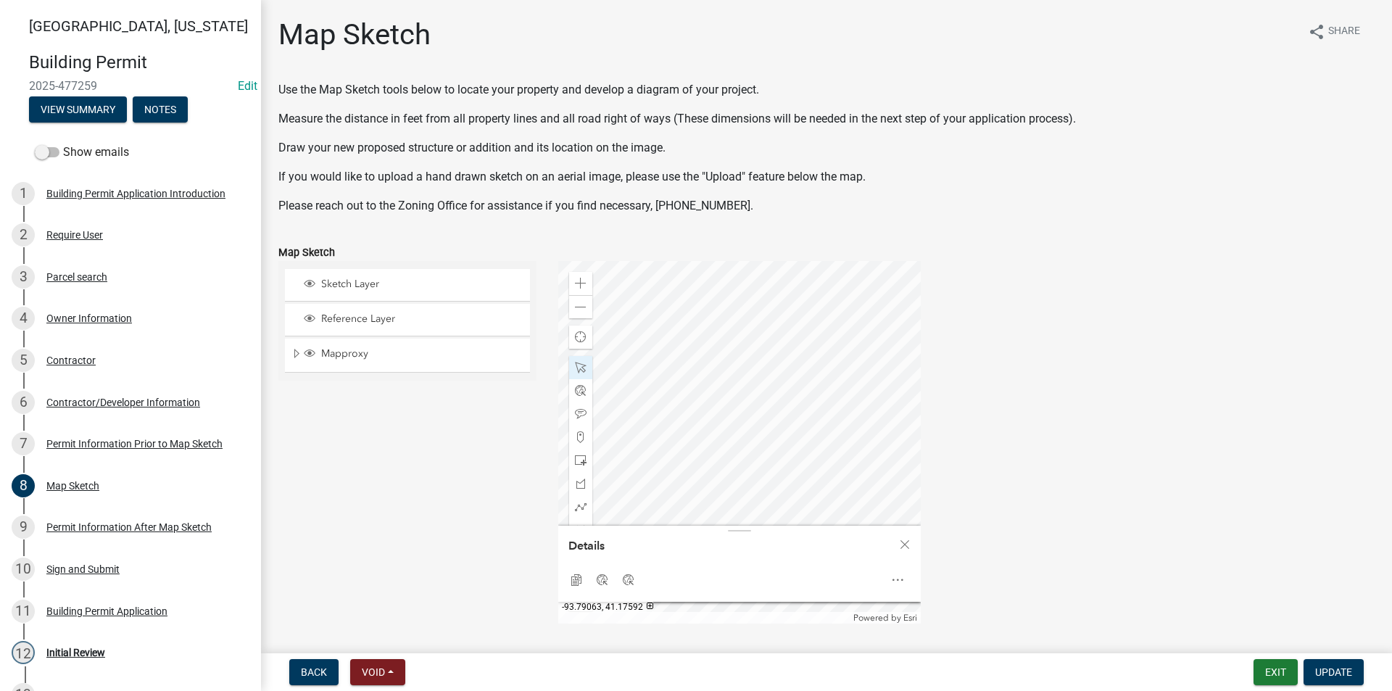
click at [795, 368] on div at bounding box center [739, 442] width 363 height 363
click at [756, 429] on div at bounding box center [739, 442] width 363 height 363
click at [685, 357] on div at bounding box center [739, 442] width 363 height 363
click at [800, 359] on div at bounding box center [739, 442] width 363 height 363
click at [793, 375] on div at bounding box center [739, 442] width 363 height 363
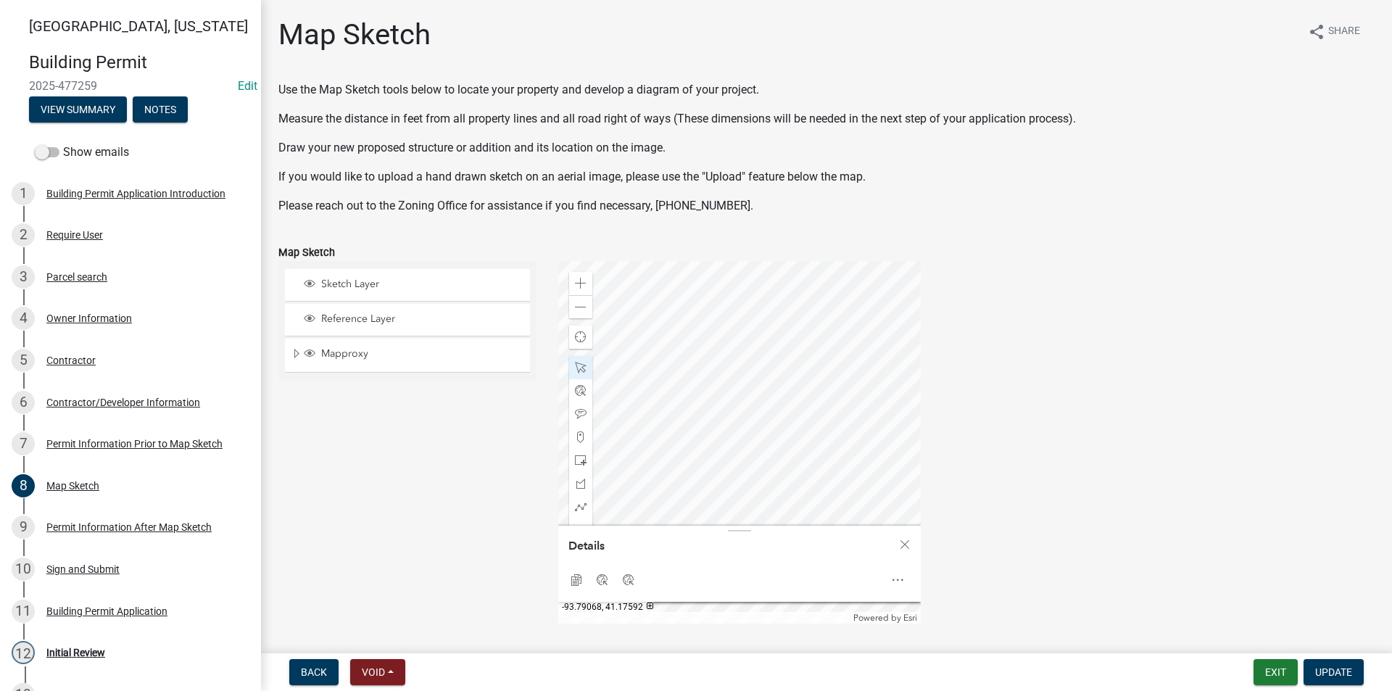
click at [764, 367] on div at bounding box center [739, 442] width 363 height 363
click at [584, 282] on div "Zoom in" at bounding box center [580, 283] width 23 height 23
click at [903, 545] on span "Close" at bounding box center [905, 545] width 12 height 12
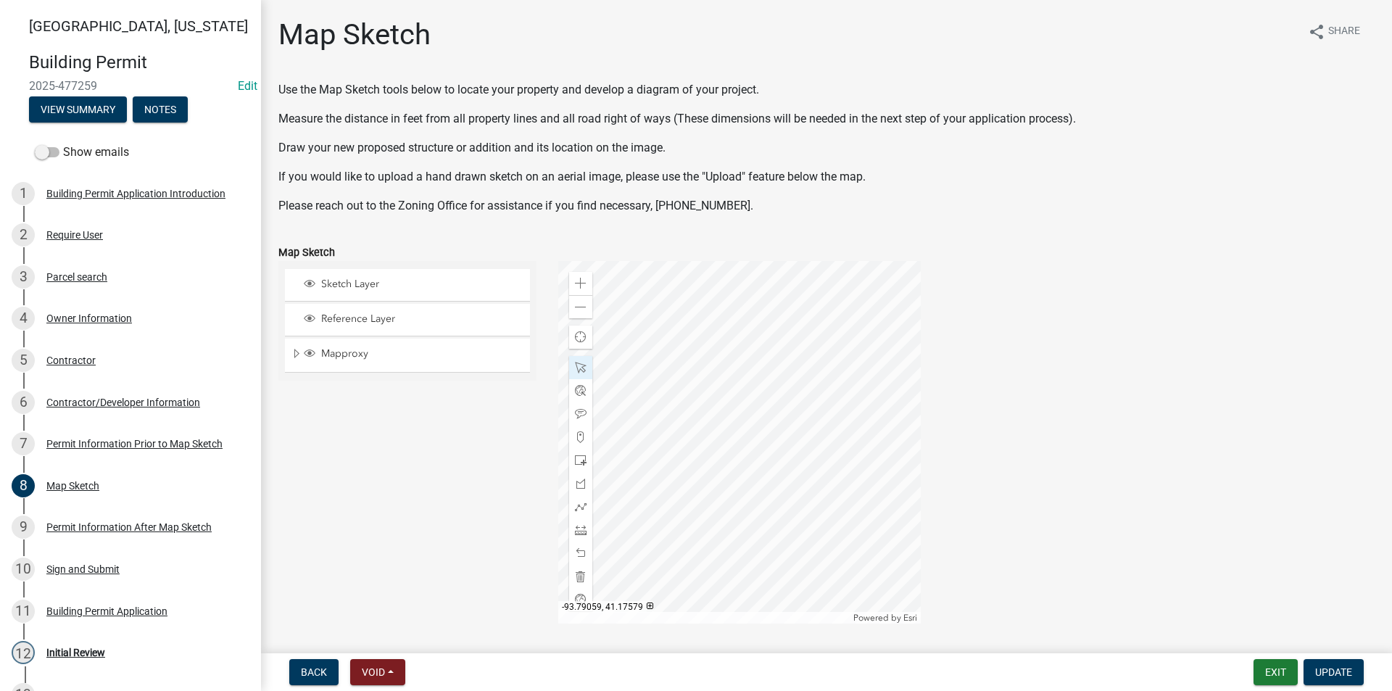
click at [871, 494] on div at bounding box center [739, 442] width 363 height 363
click at [861, 507] on div at bounding box center [739, 442] width 363 height 363
click at [887, 514] on div at bounding box center [739, 442] width 363 height 363
click at [749, 560] on div at bounding box center [739, 442] width 363 height 363
click at [748, 560] on div at bounding box center [739, 442] width 363 height 363
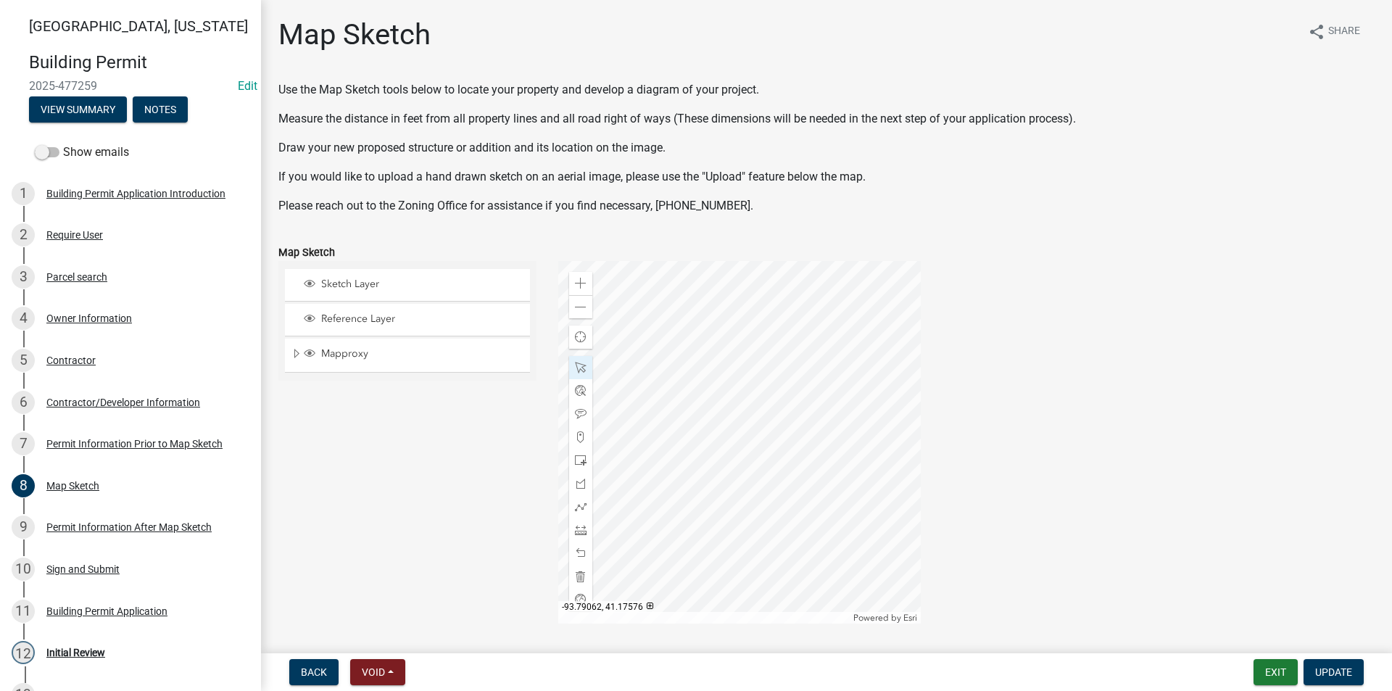
click at [896, 557] on div at bounding box center [739, 442] width 363 height 363
click at [795, 405] on div at bounding box center [739, 442] width 363 height 363
click at [819, 391] on div at bounding box center [739, 442] width 363 height 363
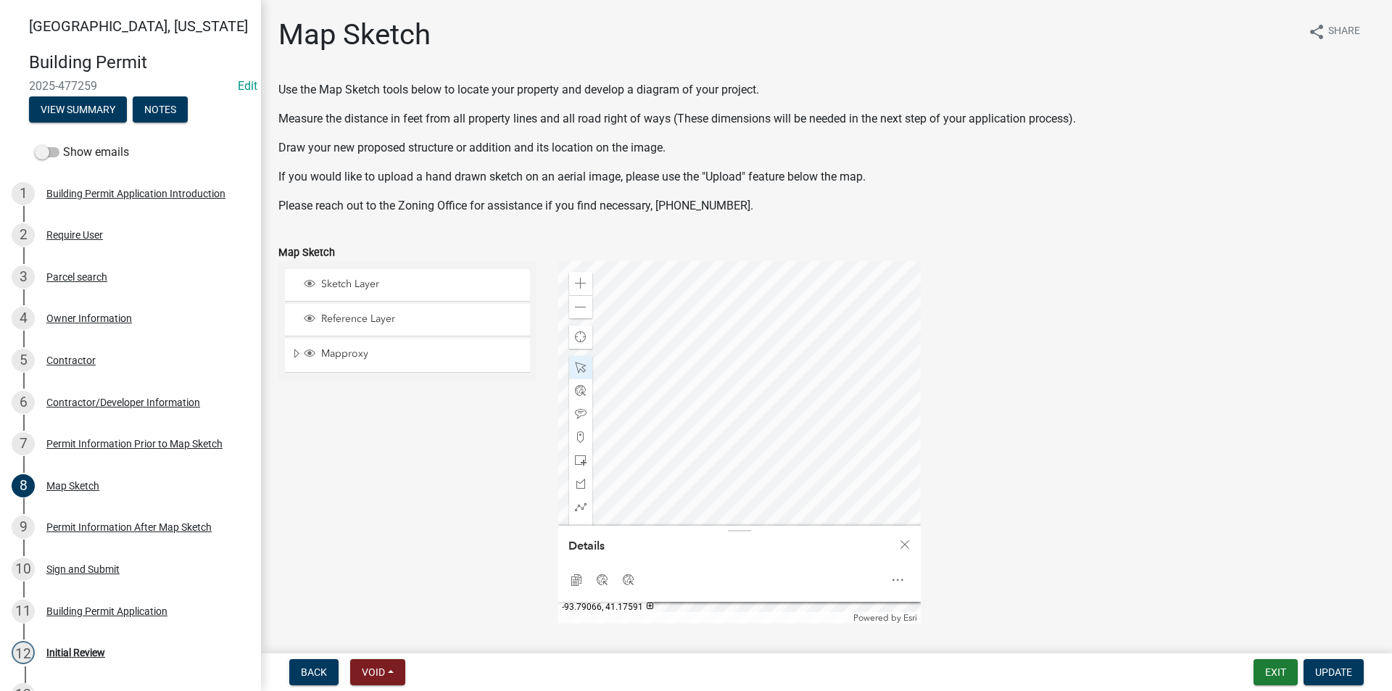
click at [769, 343] on div at bounding box center [739, 442] width 363 height 363
click at [751, 365] on div at bounding box center [739, 442] width 363 height 363
click at [579, 312] on span at bounding box center [581, 308] width 12 height 12
click at [663, 392] on div at bounding box center [739, 442] width 363 height 363
click at [664, 381] on div at bounding box center [739, 442] width 363 height 363
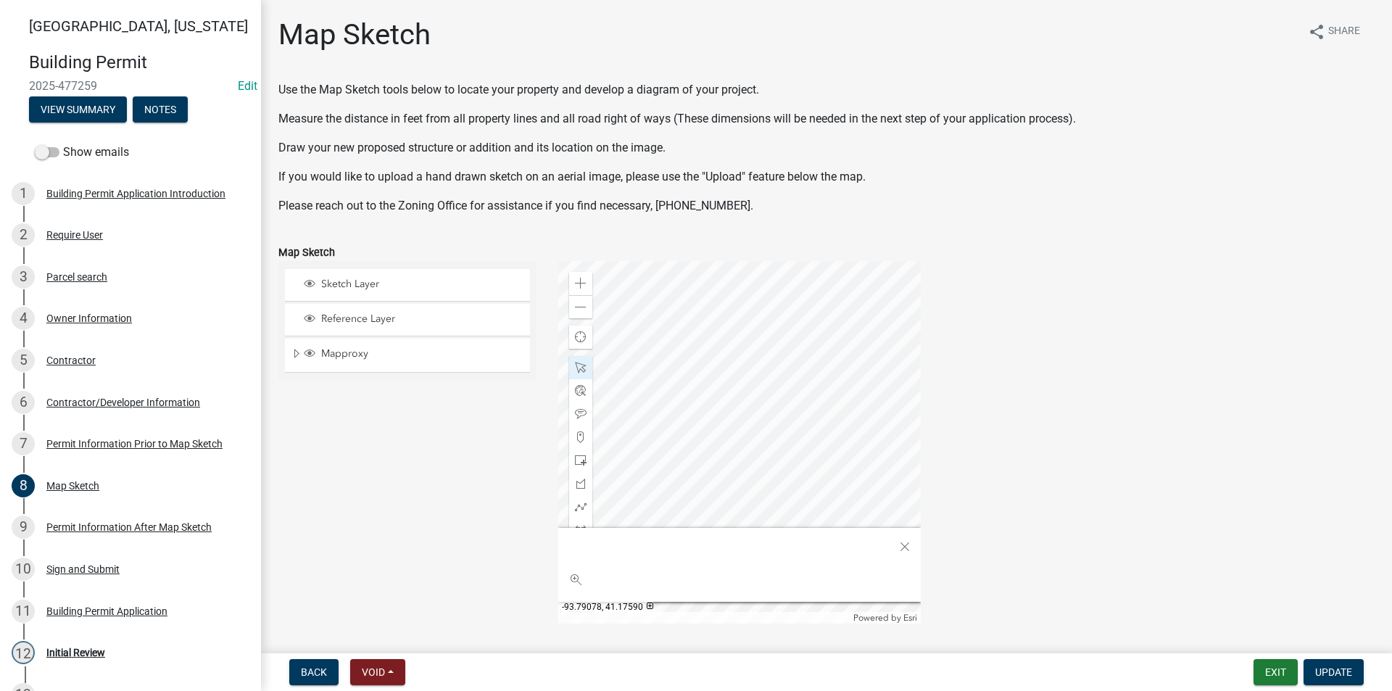
click at [676, 395] on div at bounding box center [739, 442] width 363 height 363
click at [707, 410] on div at bounding box center [739, 442] width 363 height 363
click at [714, 408] on div at bounding box center [739, 442] width 363 height 363
click at [681, 395] on div at bounding box center [739, 442] width 363 height 363
click at [680, 394] on div at bounding box center [739, 442] width 363 height 363
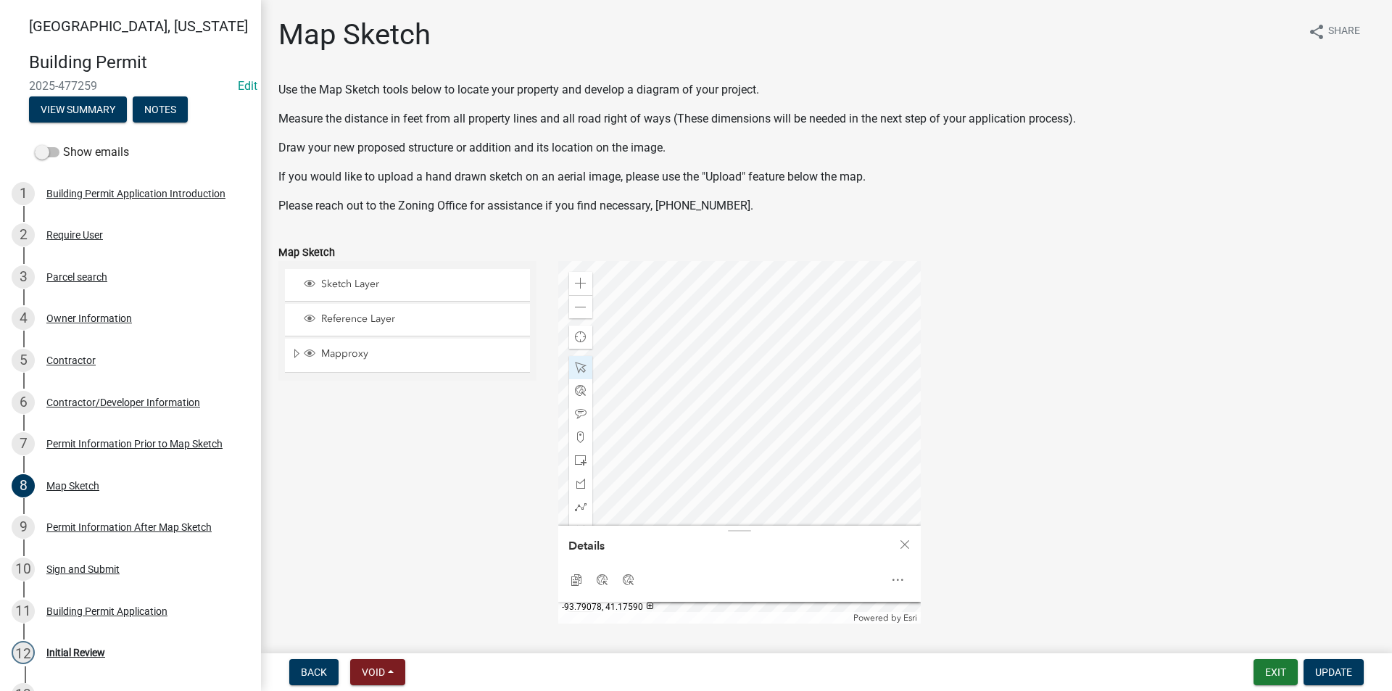
click at [676, 395] on div at bounding box center [739, 442] width 363 height 363
click at [771, 359] on div at bounding box center [739, 442] width 363 height 363
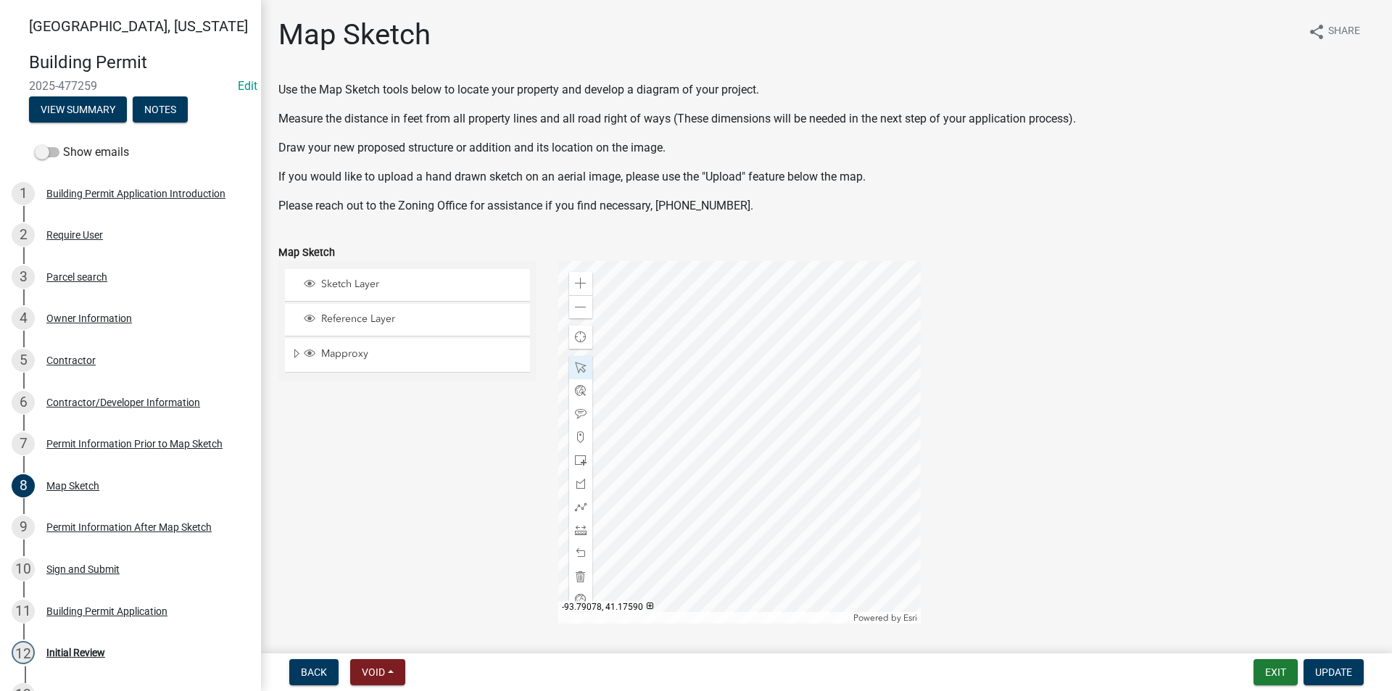
click at [677, 394] on div at bounding box center [739, 442] width 363 height 363
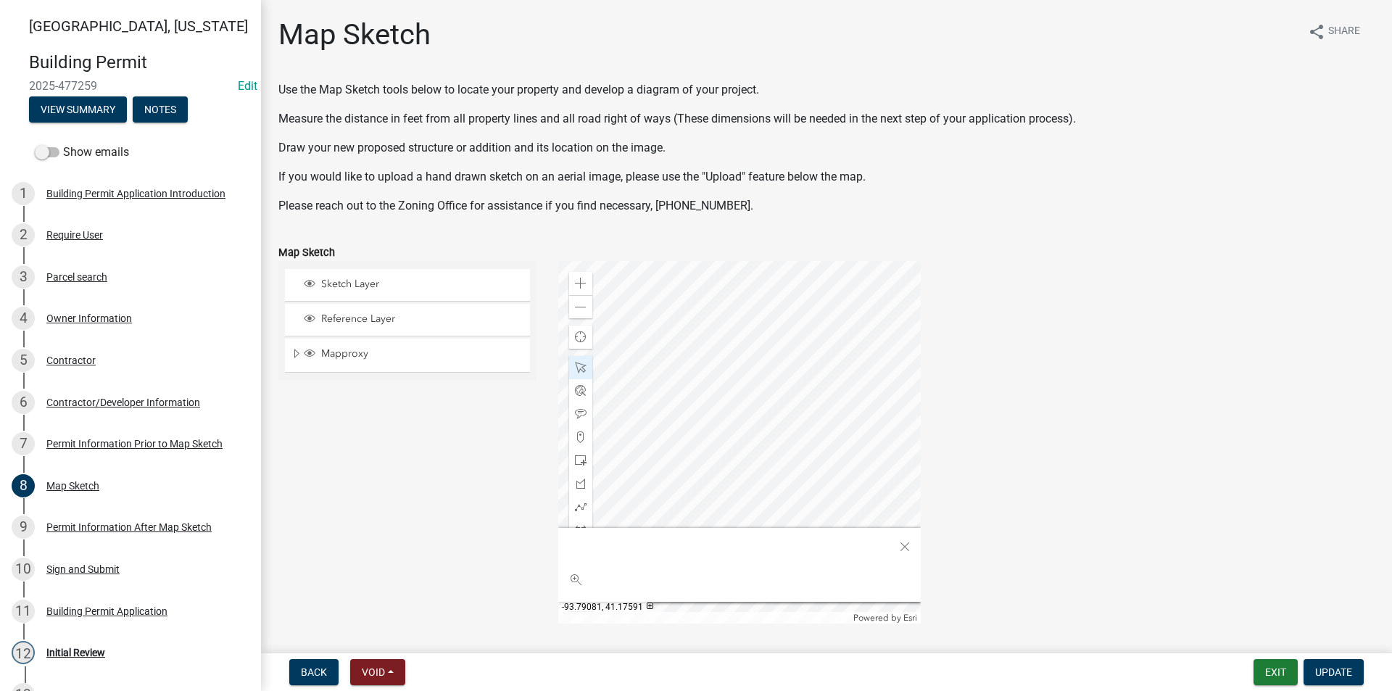
click at [661, 385] on div at bounding box center [739, 442] width 363 height 363
click at [741, 388] on div at bounding box center [739, 442] width 363 height 363
click at [729, 386] on div at bounding box center [739, 442] width 363 height 363
click at [904, 553] on div "Close" at bounding box center [905, 547] width 22 height 20
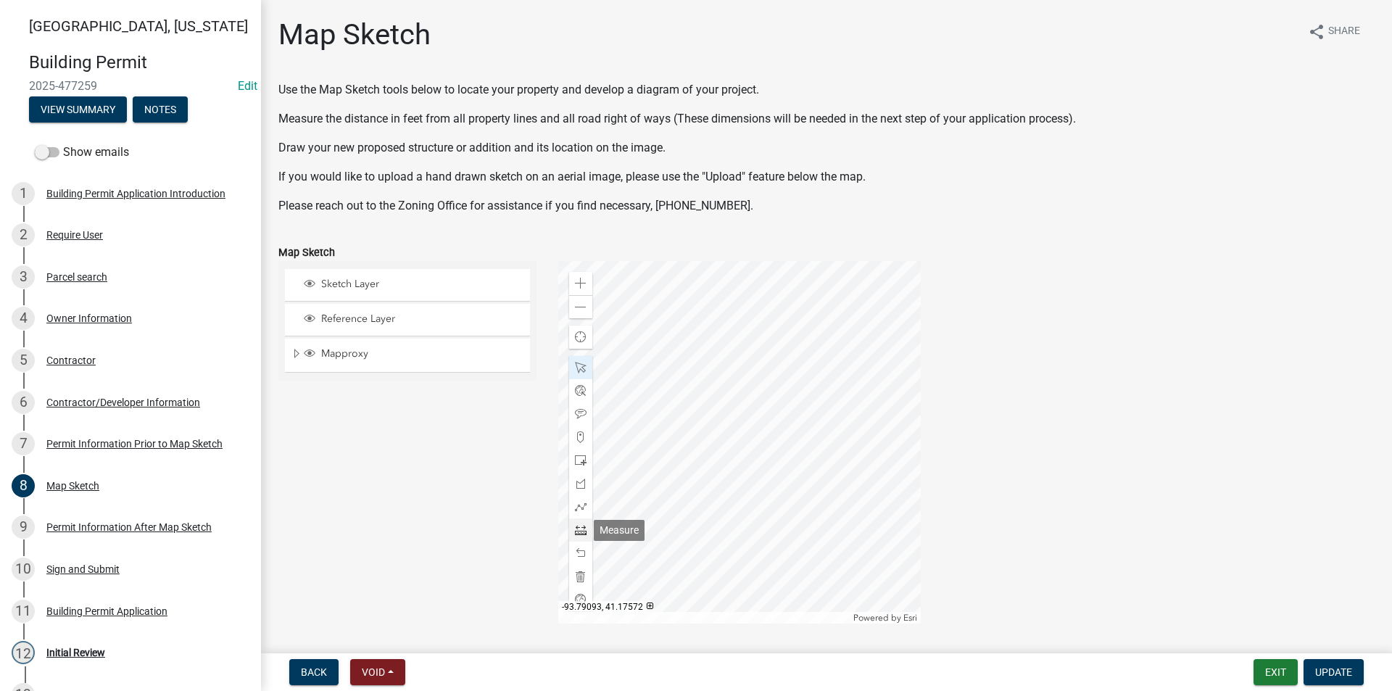
click at [579, 530] on span at bounding box center [581, 530] width 12 height 12
click at [585, 311] on div "Zoom out" at bounding box center [580, 306] width 23 height 23
click at [677, 431] on div at bounding box center [739, 442] width 363 height 363
click at [732, 418] on div at bounding box center [739, 442] width 363 height 363
click at [753, 410] on div at bounding box center [739, 442] width 363 height 363
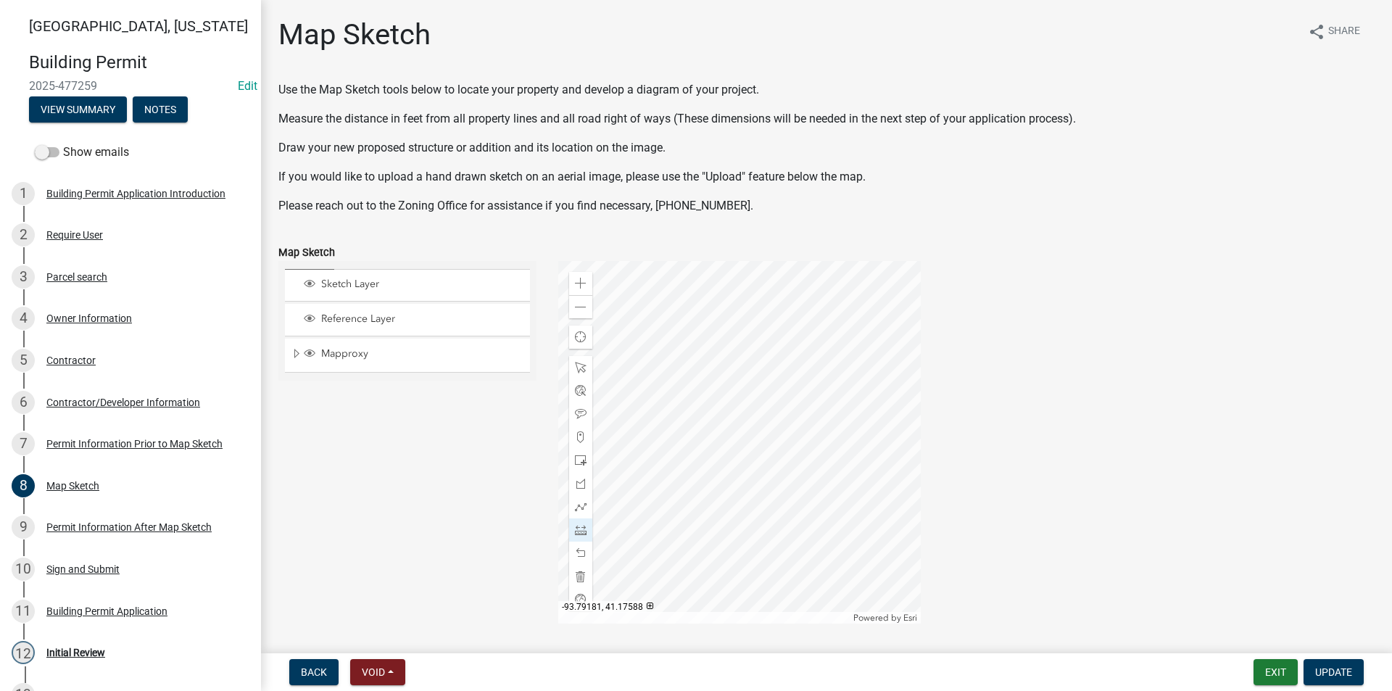
click at [688, 410] on div at bounding box center [739, 442] width 363 height 363
click at [624, 414] on div at bounding box center [739, 442] width 363 height 363
click at [618, 476] on div at bounding box center [739, 442] width 363 height 363
click at [587, 284] on div "Zoom in" at bounding box center [580, 283] width 23 height 23
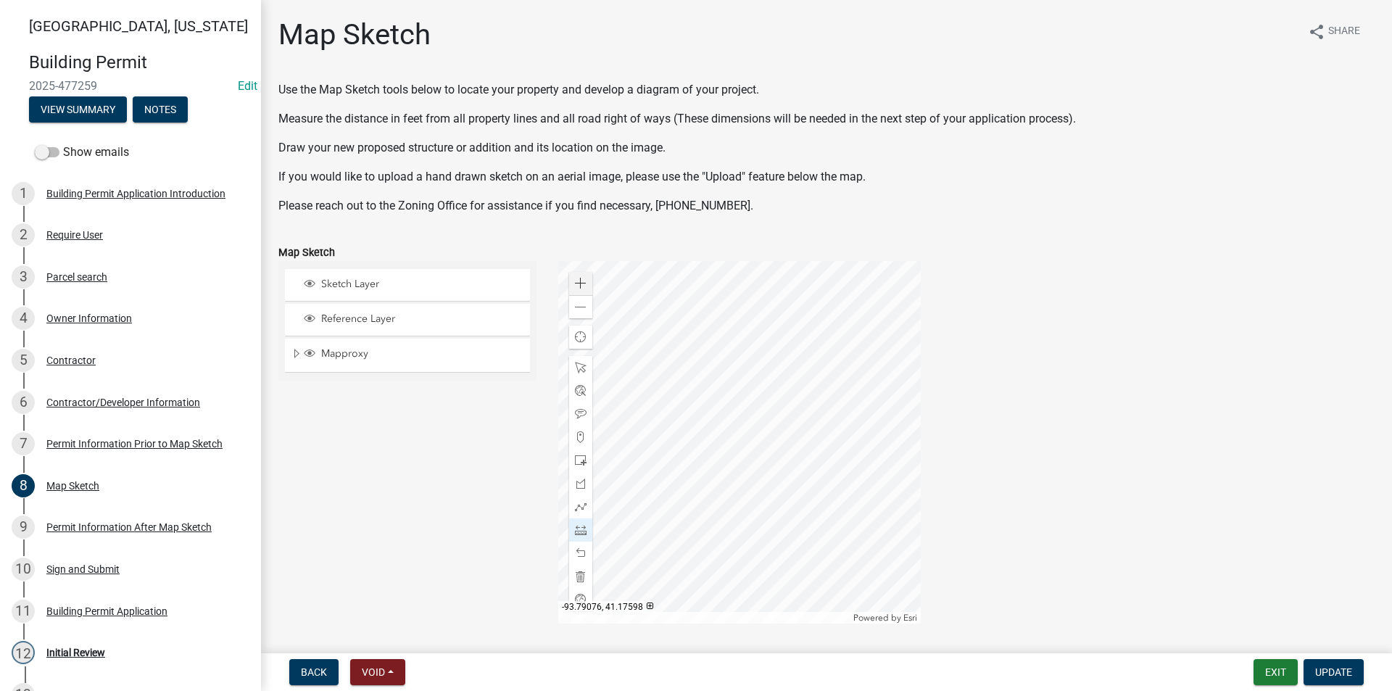
click at [773, 371] on div at bounding box center [739, 442] width 363 height 363
click at [580, 312] on span at bounding box center [581, 308] width 12 height 12
click at [744, 316] on div at bounding box center [739, 442] width 363 height 363
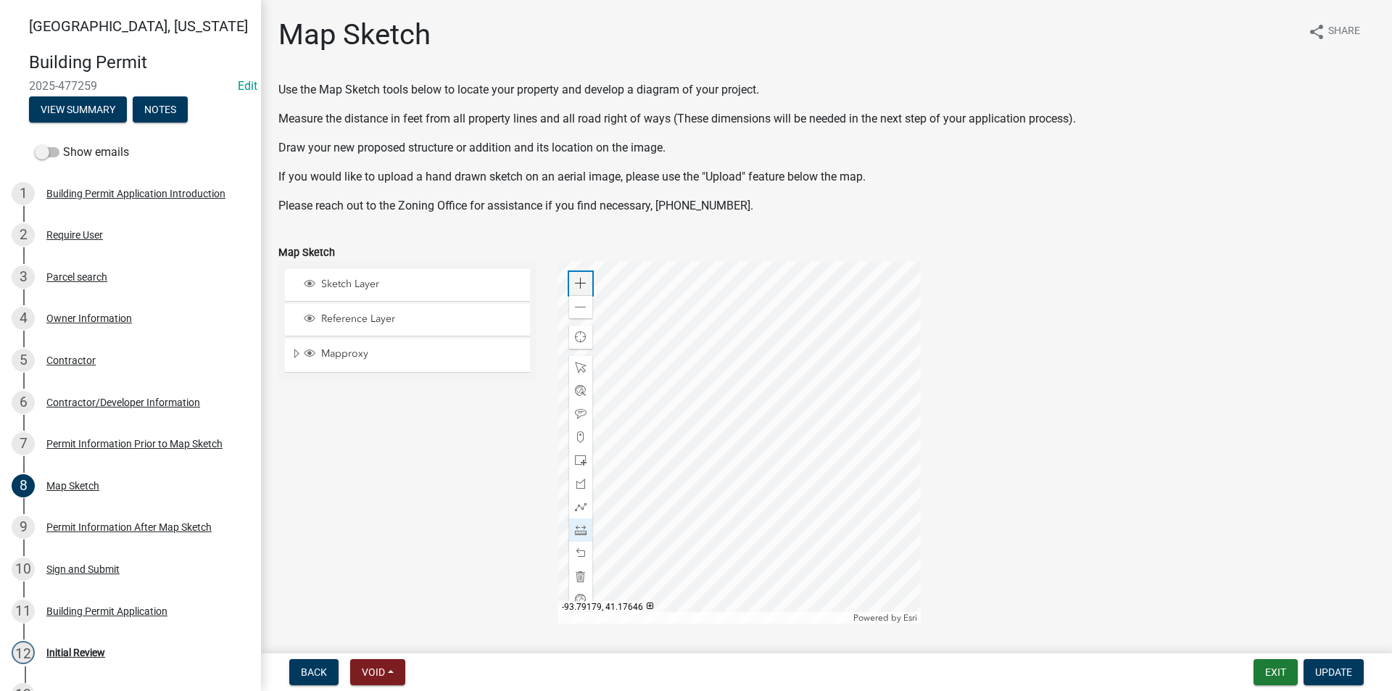
click at [581, 283] on span at bounding box center [581, 284] width 12 height 12
click at [808, 450] on div at bounding box center [739, 442] width 363 height 363
click at [579, 312] on span at bounding box center [581, 308] width 12 height 12
click at [716, 453] on div at bounding box center [739, 442] width 363 height 363
click at [816, 434] on div at bounding box center [739, 442] width 363 height 363
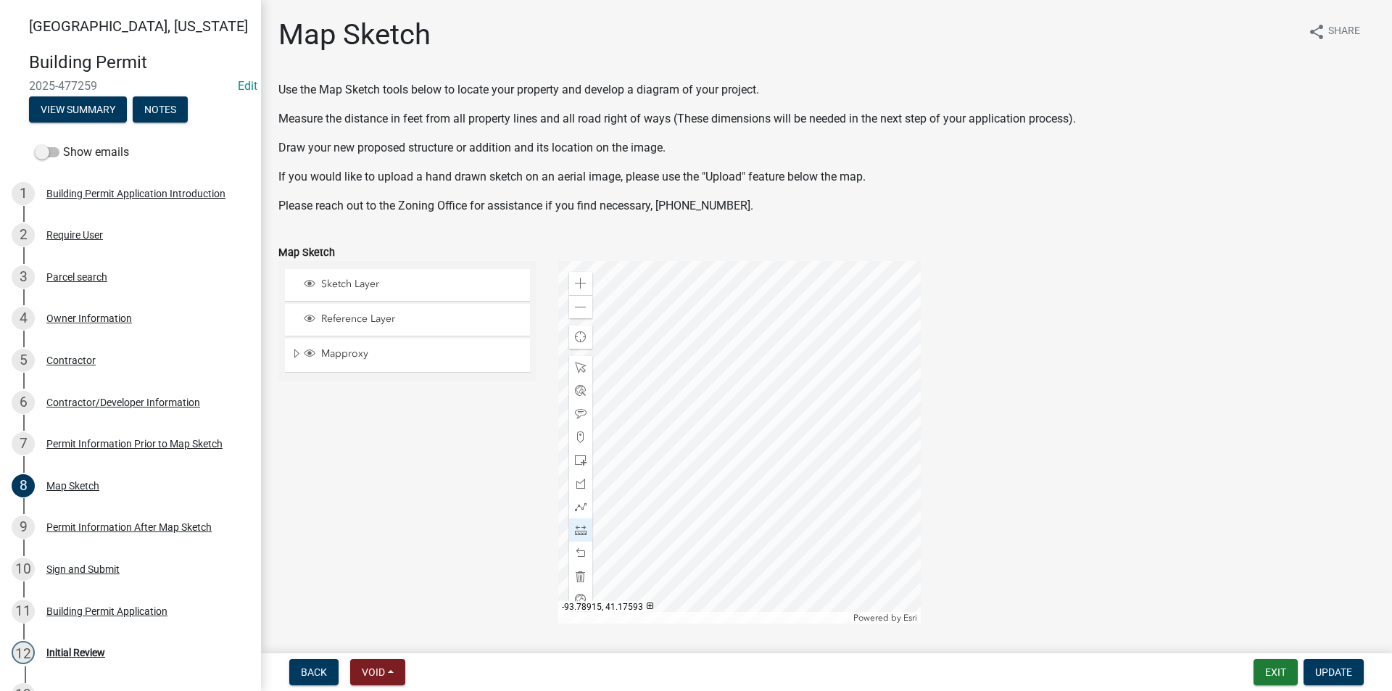
click at [816, 434] on div at bounding box center [739, 442] width 363 height 363
click at [814, 411] on div at bounding box center [739, 442] width 363 height 363
click at [719, 385] on div at bounding box center [739, 442] width 363 height 363
click at [721, 568] on div at bounding box center [739, 442] width 363 height 363
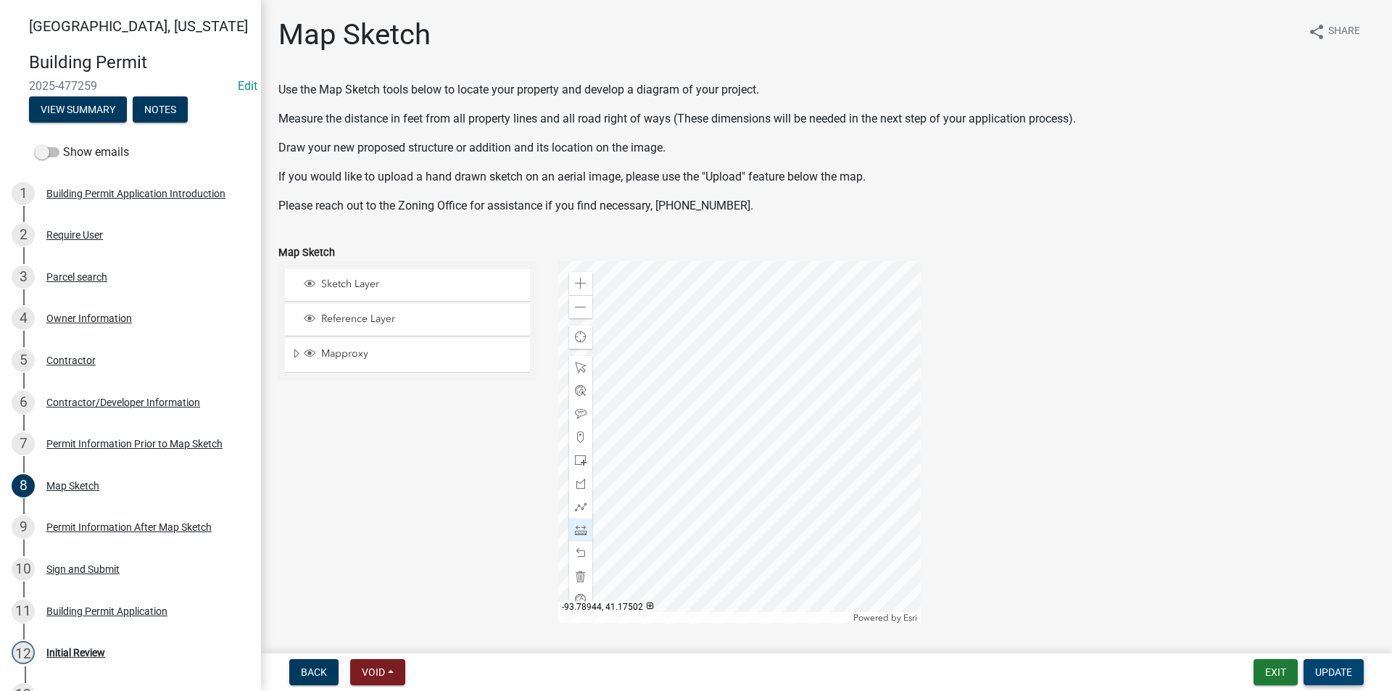
click at [1344, 668] on span "Update" at bounding box center [1333, 672] width 37 height 12
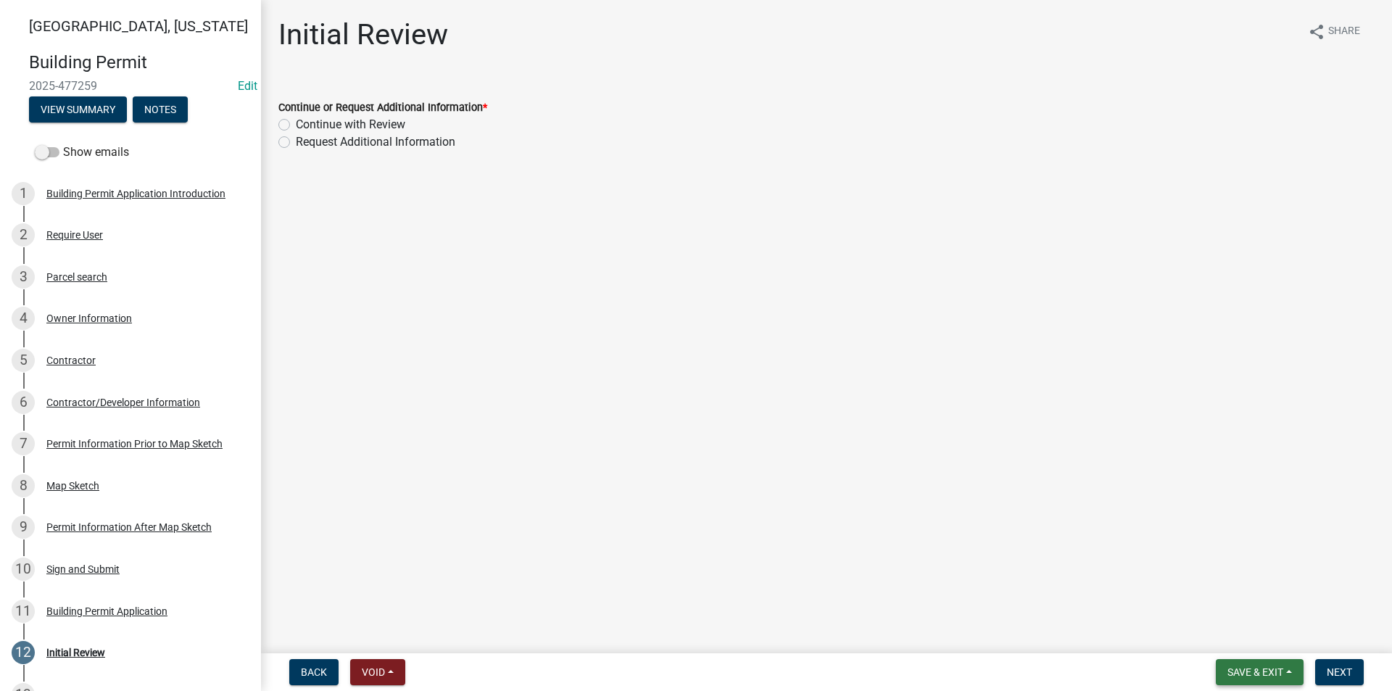
click at [1258, 672] on span "Save & Exit" at bounding box center [1256, 672] width 56 height 12
click at [1228, 607] on button "Save" at bounding box center [1246, 599] width 116 height 35
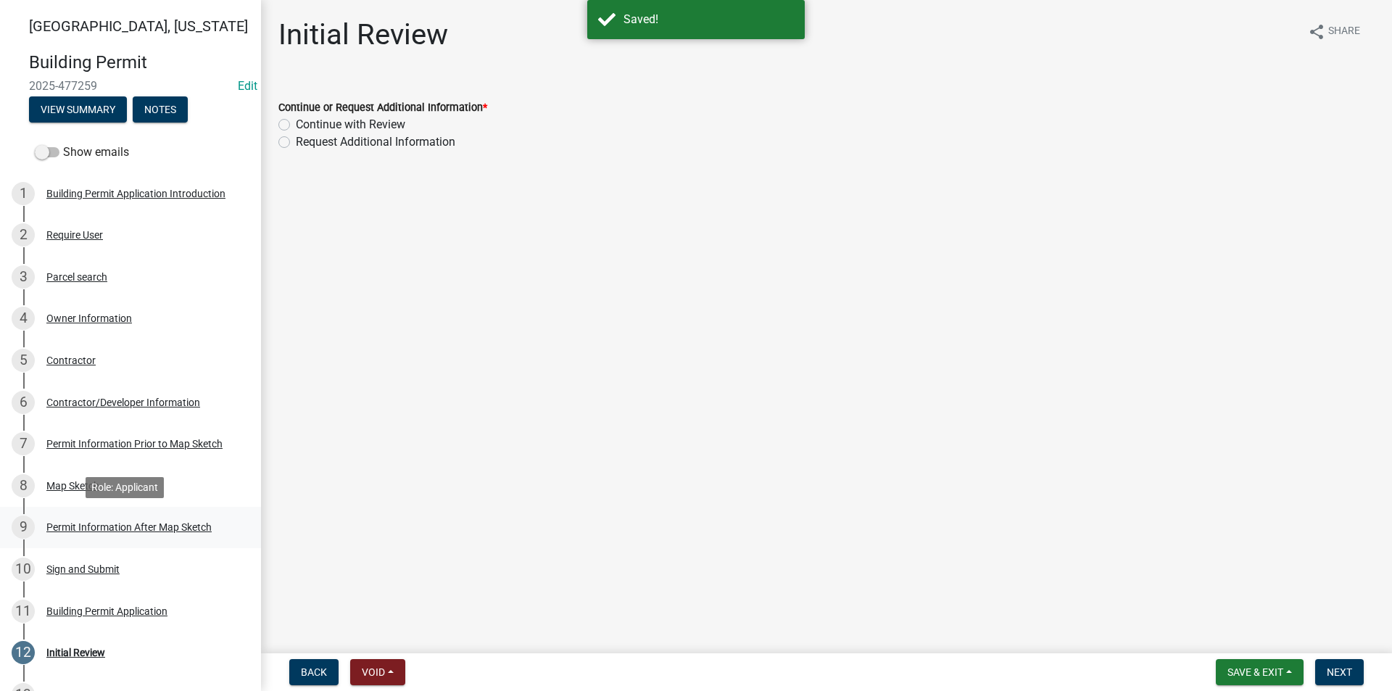
click at [86, 522] on div "Permit Information After Map Sketch" at bounding box center [128, 527] width 165 height 10
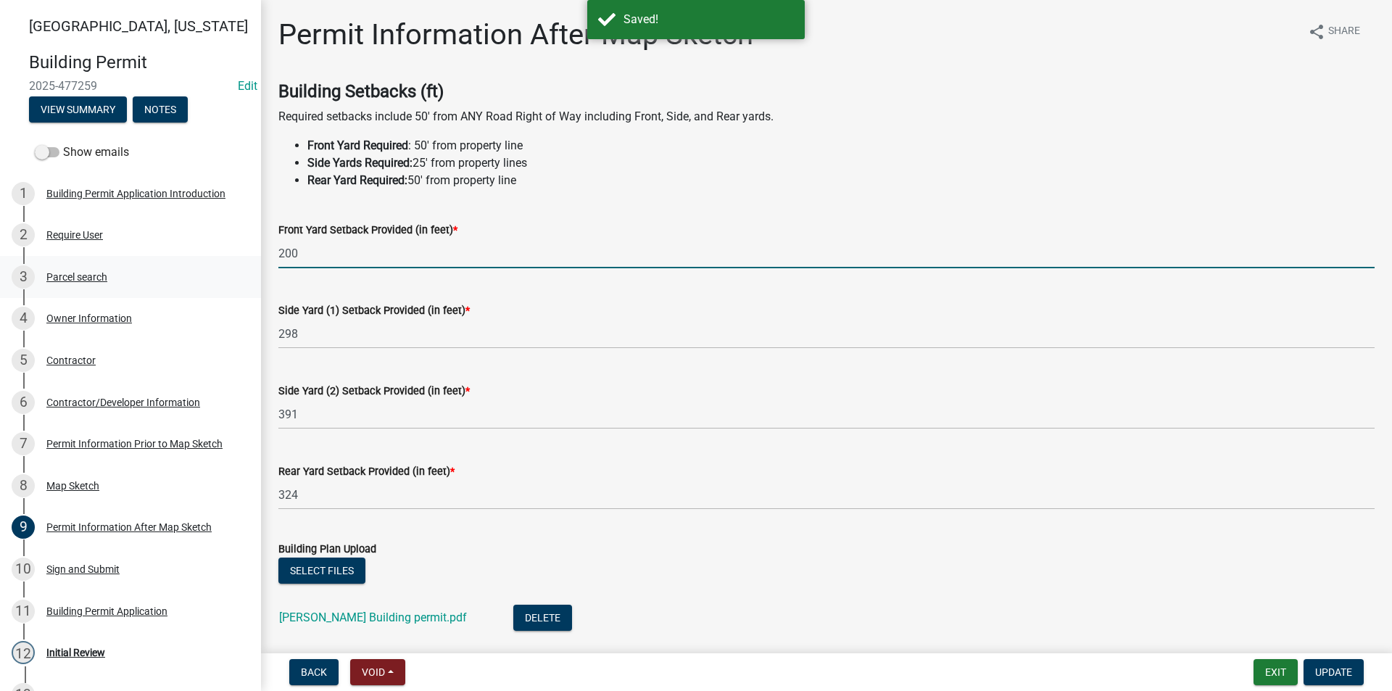
drag, startPoint x: 321, startPoint y: 260, endPoint x: 240, endPoint y: 260, distance: 81.2
click at [240, 260] on div "Madison County, Iowa Building Permit 2025-477259 Edit View Summary Notes Show e…" at bounding box center [696, 345] width 1392 height 691
type input "196"
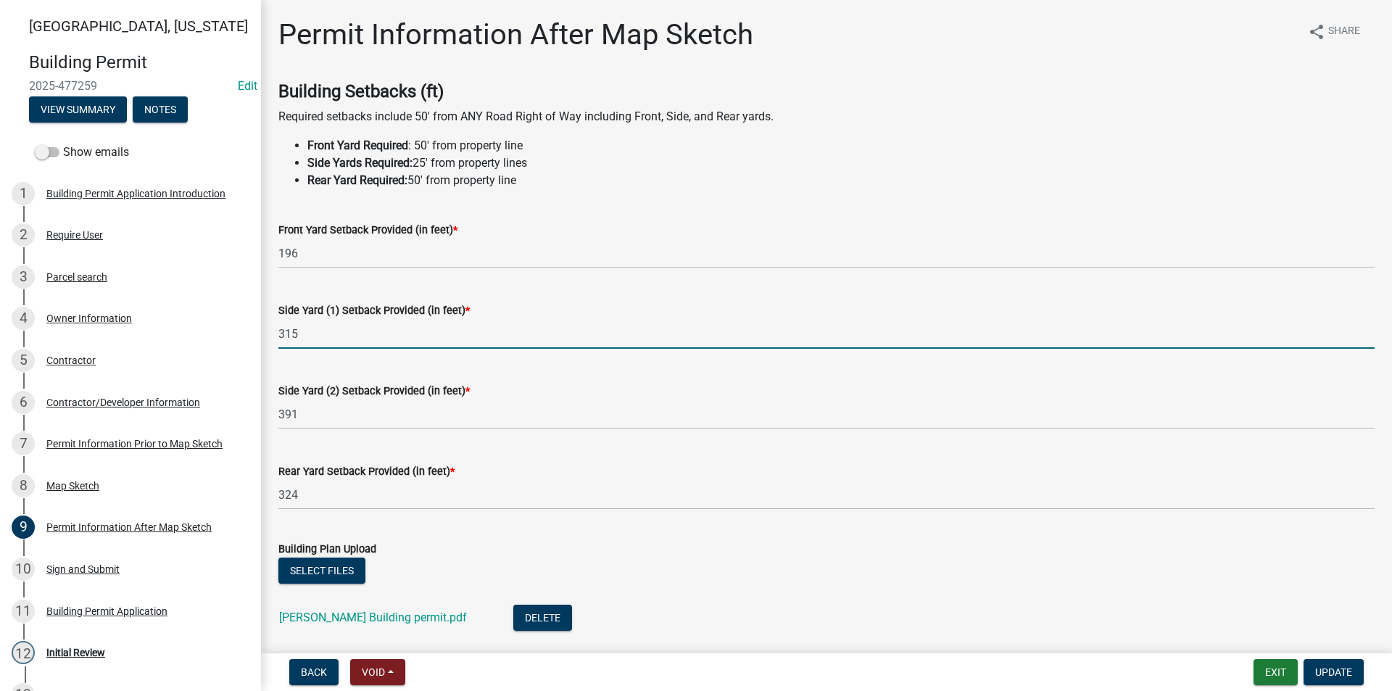
type input "315"
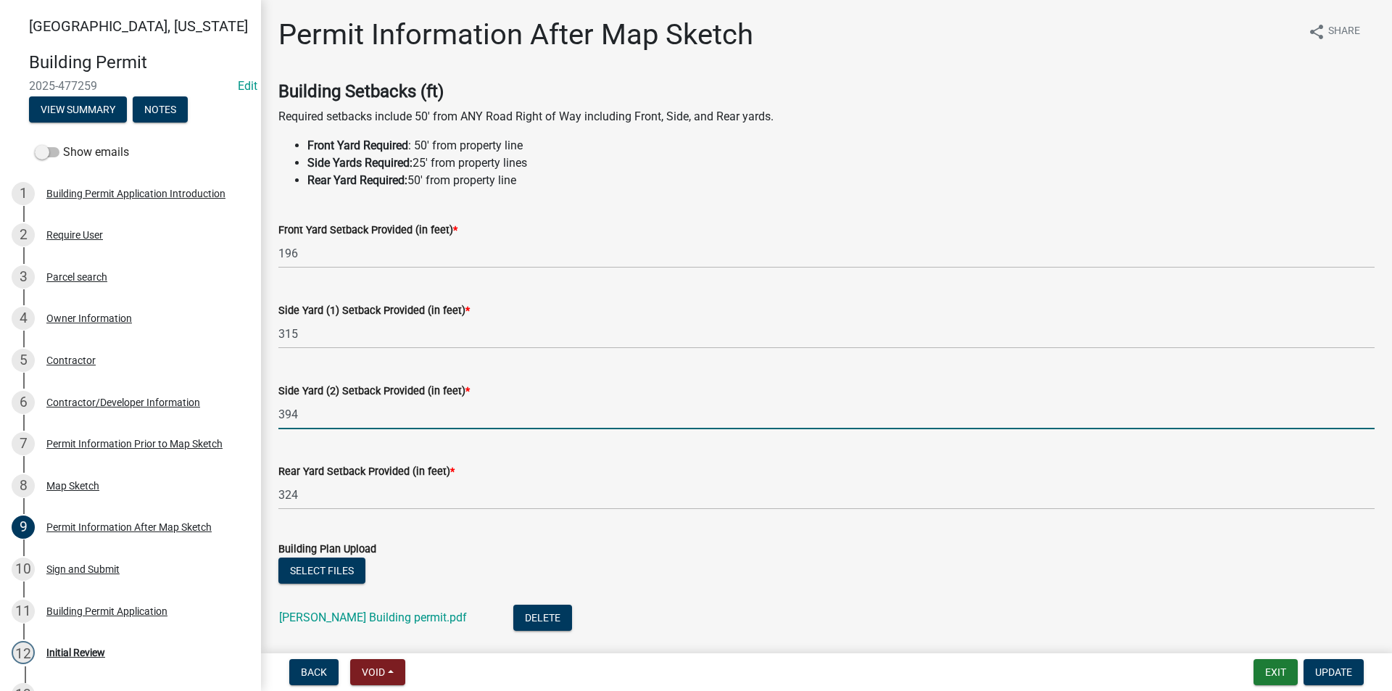
type input "394"
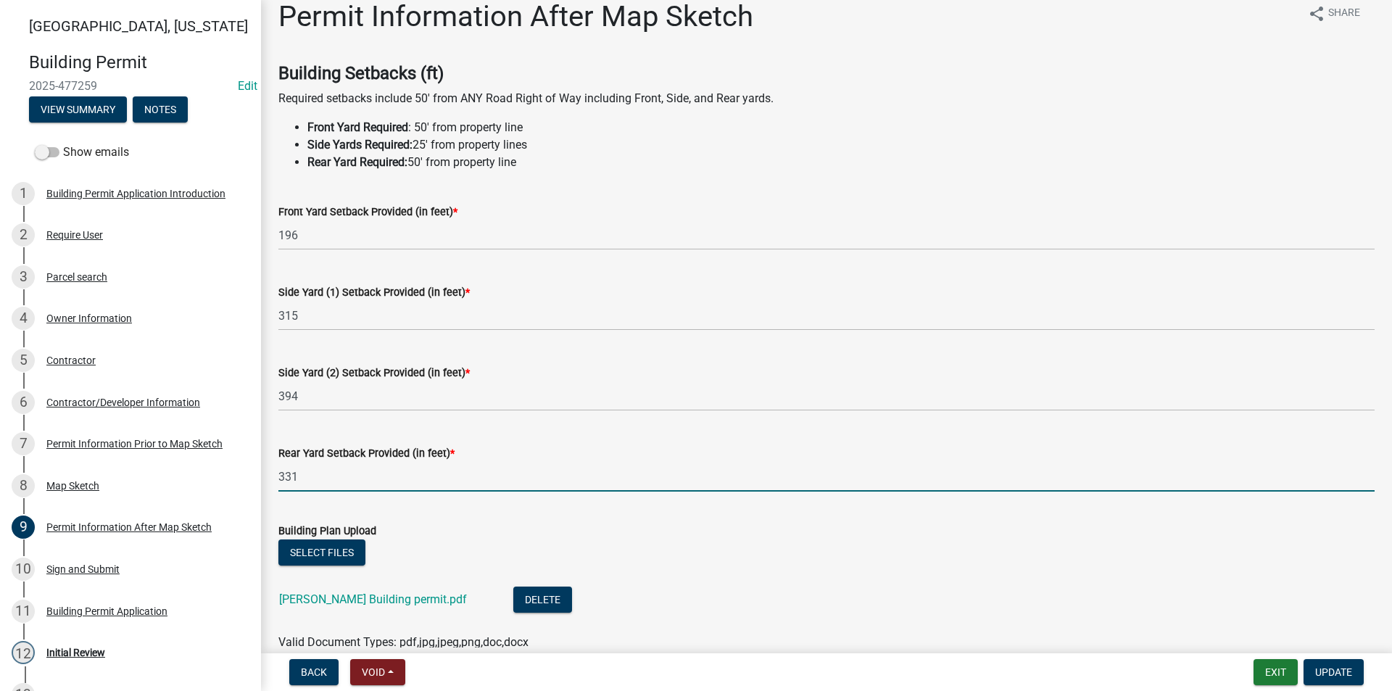
scroll to position [73, 0]
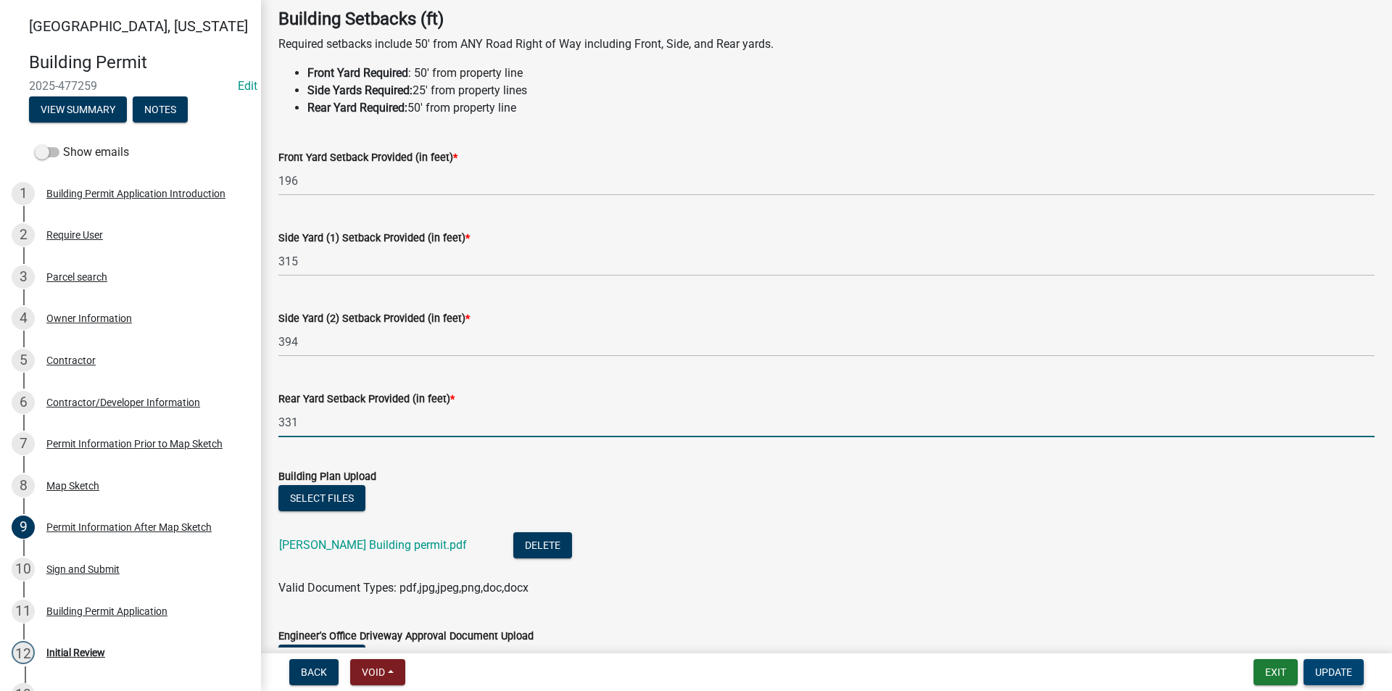
type input "331"
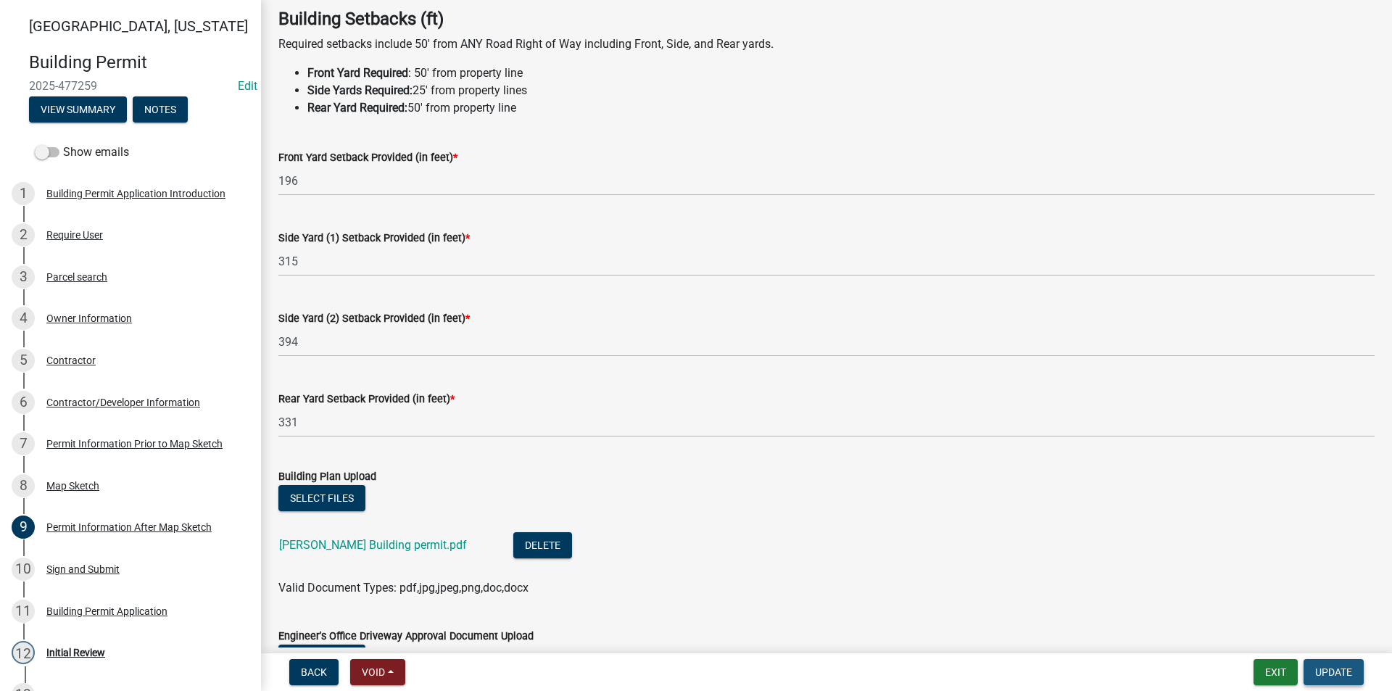
click at [1333, 680] on button "Update" at bounding box center [1334, 672] width 60 height 26
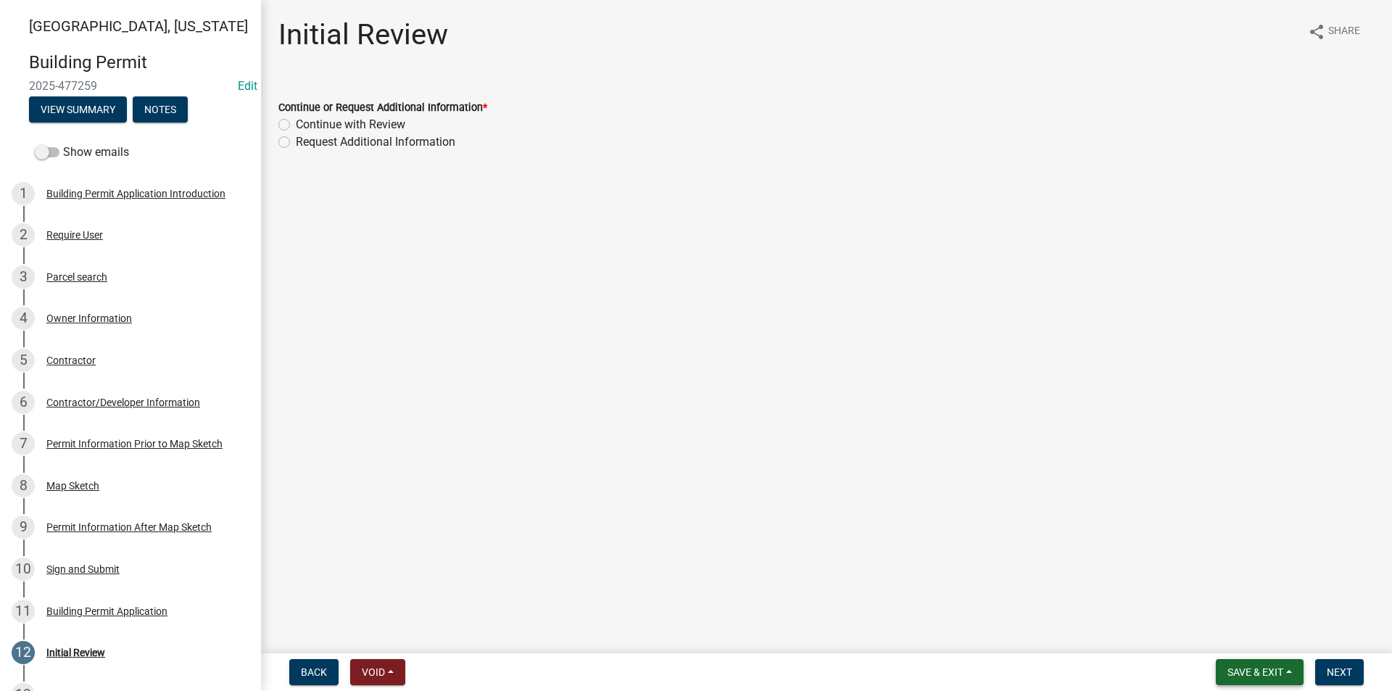
click at [1244, 665] on button "Save & Exit" at bounding box center [1260, 672] width 88 height 26
click at [1212, 605] on button "Save" at bounding box center [1246, 599] width 116 height 35
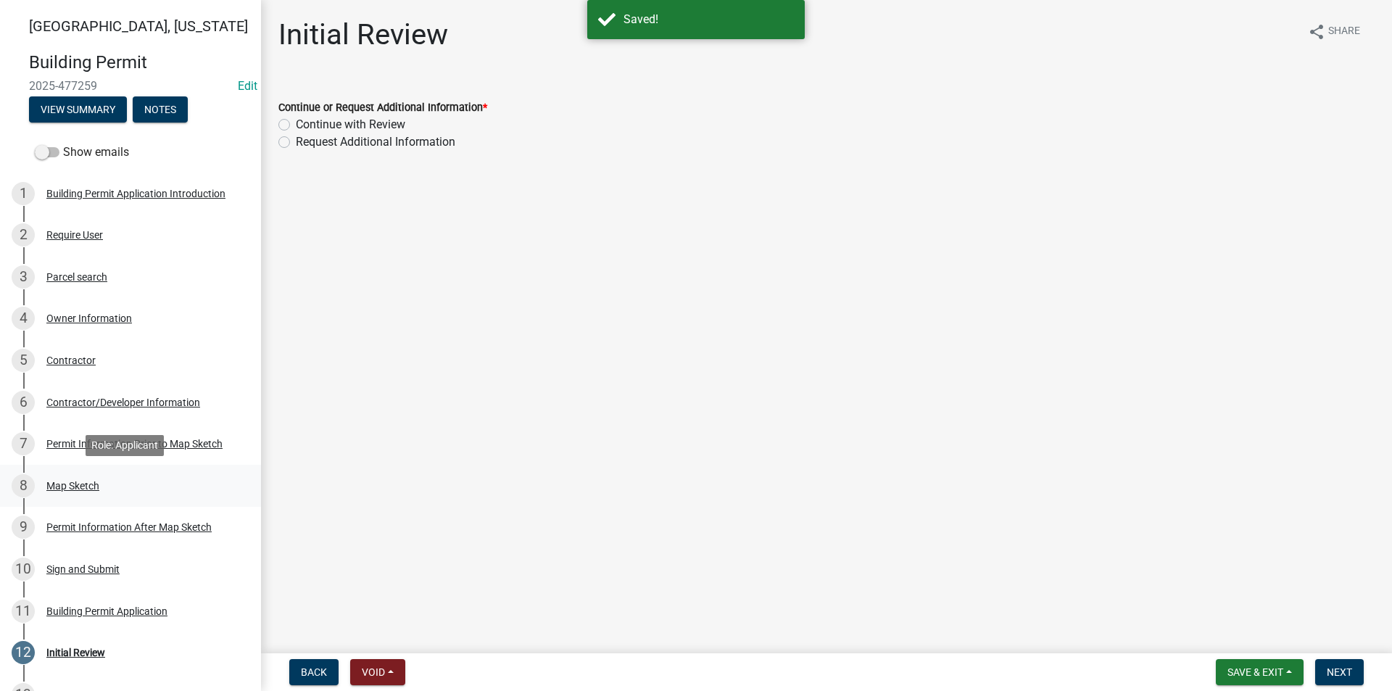
click at [68, 481] on div "Map Sketch" at bounding box center [72, 486] width 53 height 10
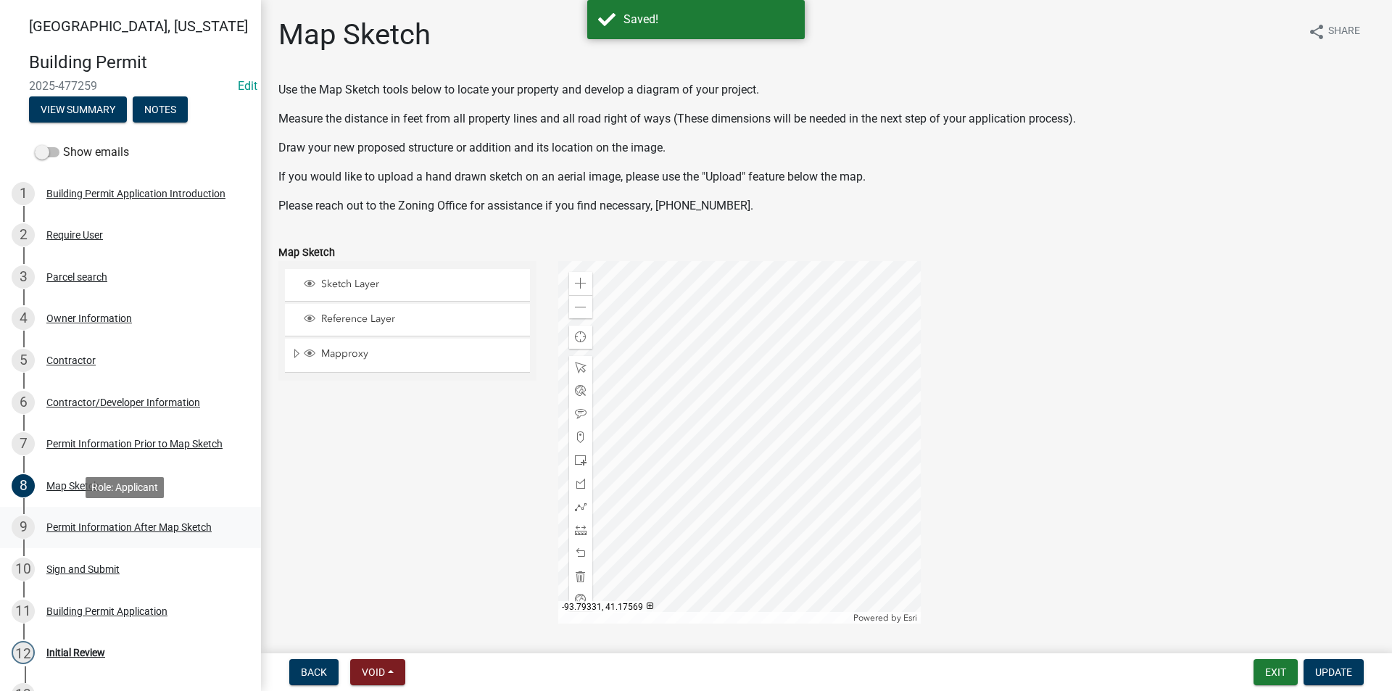
click at [142, 523] on div "Permit Information After Map Sketch" at bounding box center [128, 527] width 165 height 10
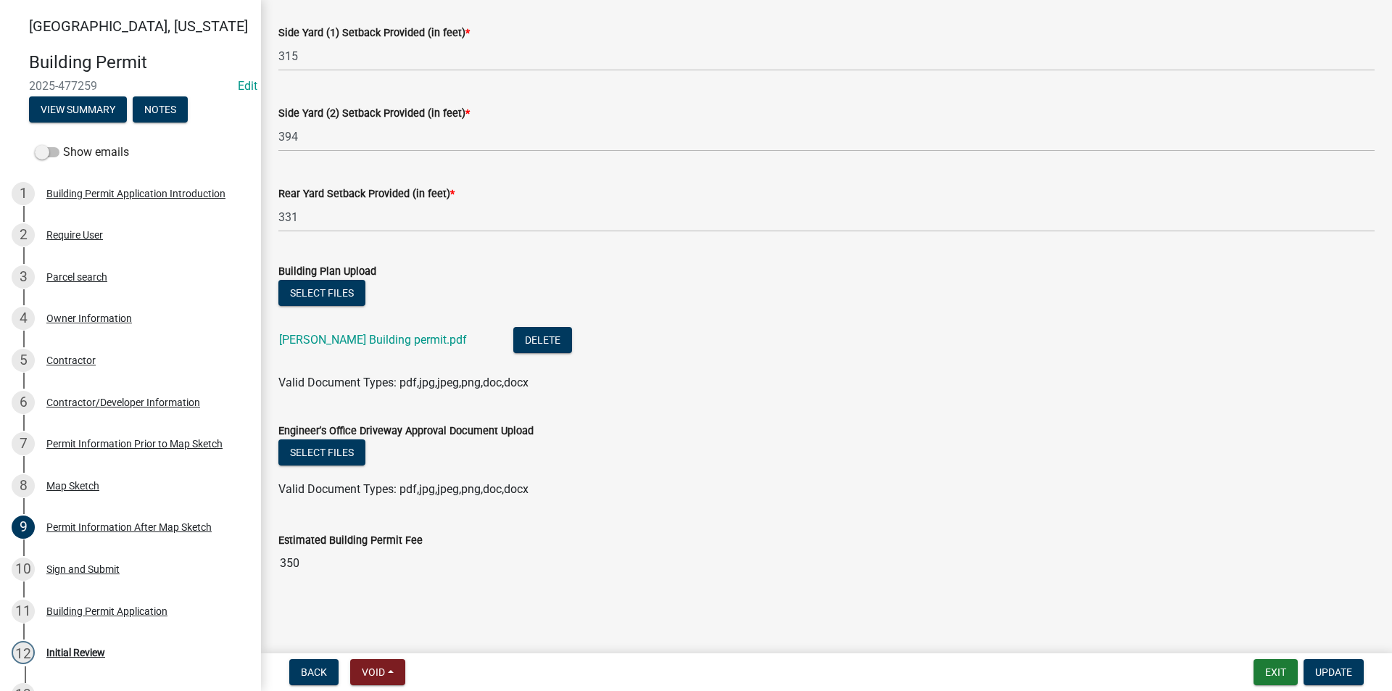
scroll to position [205, 0]
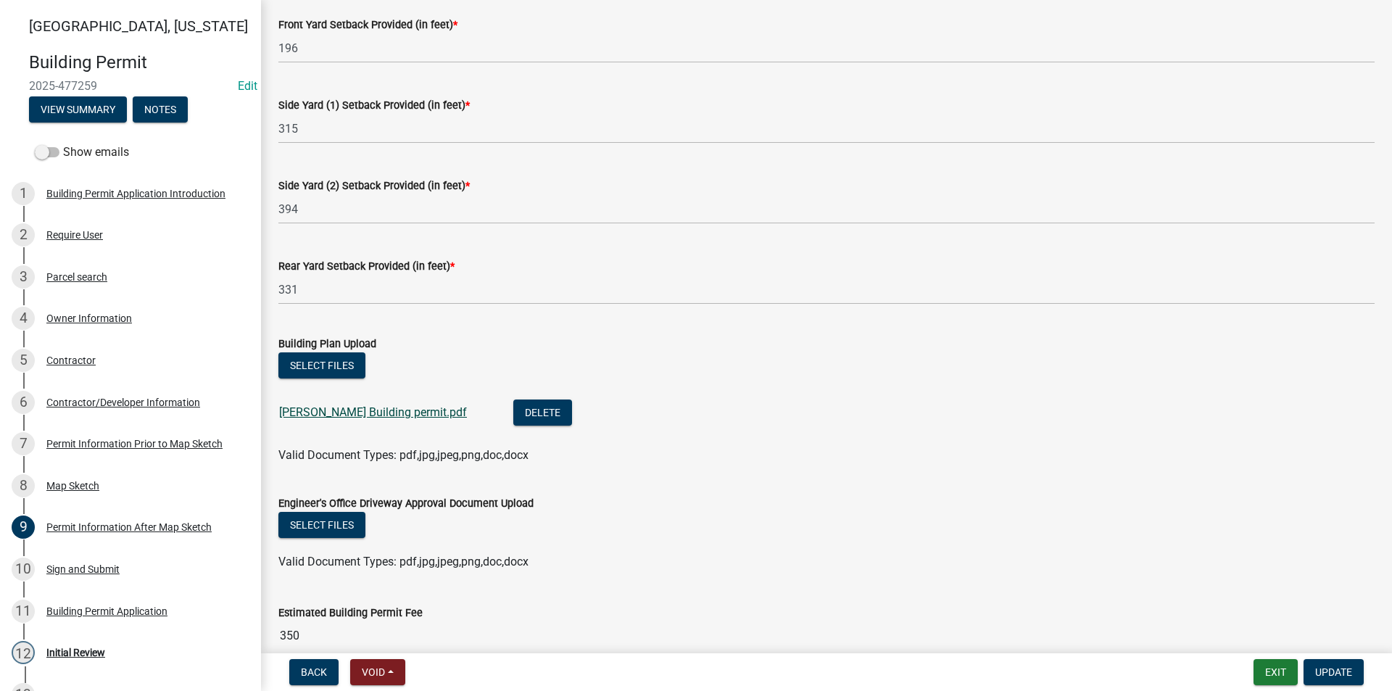
click at [359, 413] on link "[PERSON_NAME] Building permit.pdf" at bounding box center [373, 412] width 188 height 14
click at [1332, 668] on span "Update" at bounding box center [1333, 672] width 37 height 12
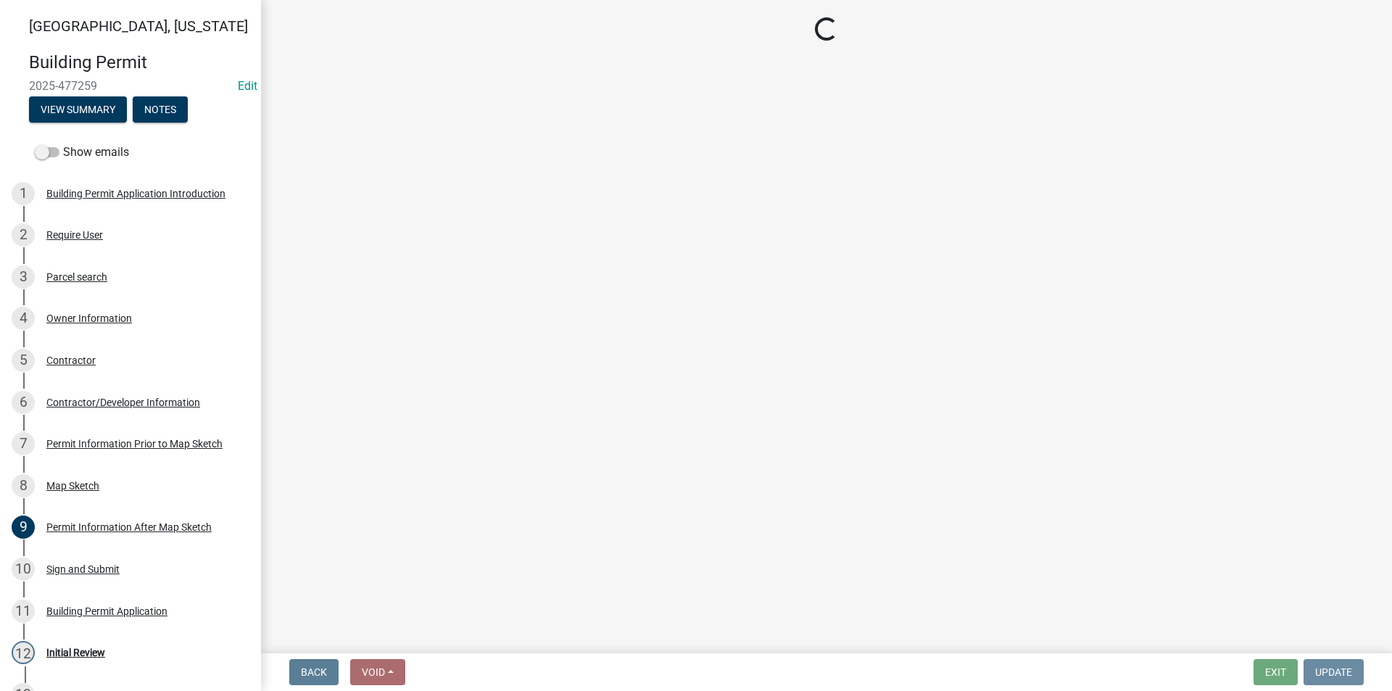
scroll to position [0, 0]
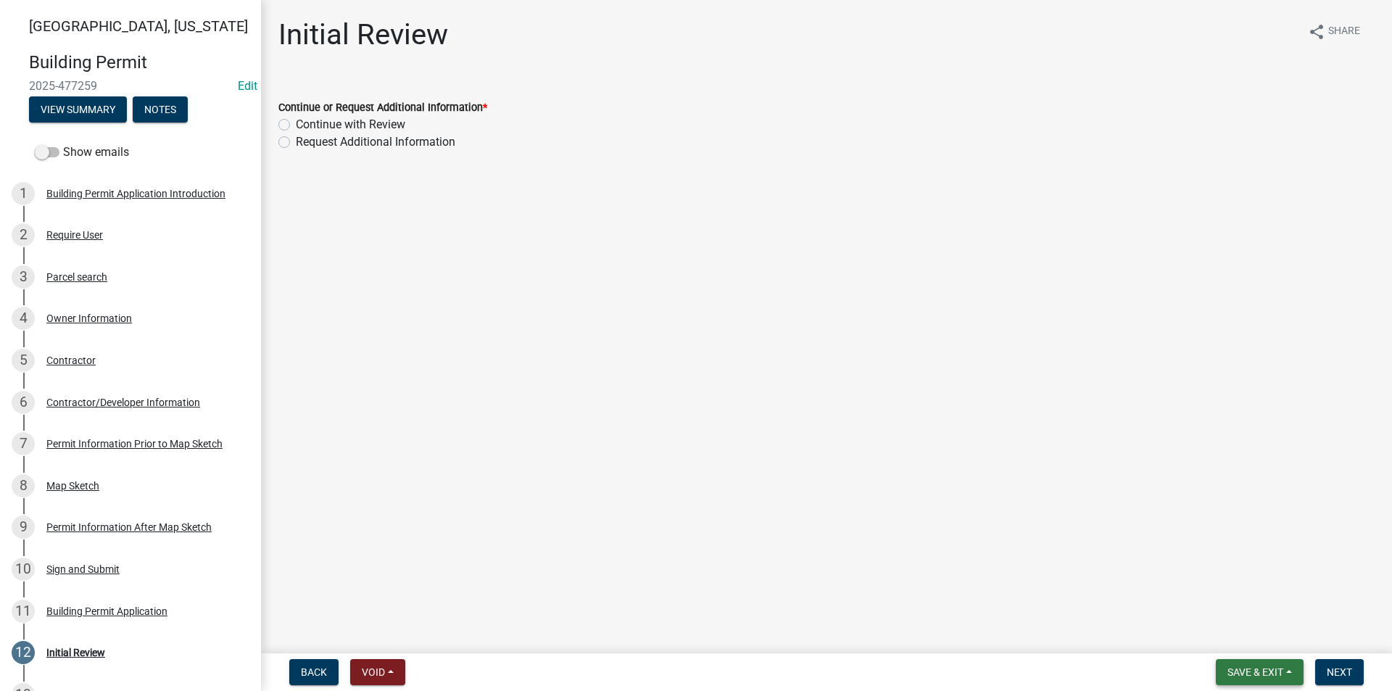
click at [1259, 669] on span "Save & Exit" at bounding box center [1256, 672] width 56 height 12
click at [1239, 609] on button "Save" at bounding box center [1246, 599] width 116 height 35
click at [80, 481] on div "Map Sketch" at bounding box center [72, 486] width 53 height 10
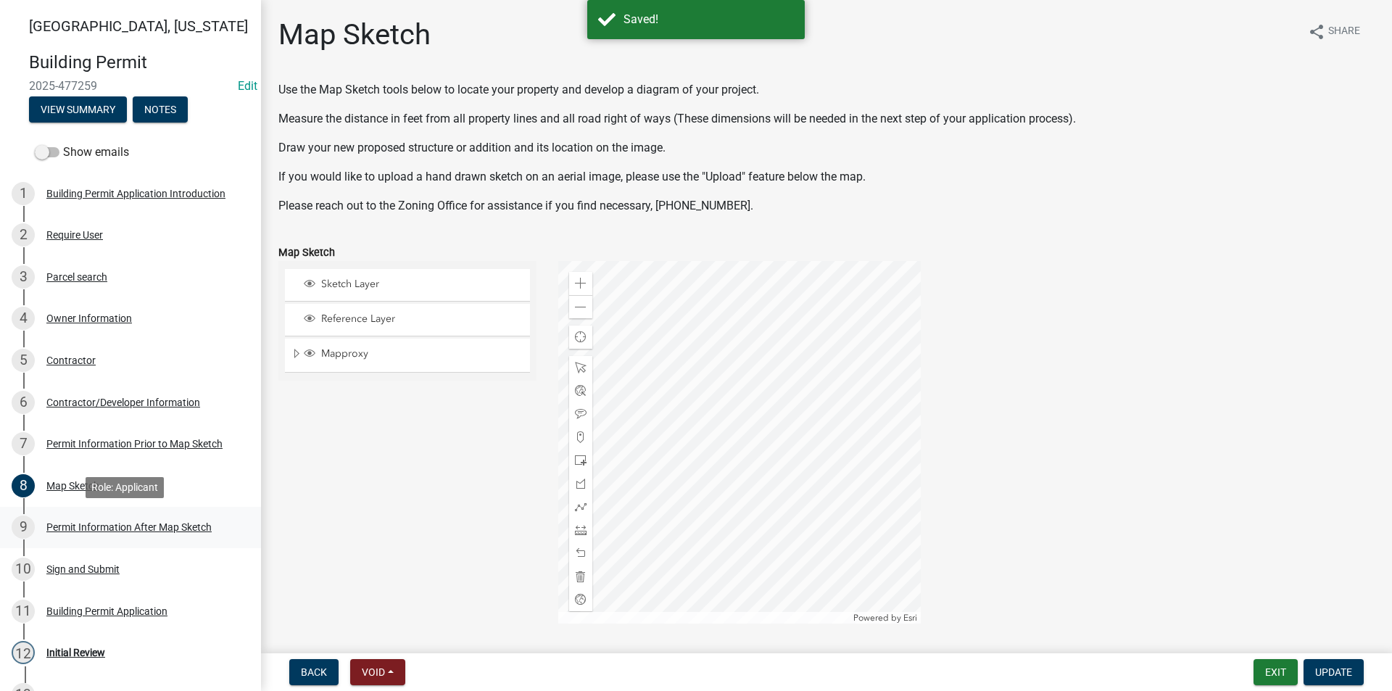
click at [106, 520] on div "9 Permit Information After Map Sketch" at bounding box center [125, 527] width 226 height 23
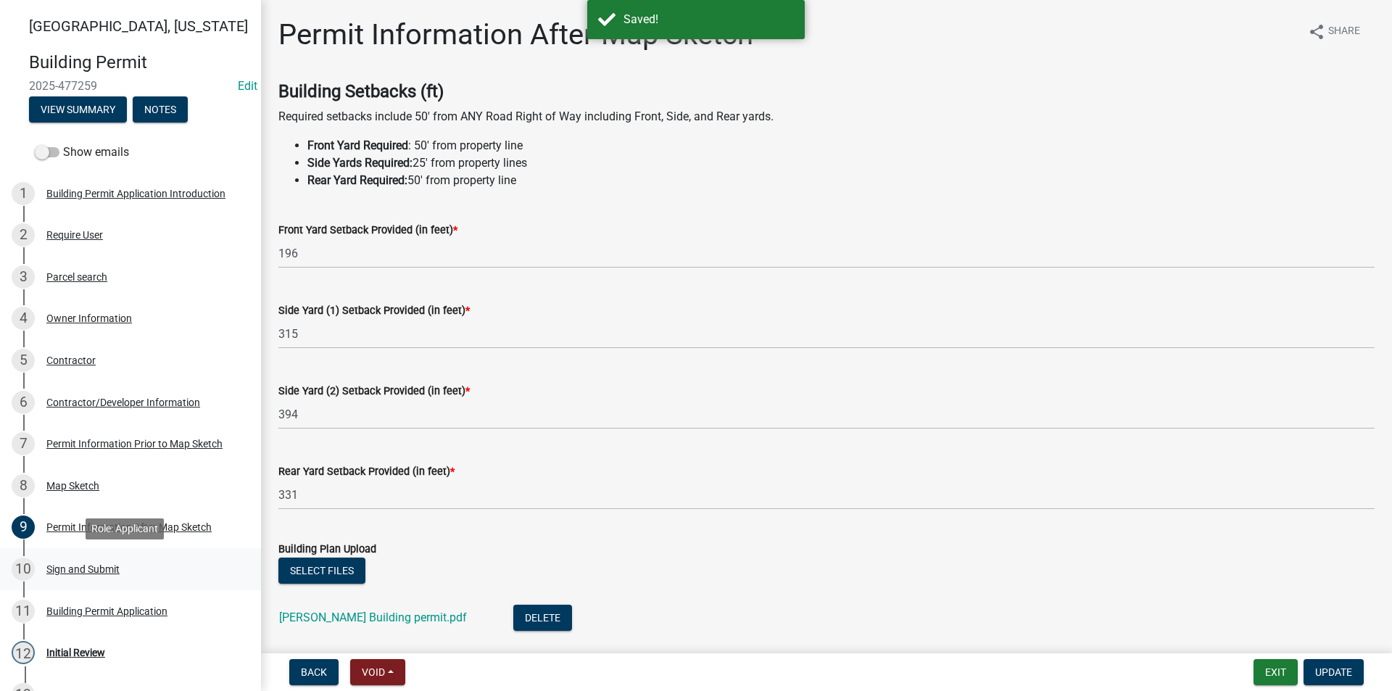
click at [103, 568] on div "Sign and Submit" at bounding box center [82, 569] width 73 height 10
